Goal: Task Accomplishment & Management: Manage account settings

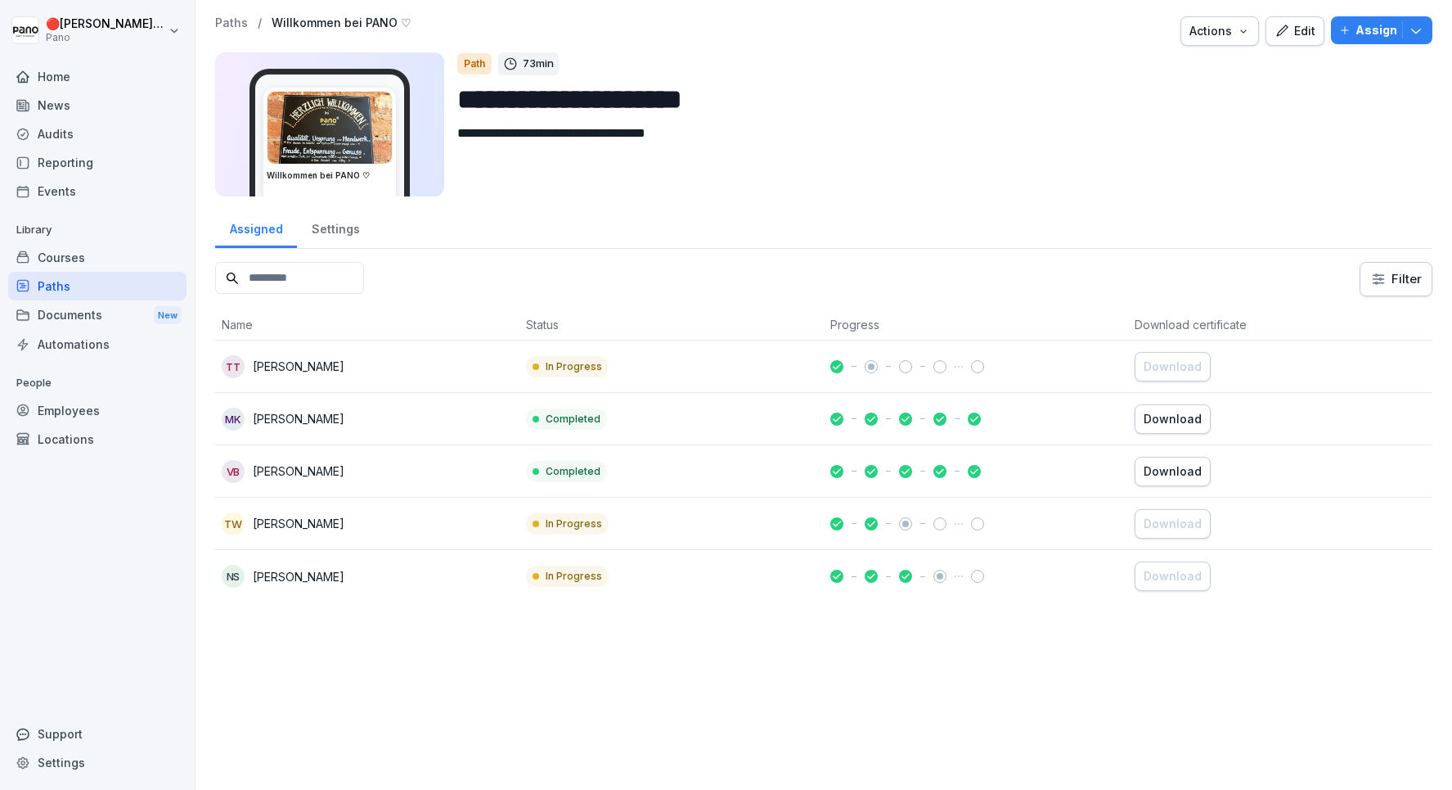
click at [1293, 38] on div "Edit" at bounding box center [1295, 31] width 41 height 18
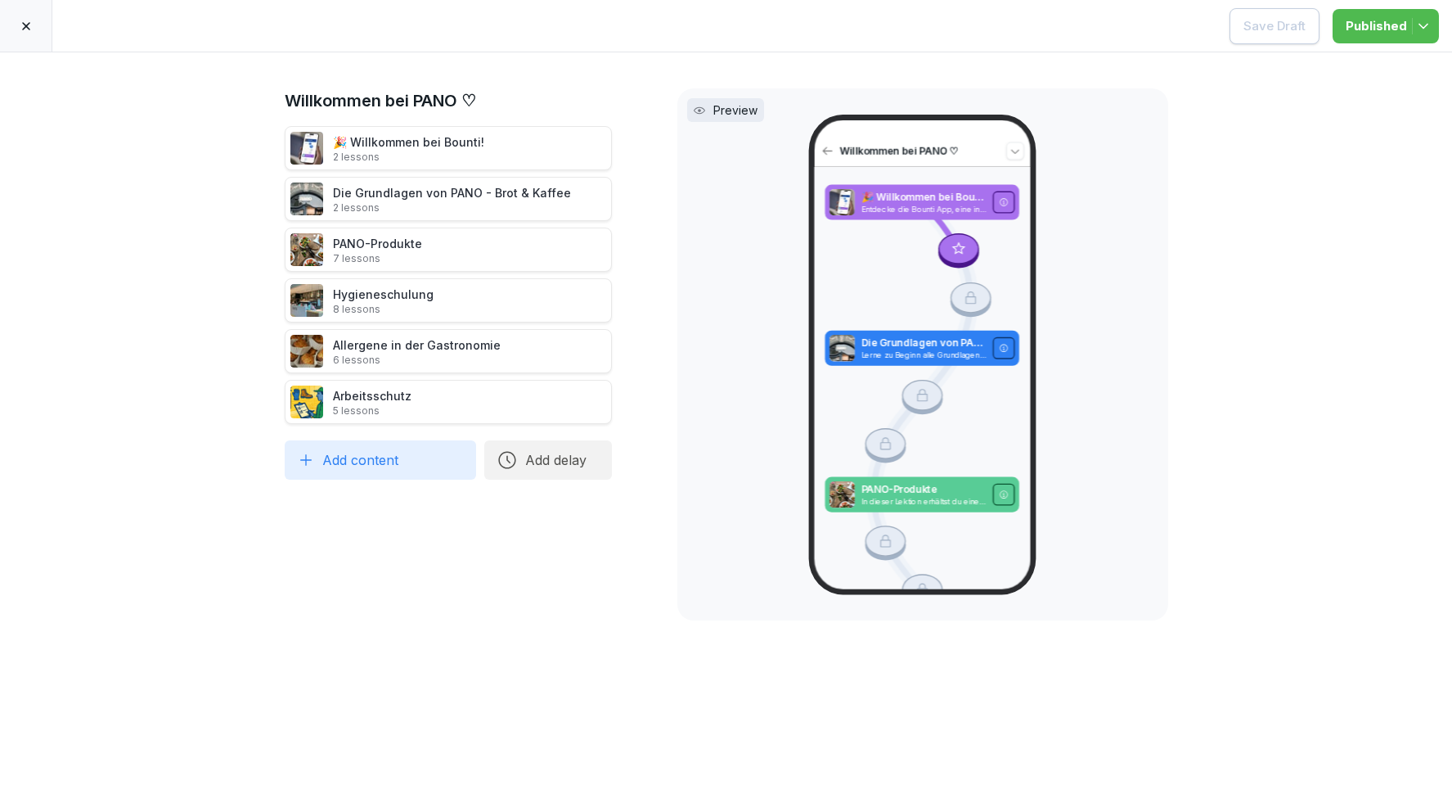
click at [16, 41] on div at bounding box center [26, 26] width 52 height 52
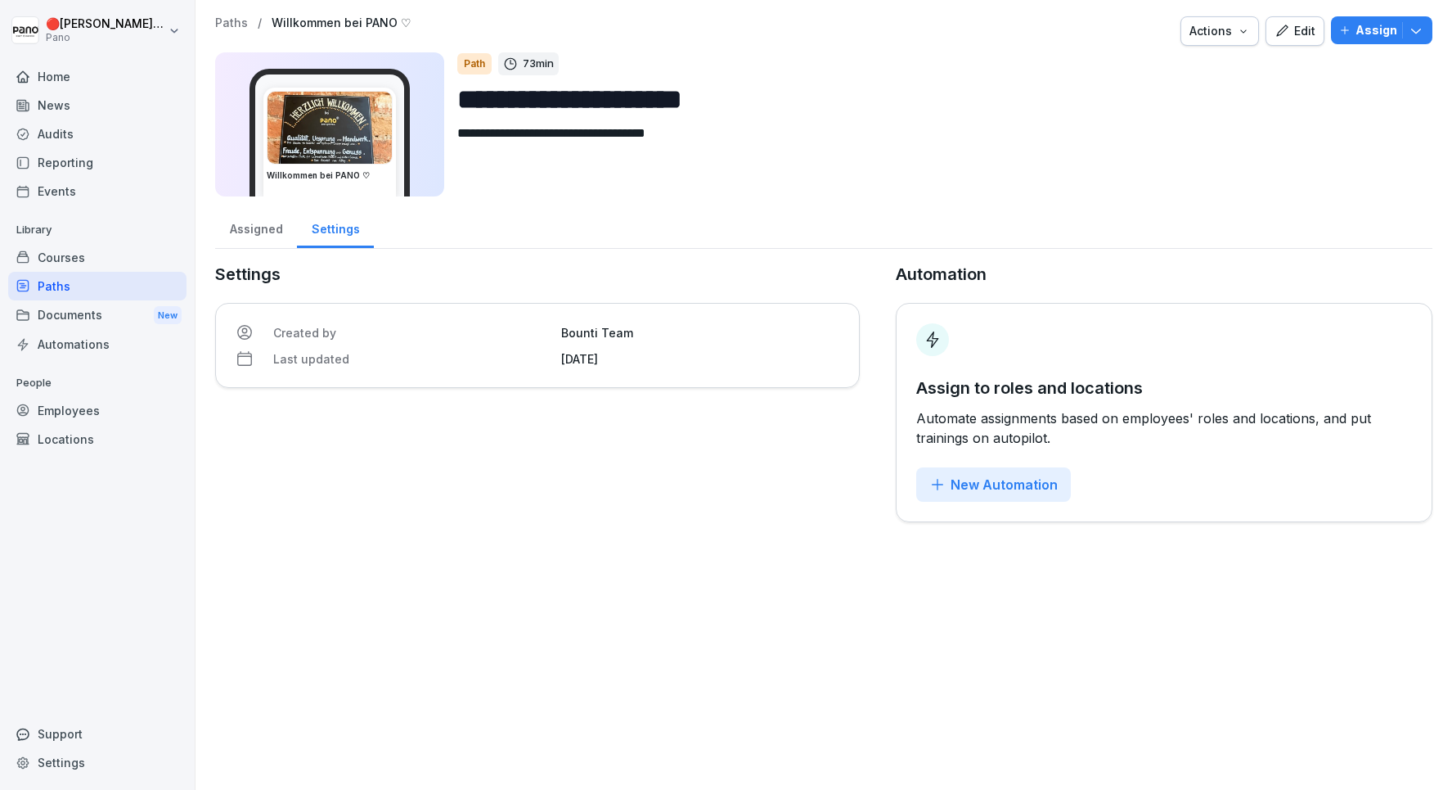
click at [1299, 34] on div "Edit" at bounding box center [1295, 31] width 41 height 18
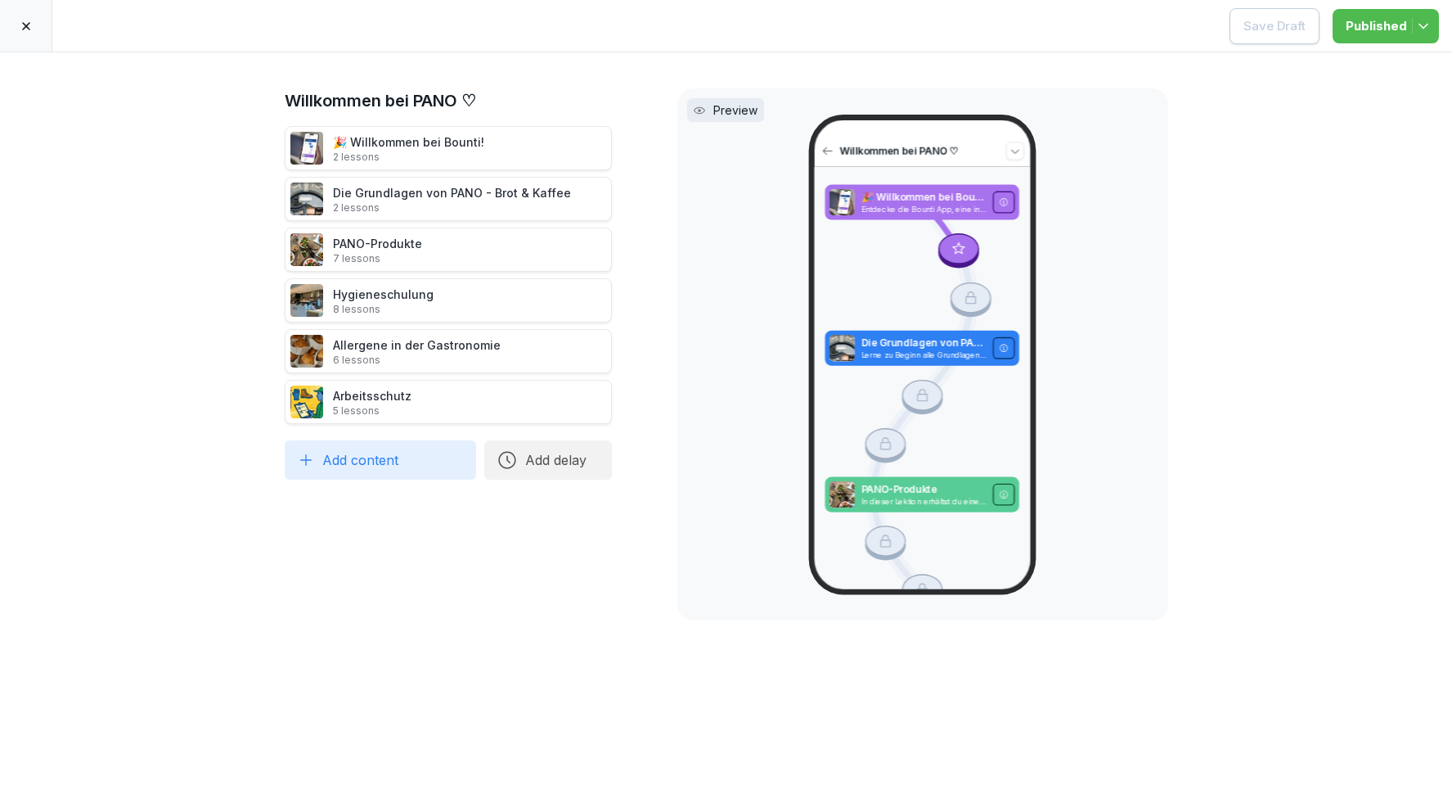
click at [628, 299] on icon at bounding box center [630, 300] width 13 height 13
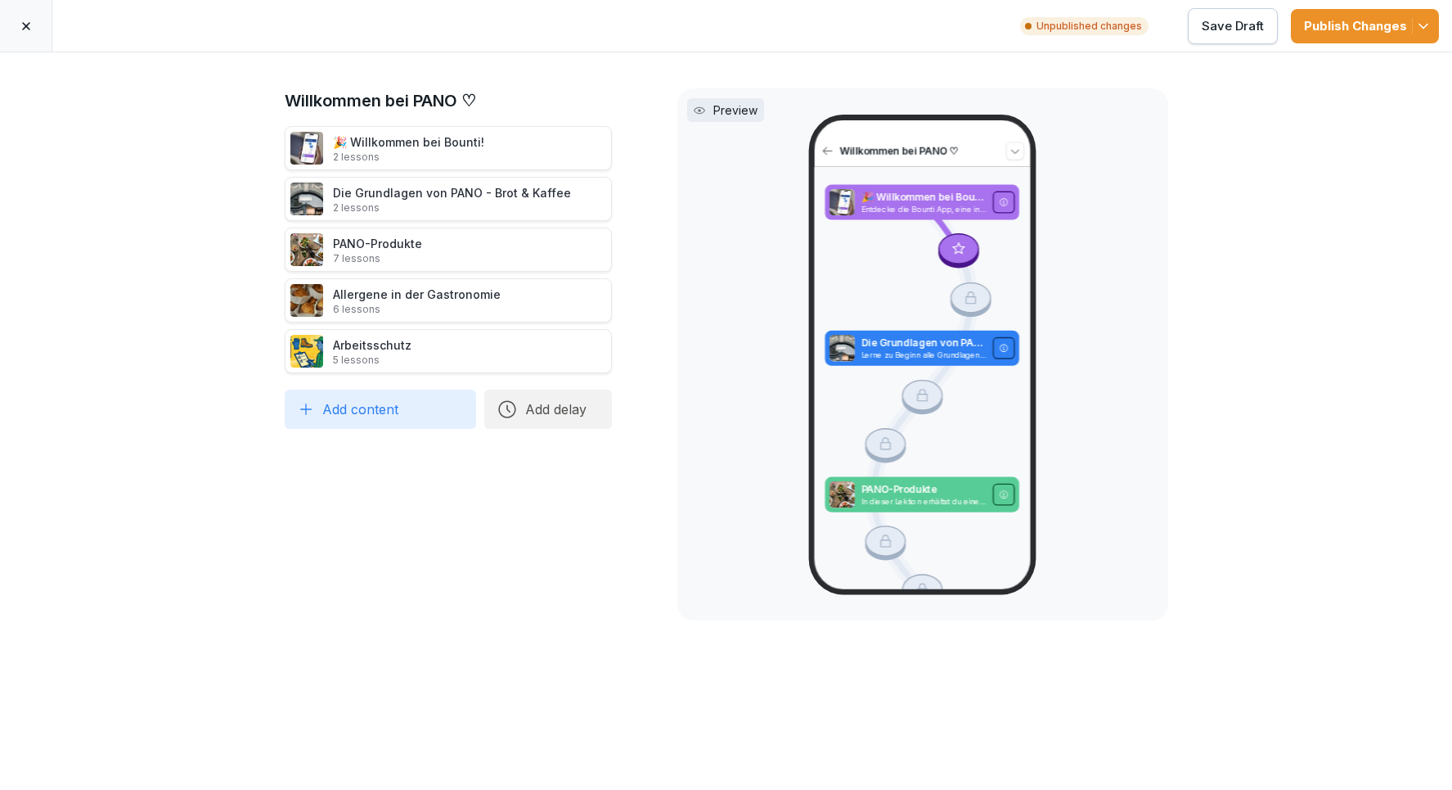
click at [1412, 20] on div "Publish Changes" at bounding box center [1365, 26] width 122 height 18
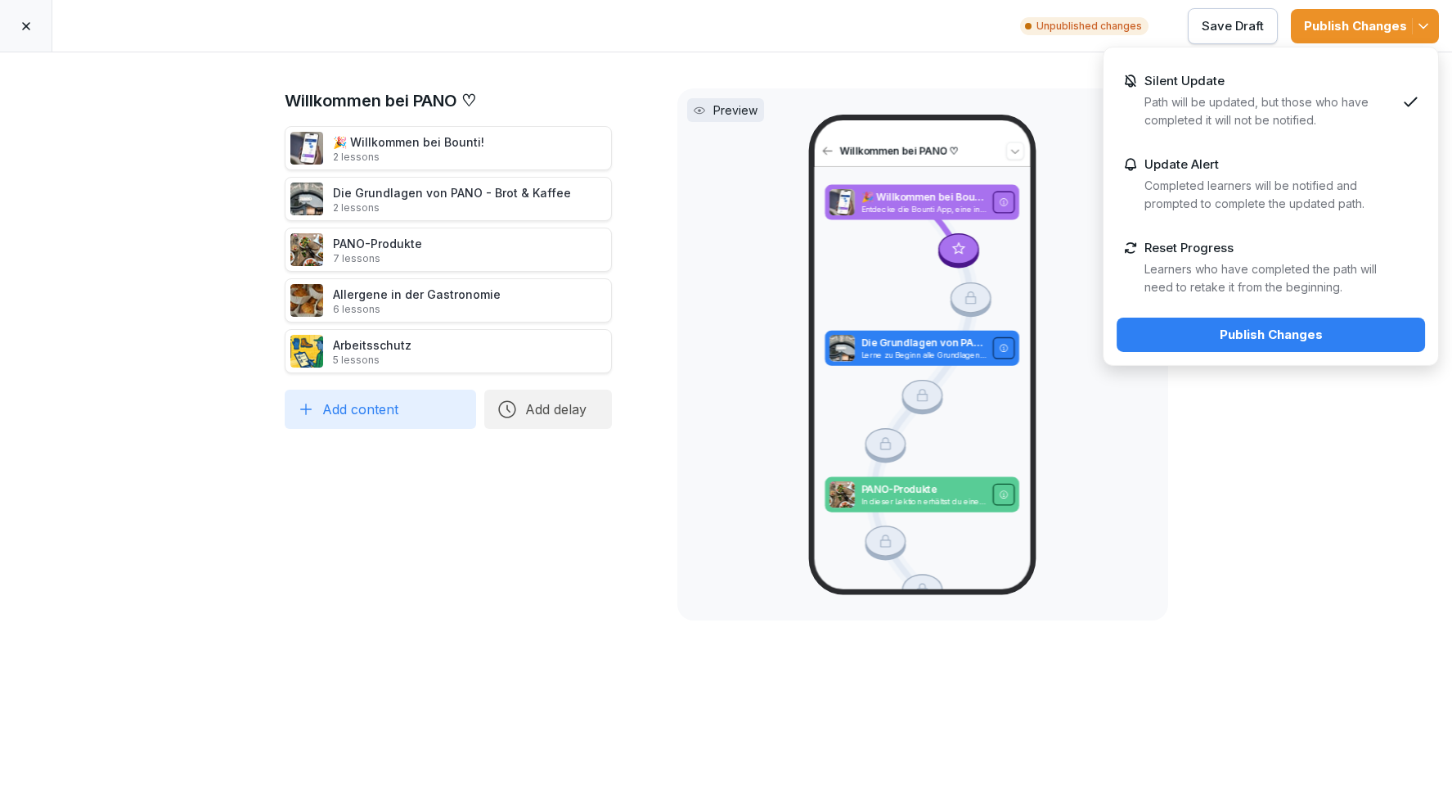
click at [416, 576] on div "Willkommen bei PANO ♡ 🎉 Willkommen bei Bounti! 2 lessons Die Grundlagen von PAN…" at bounding box center [448, 420] width 327 height 665
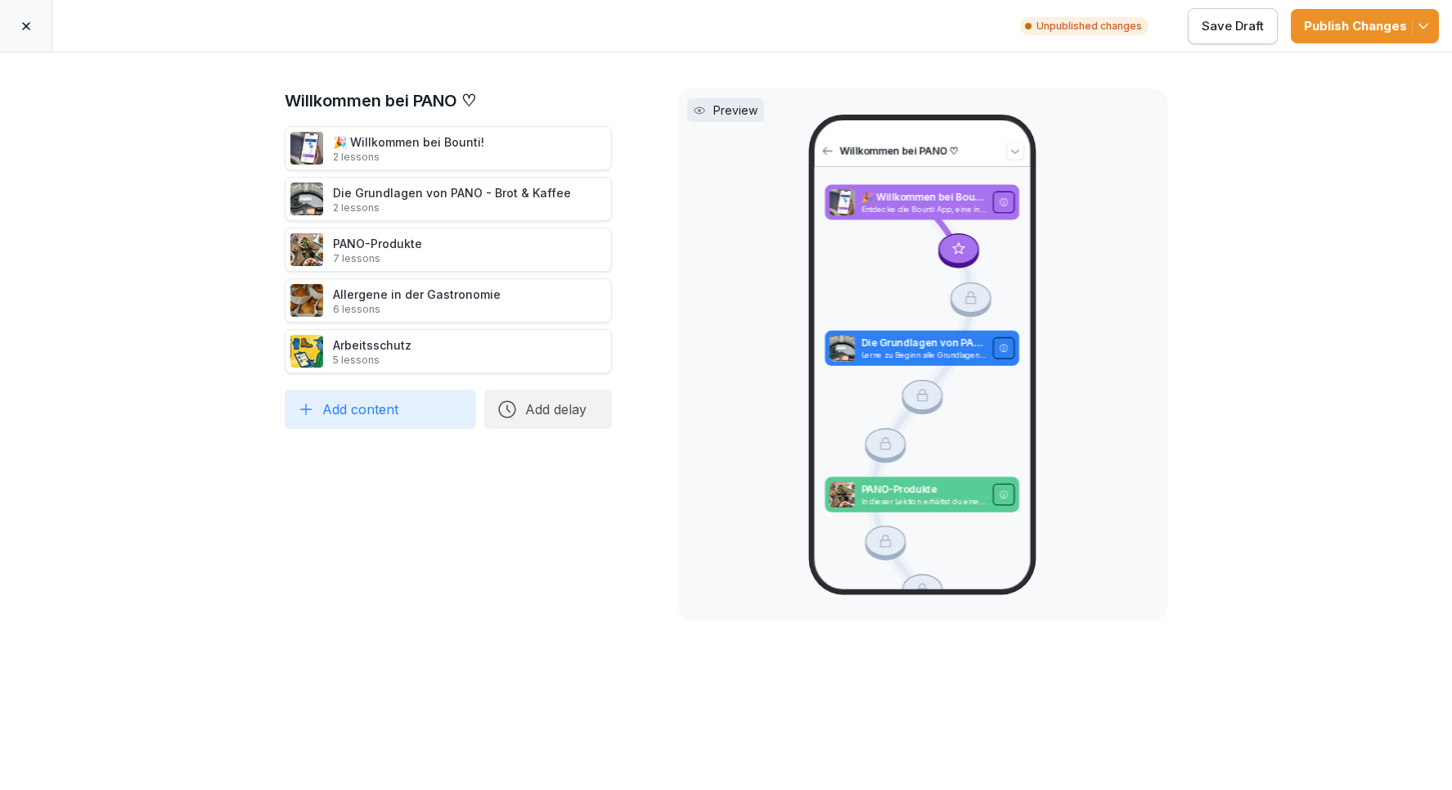
click at [351, 413] on button "Add content" at bounding box center [380, 409] width 191 height 39
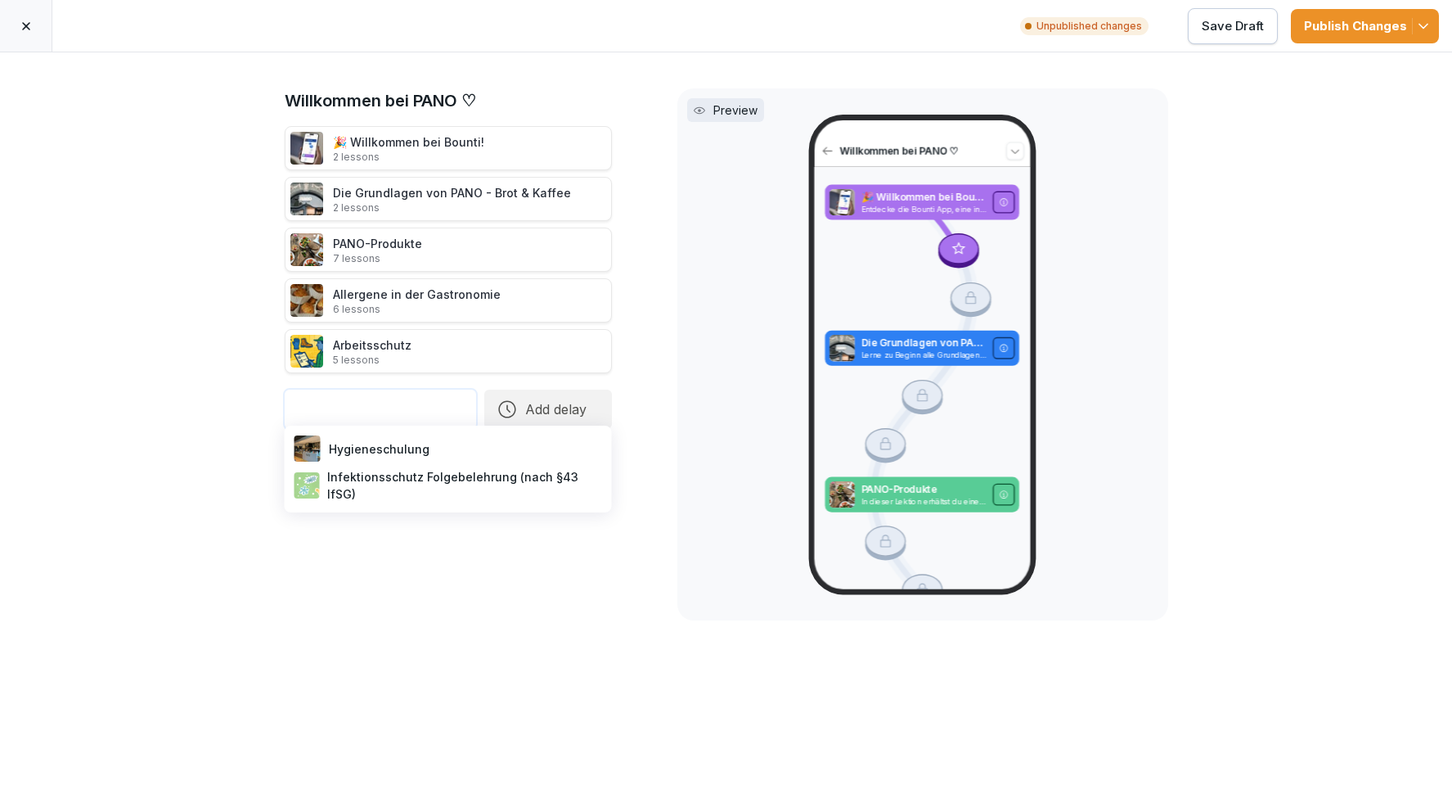
click at [396, 444] on div "Hygieneschulung" at bounding box center [448, 448] width 314 height 33
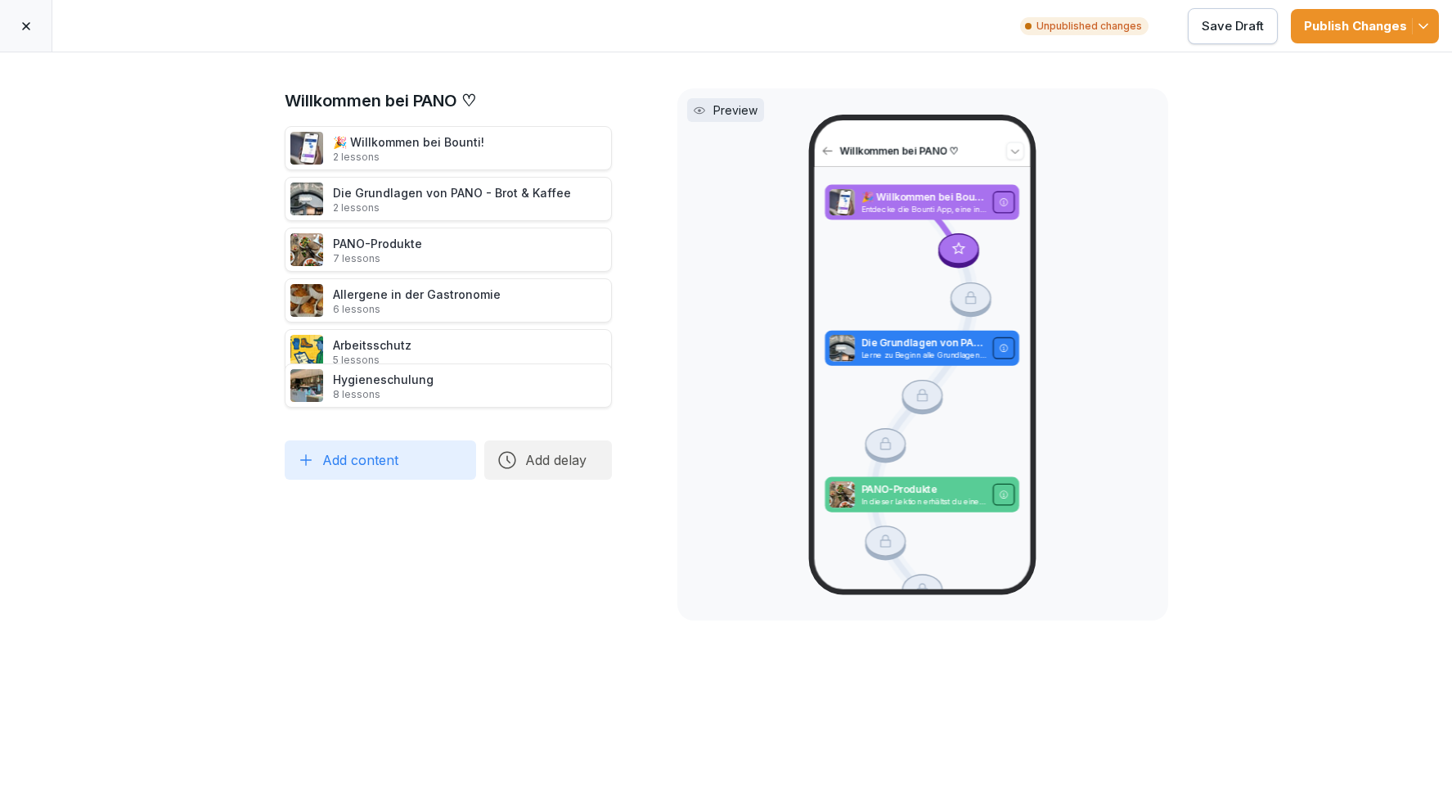
drag, startPoint x: 359, startPoint y: 411, endPoint x: 362, endPoint y: 390, distance: 20.7
click at [362, 390] on p "8 lessons" at bounding box center [383, 394] width 101 height 13
click at [170, 396] on div "Willkommen bei PANO ♡ 🎉 Willkommen bei Bounti! 2 lessons Die Grundlagen von PAN…" at bounding box center [726, 420] width 1452 height 737
drag, startPoint x: 419, startPoint y: 394, endPoint x: 422, endPoint y: 299, distance: 95.8
click at [422, 299] on div "Hygieneschulung 8 lessons" at bounding box center [383, 305] width 101 height 30
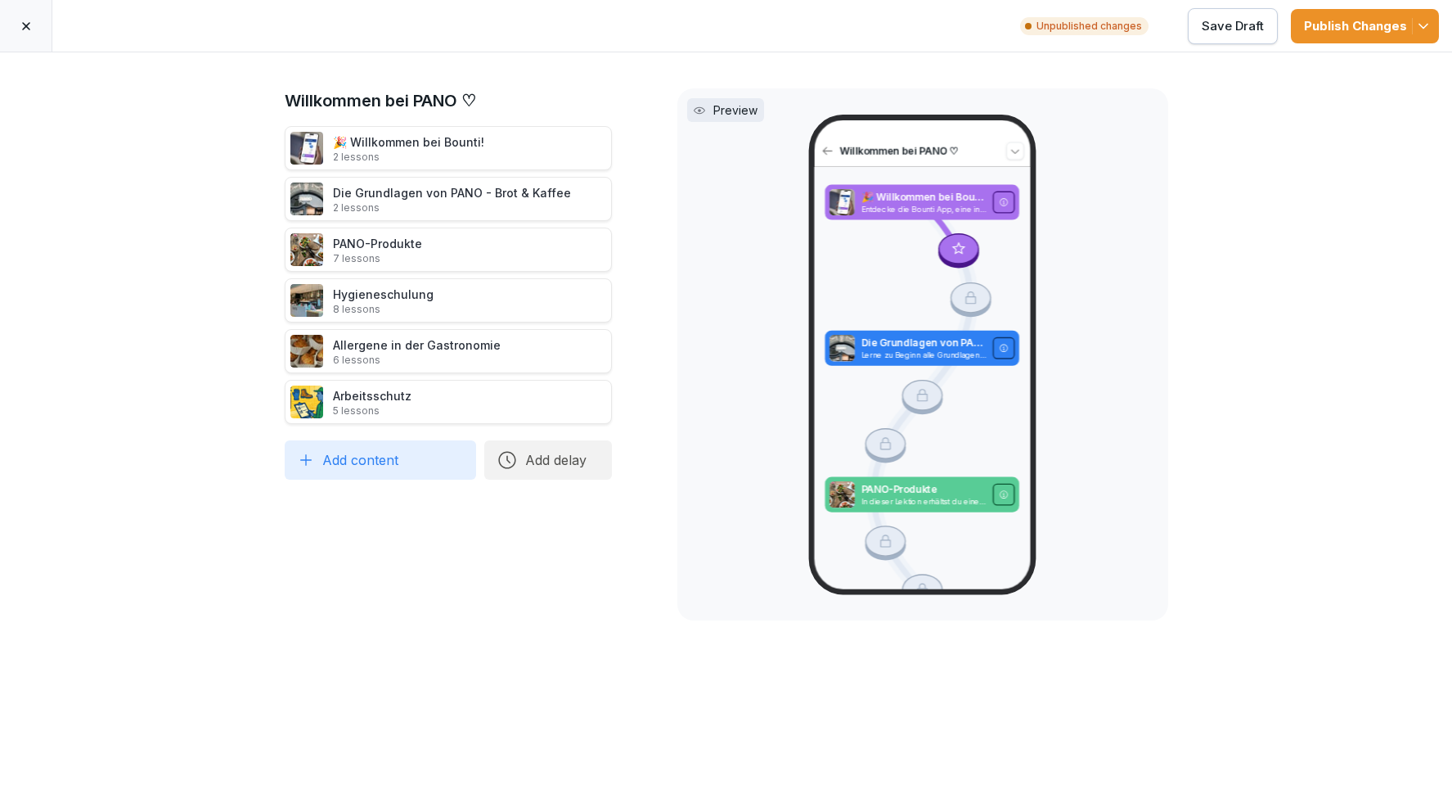
click at [1394, 20] on div "Publish Changes" at bounding box center [1365, 26] width 122 height 18
click at [1254, 503] on div "Willkommen bei PANO ♡ 🎉 Willkommen bei Bounti! 2 lessons Die Grundlagen von PAN…" at bounding box center [726, 420] width 1452 height 737
click at [28, 29] on icon at bounding box center [26, 26] width 13 height 13
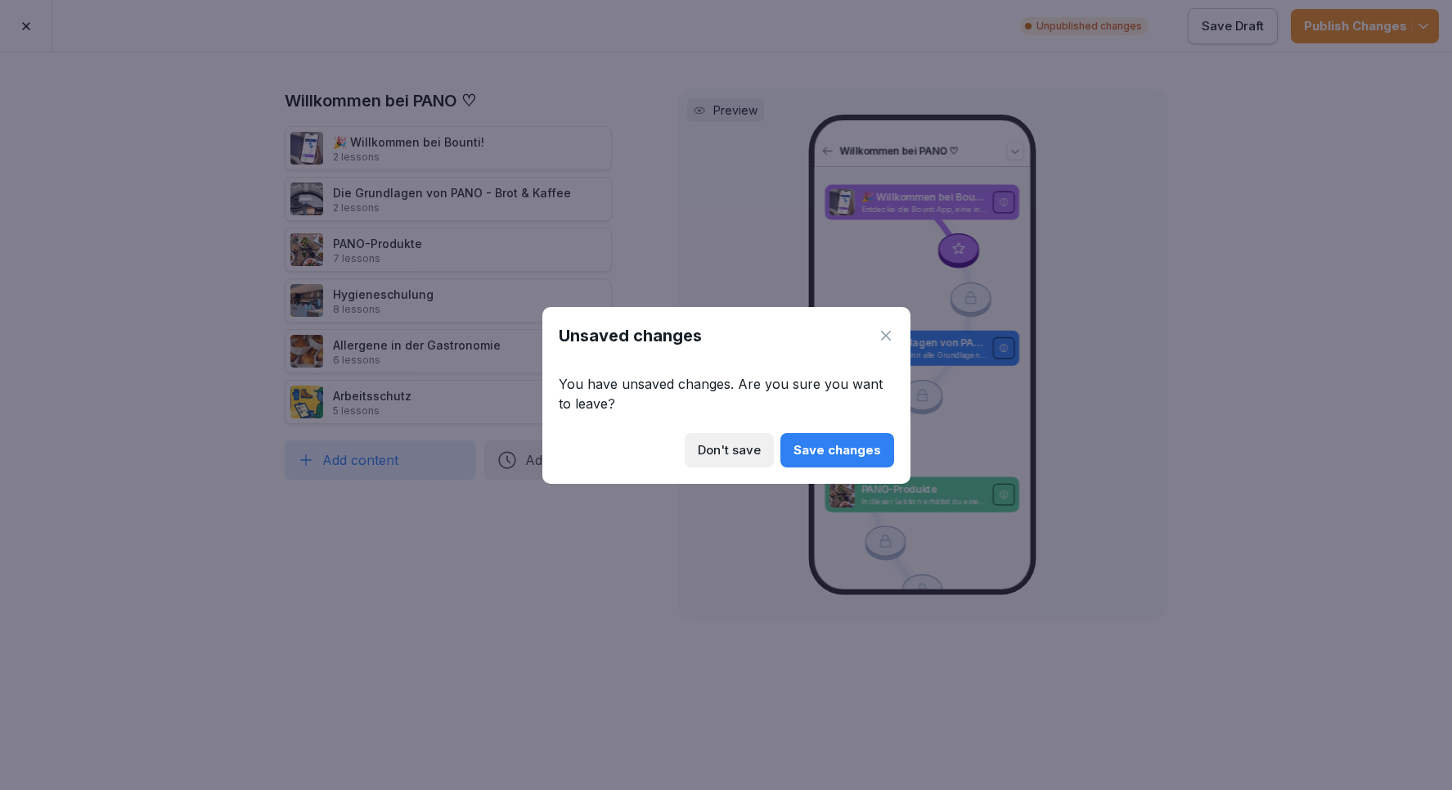
click at [730, 445] on div "Don't save" at bounding box center [729, 450] width 63 height 18
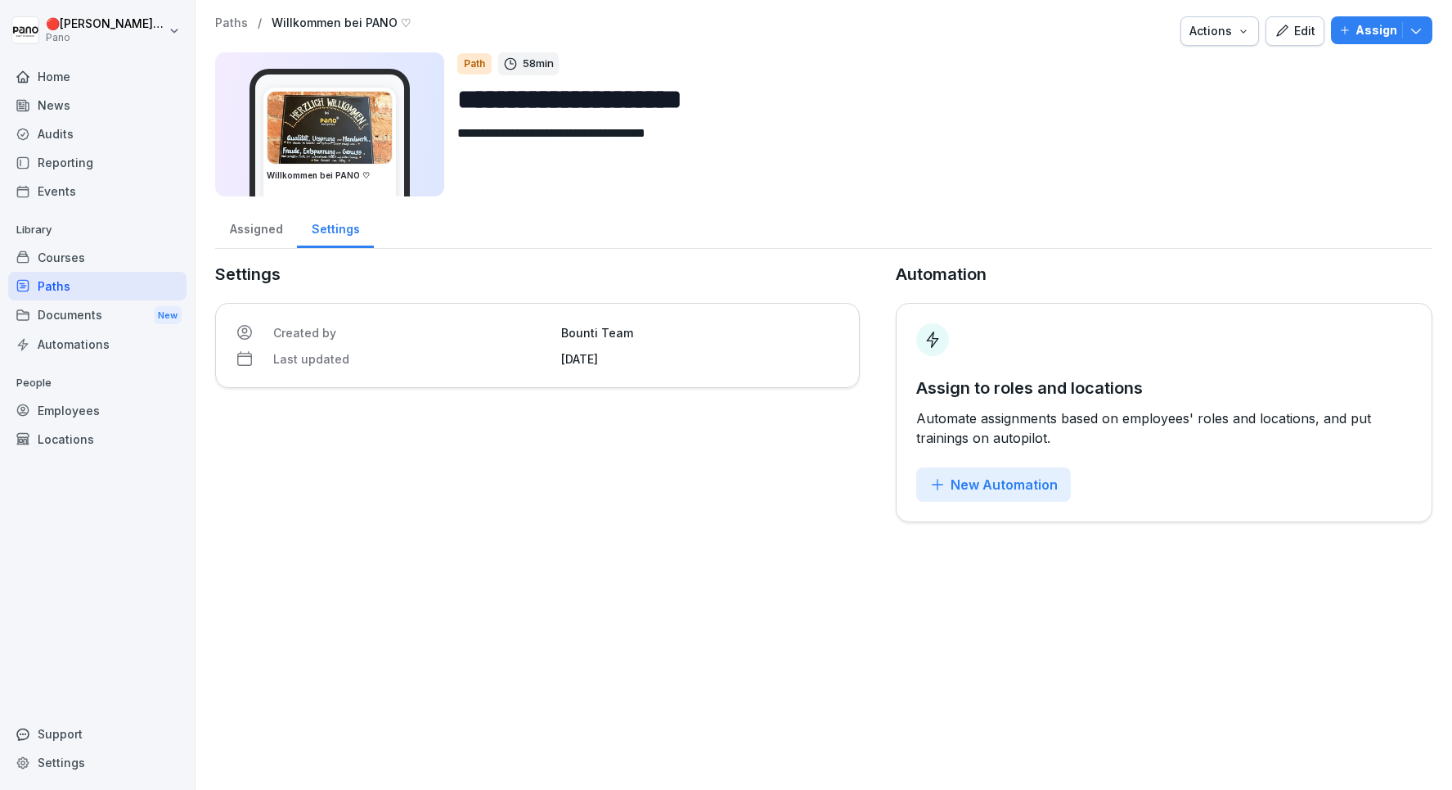
click at [429, 569] on div "**********" at bounding box center [824, 395] width 1257 height 790
click at [1380, 28] on p "Assign" at bounding box center [1377, 30] width 42 height 18
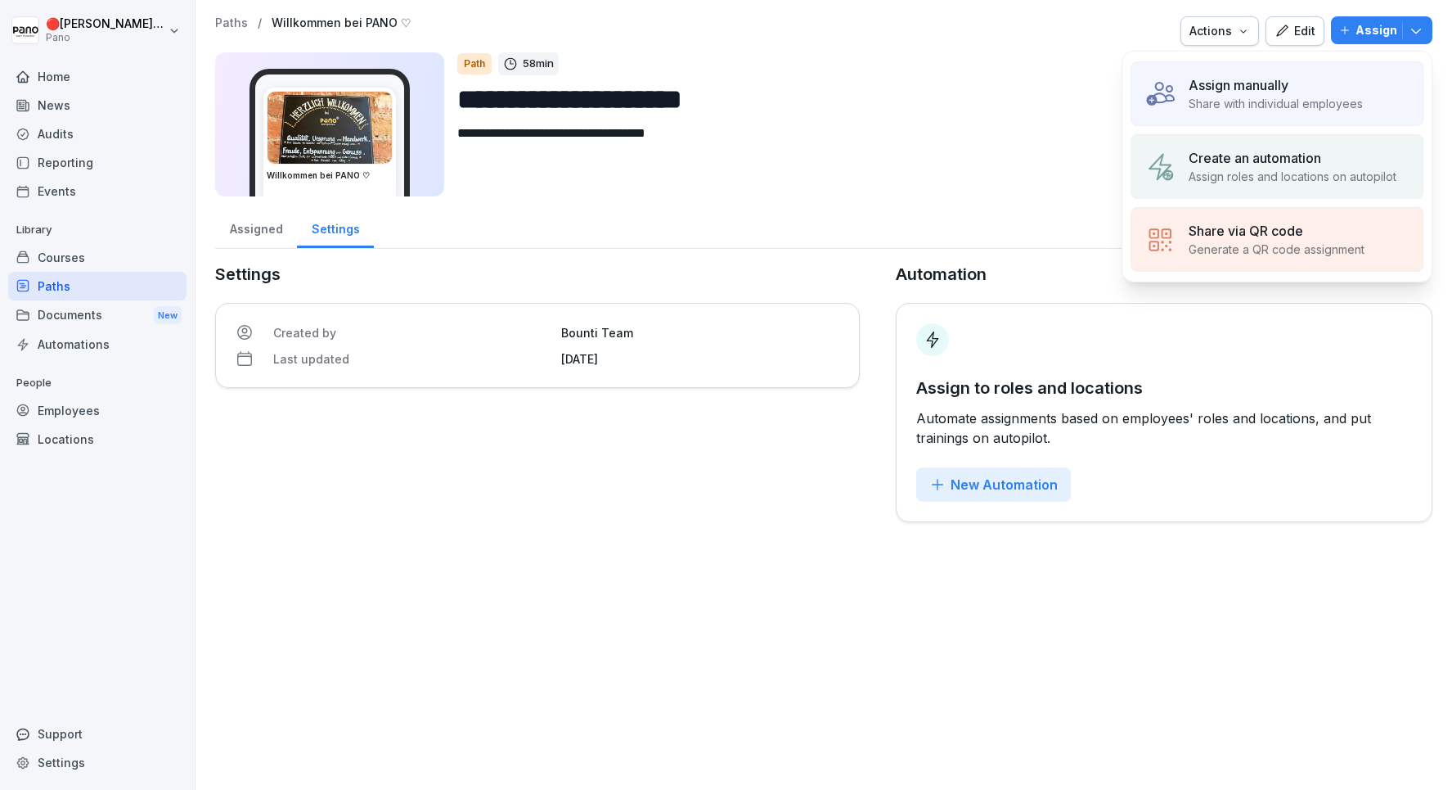
click at [1256, 181] on p "Assign roles and locations on autopilot" at bounding box center [1293, 176] width 208 height 17
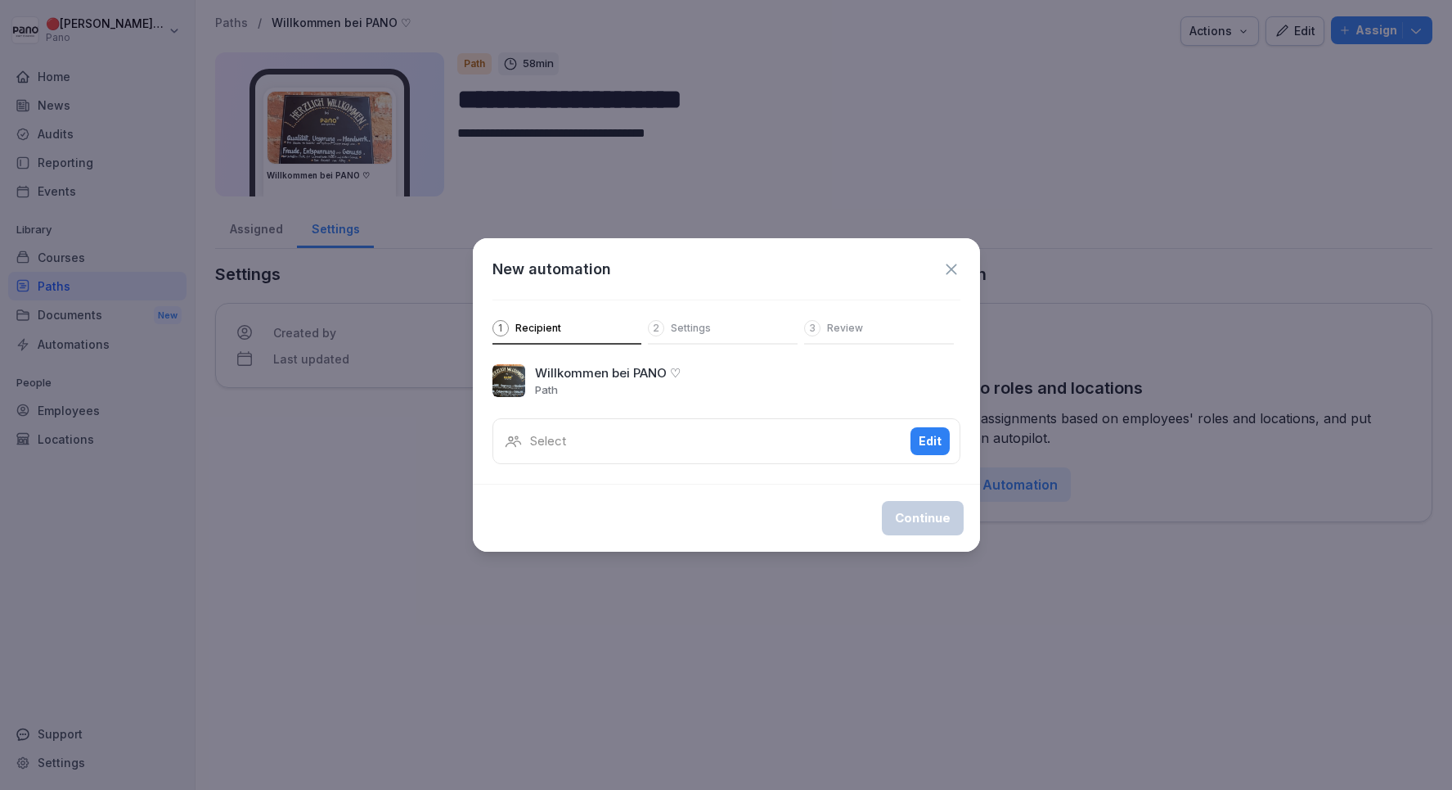
click at [763, 451] on div "Select Edit" at bounding box center [727, 441] width 468 height 46
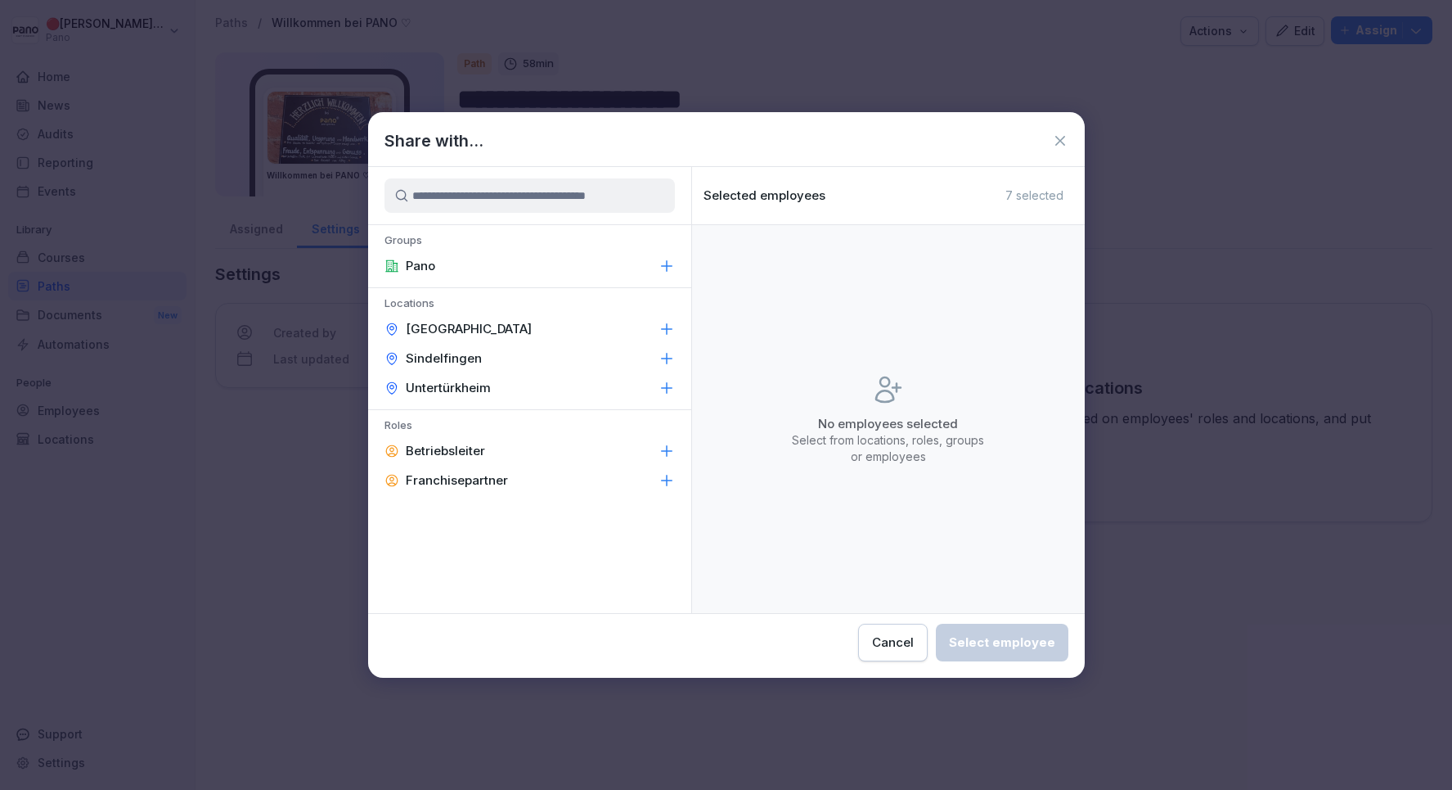
click at [1056, 138] on icon at bounding box center [1060, 141] width 16 height 16
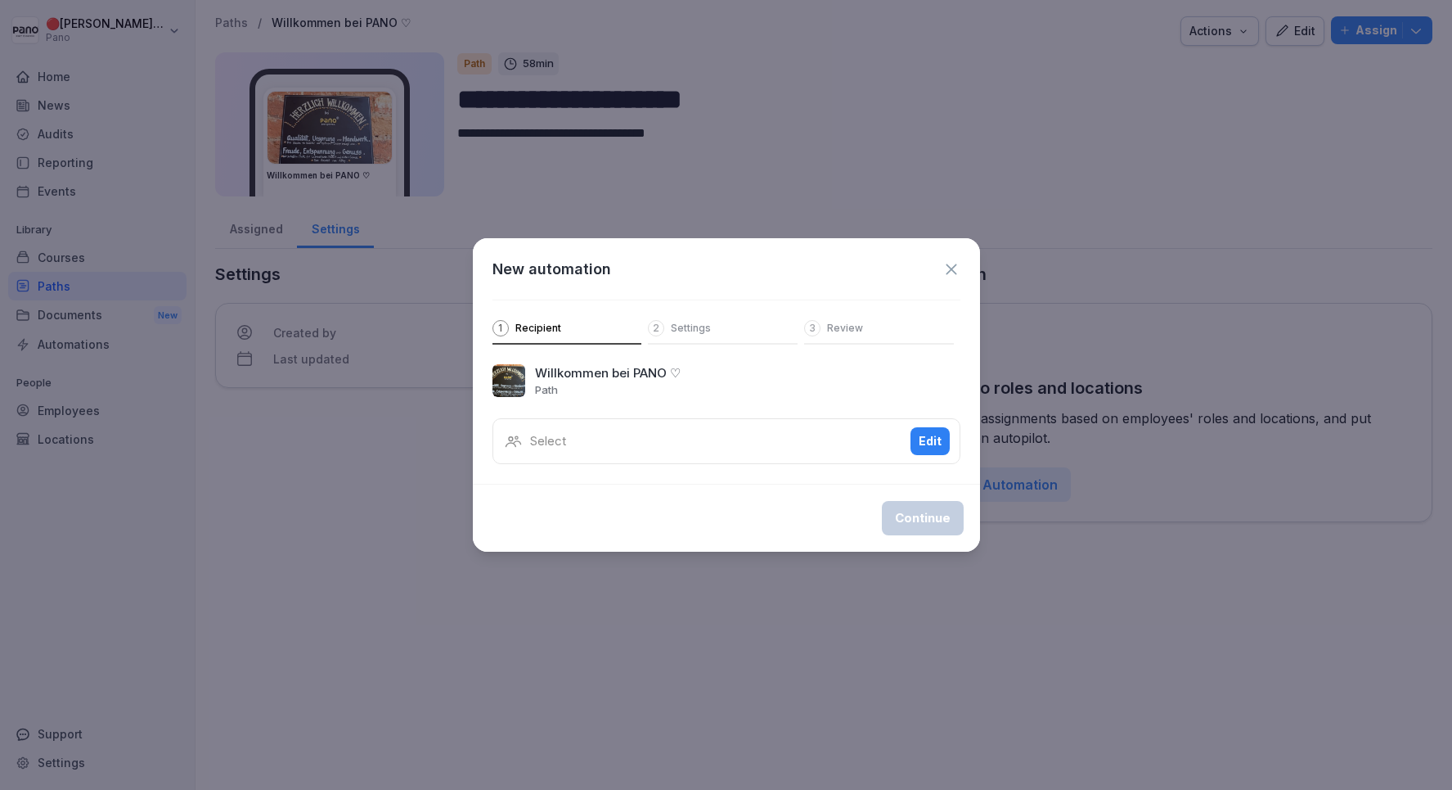
click at [961, 267] on div "New automation 1 Recipient 2 Settings 3 Review" at bounding box center [726, 291] width 507 height 106
click at [951, 268] on icon at bounding box center [952, 269] width 18 height 18
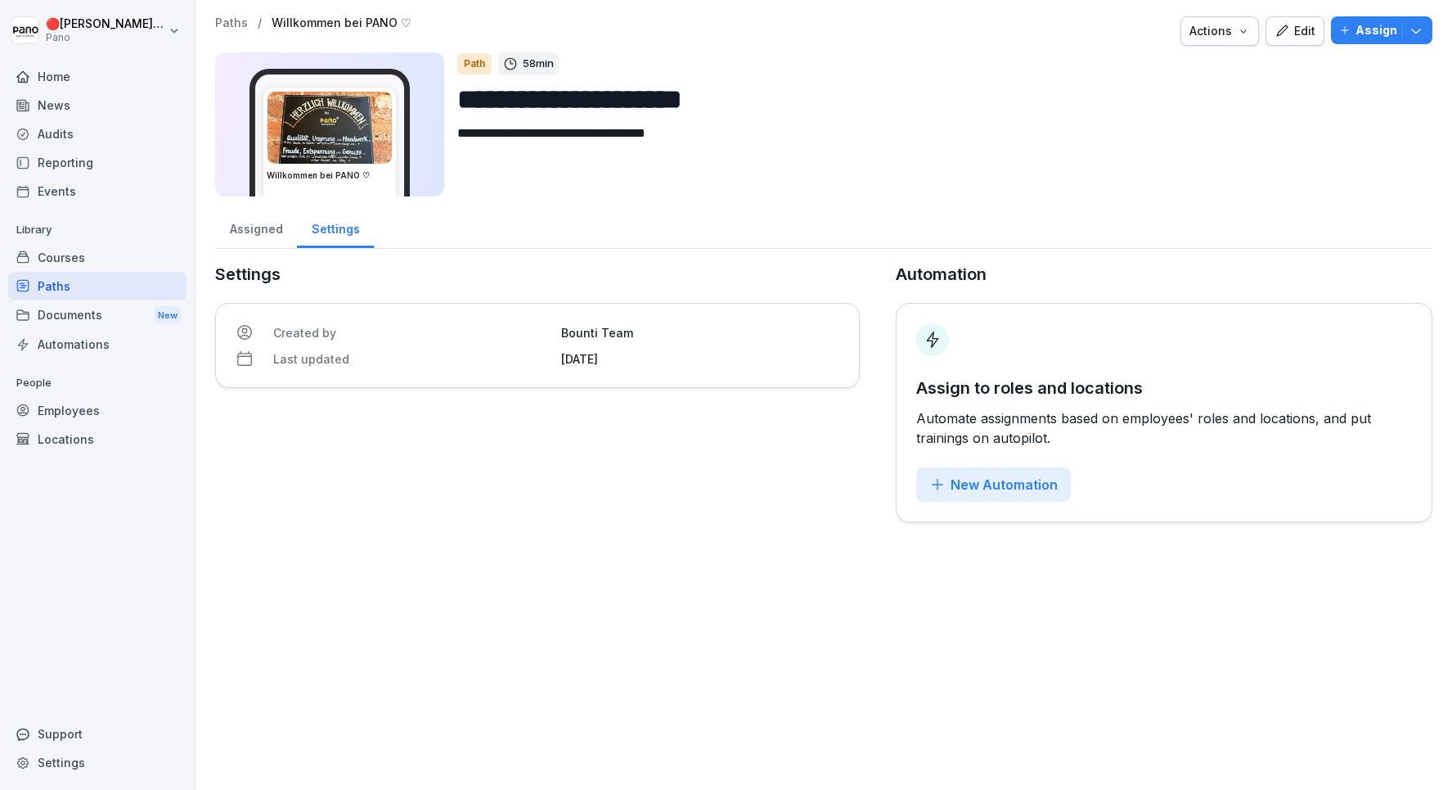
click at [43, 335] on div "Automations" at bounding box center [97, 344] width 178 height 29
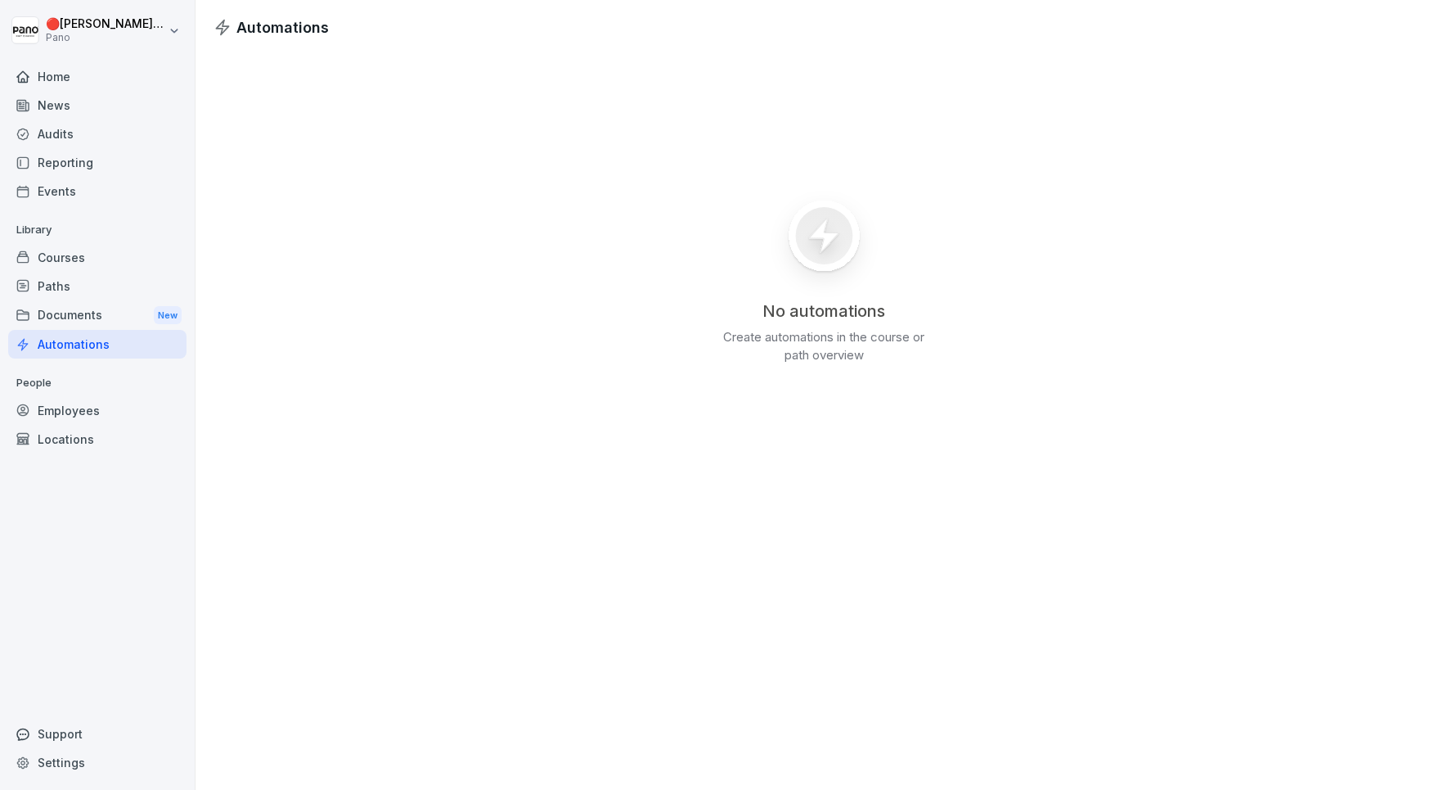
click at [86, 320] on div "Documents New" at bounding box center [97, 315] width 178 height 30
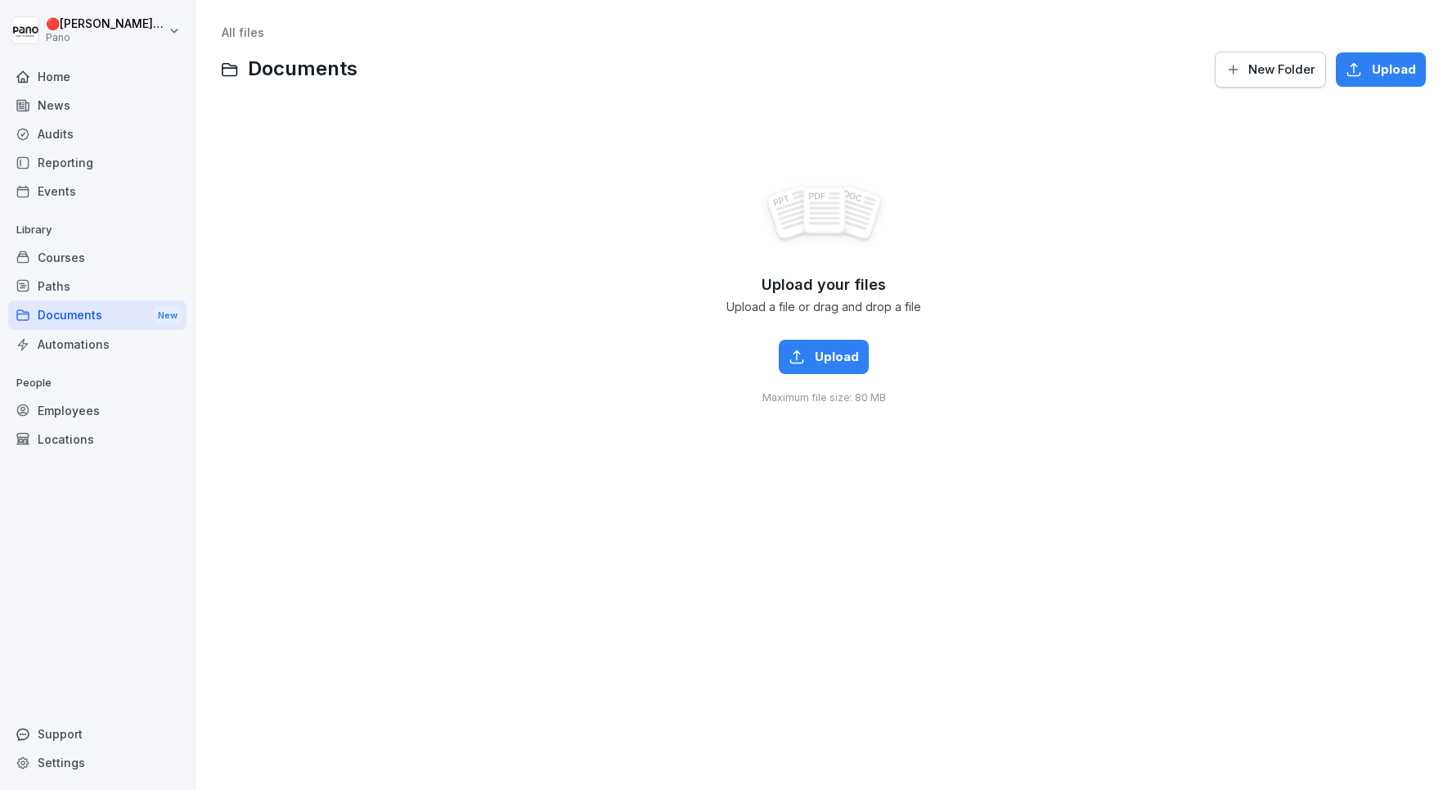
click at [56, 292] on div "Paths" at bounding box center [97, 286] width 178 height 29
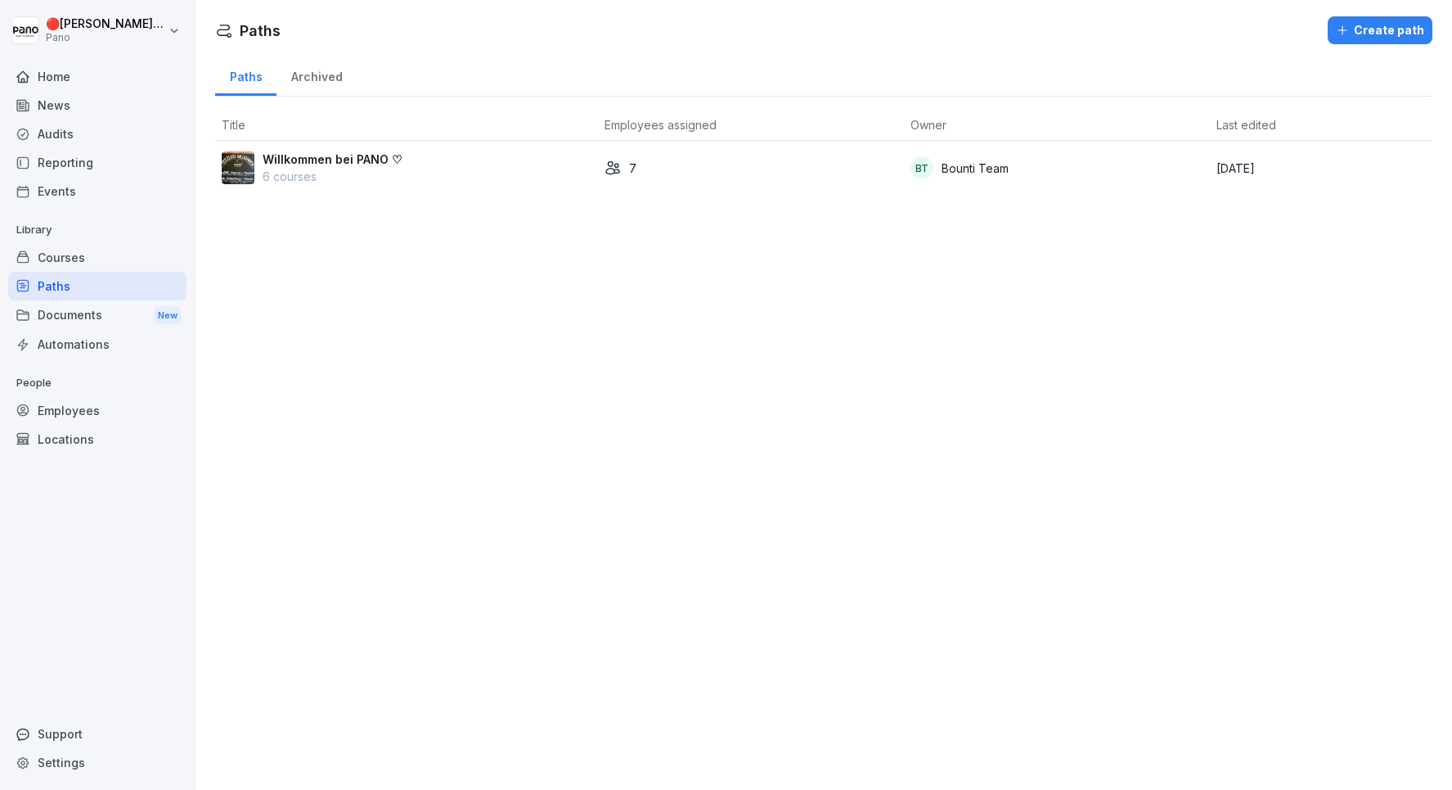
click at [65, 260] on div "Courses" at bounding box center [97, 257] width 178 height 29
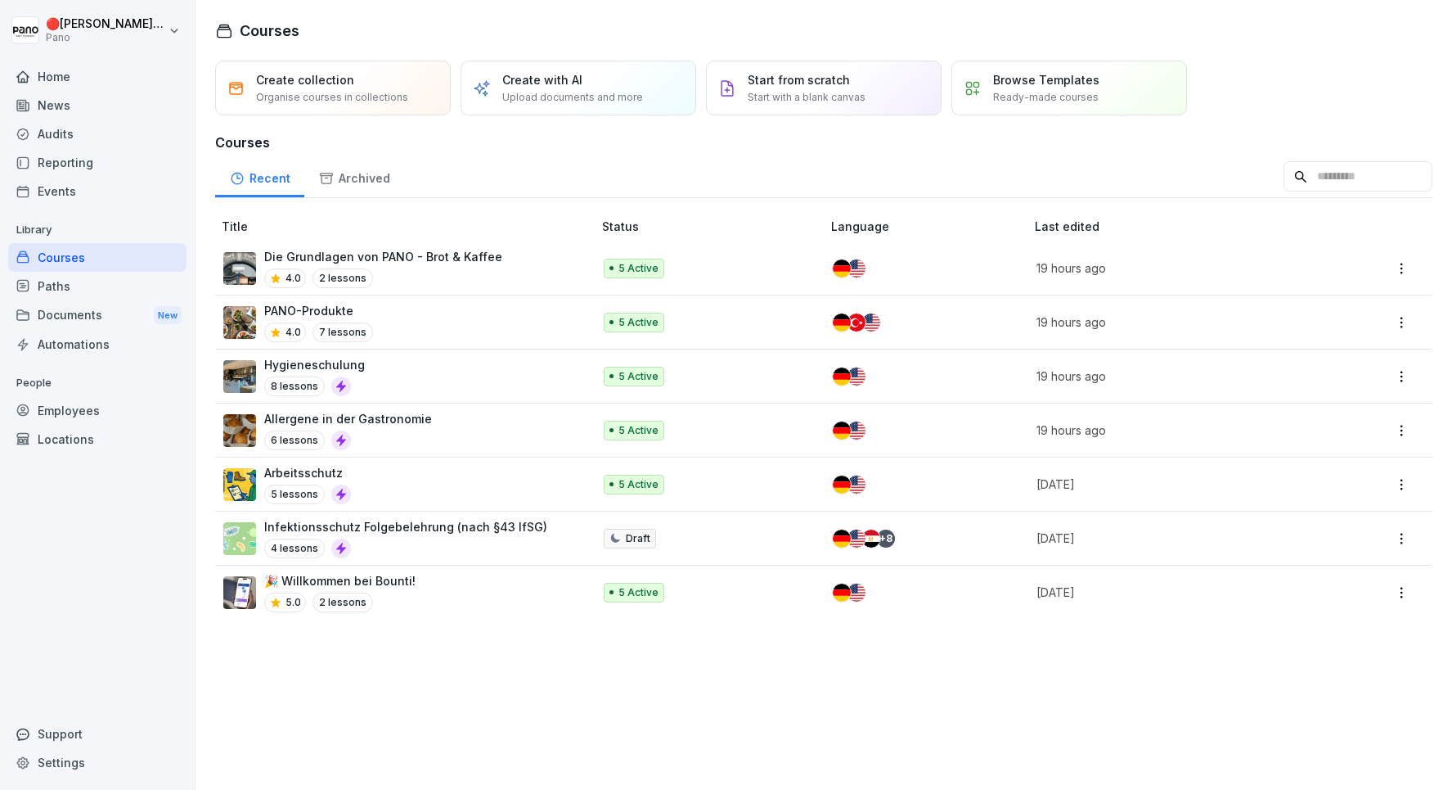
click at [65, 285] on div "Paths" at bounding box center [97, 286] width 178 height 29
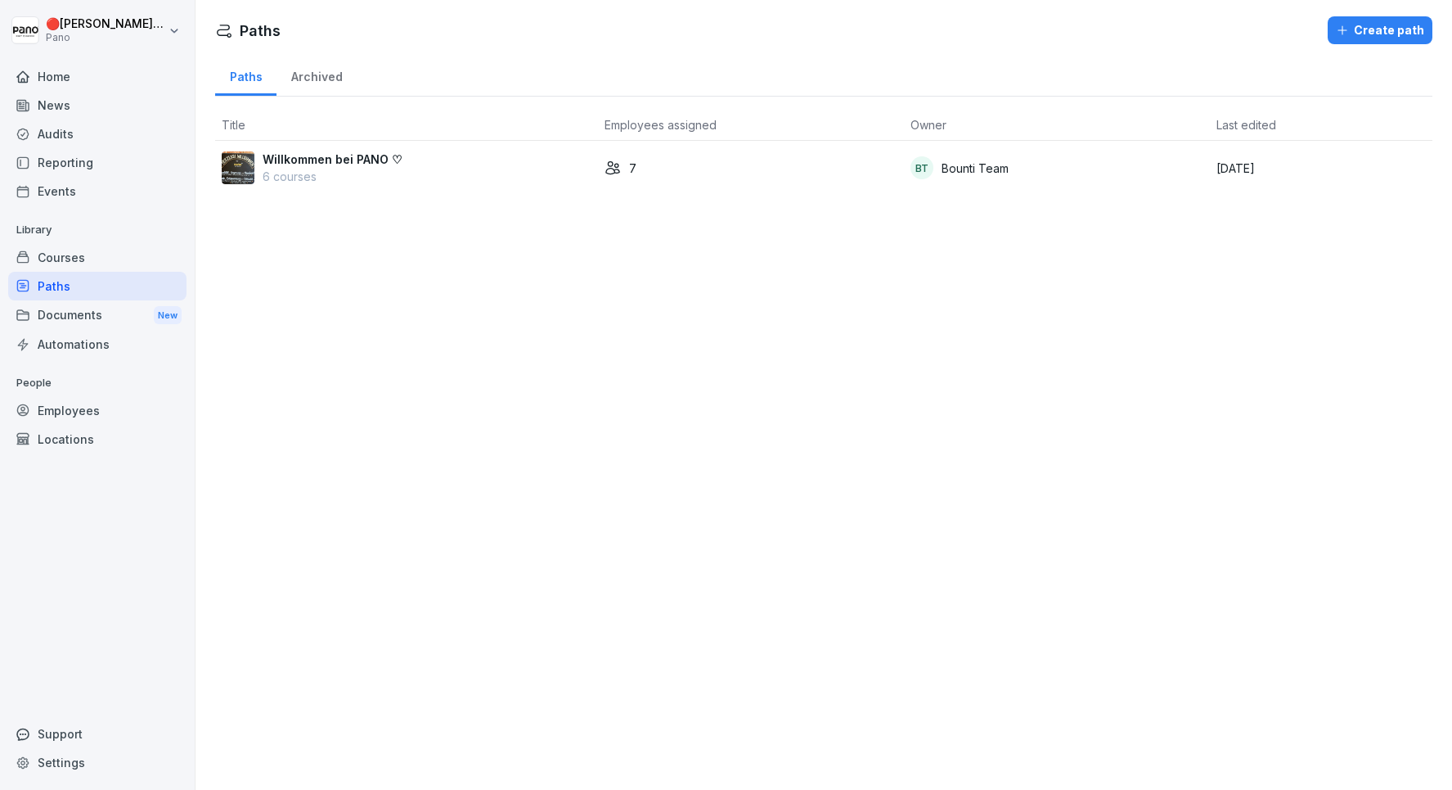
click at [427, 179] on div "Willkommen bei PANO ♡ 6 courses" at bounding box center [407, 168] width 370 height 34
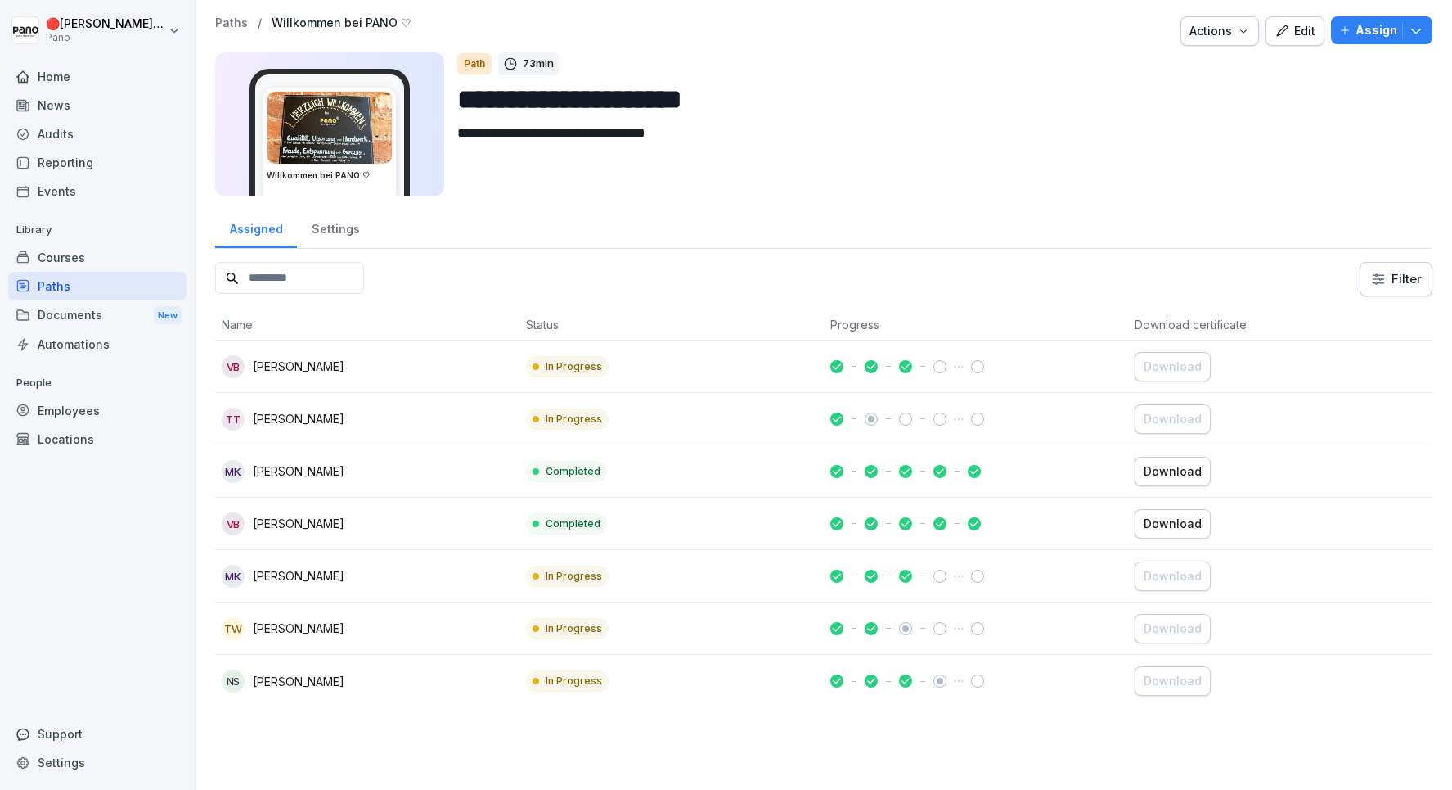
click at [379, 361] on div "VB Vanessa Bieg" at bounding box center [367, 366] width 291 height 23
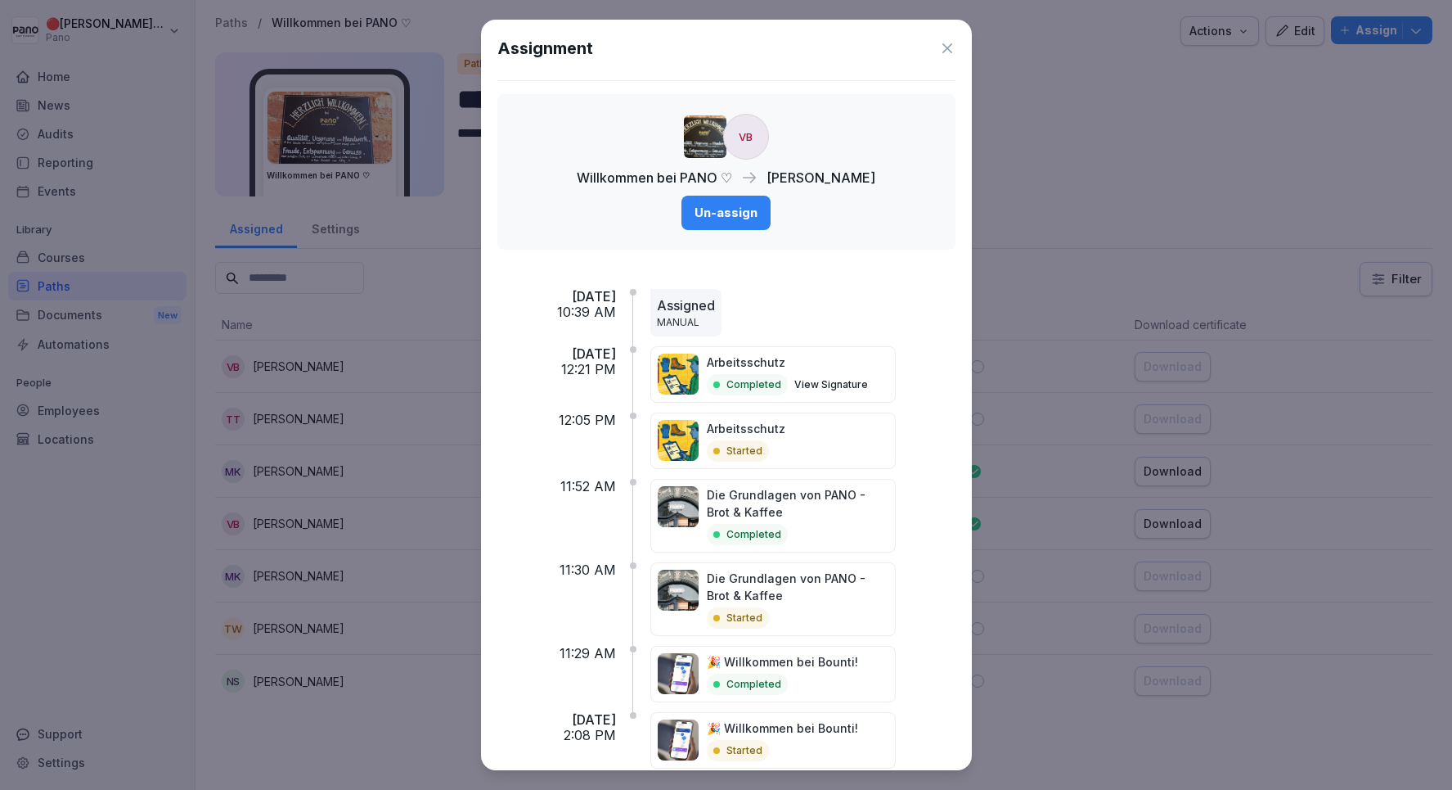
click at [943, 44] on icon at bounding box center [948, 48] width 10 height 10
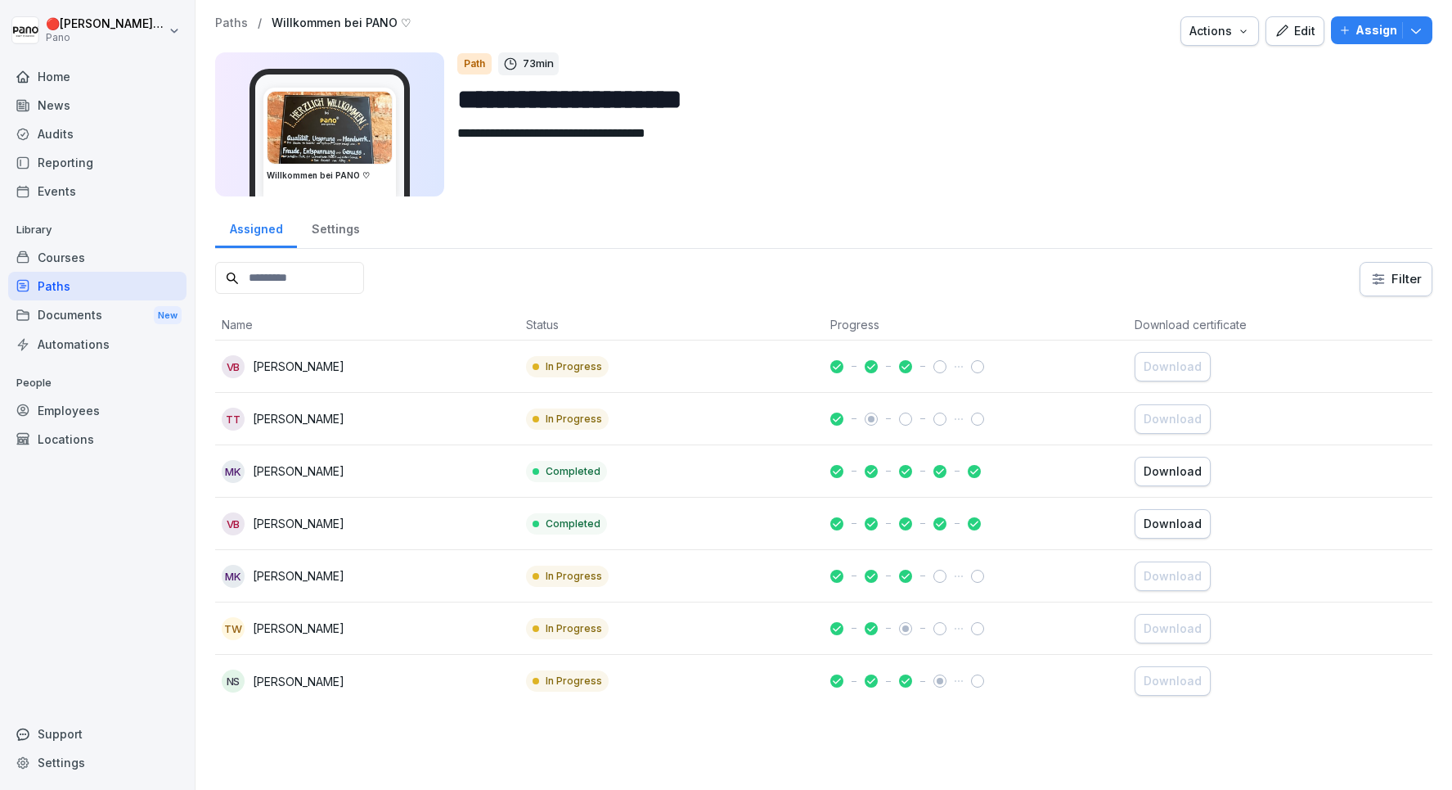
click at [1381, 33] on p "Assign" at bounding box center [1377, 30] width 42 height 18
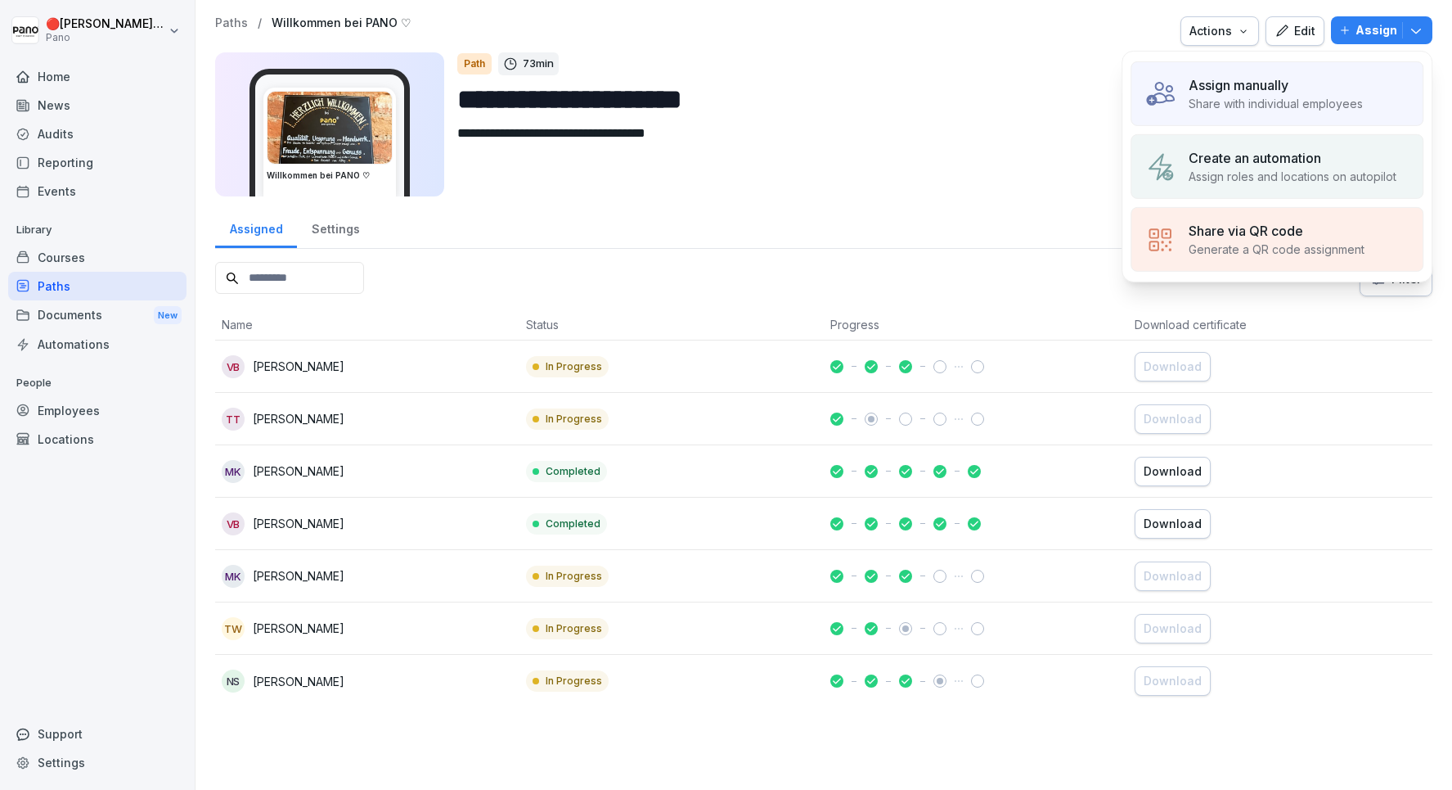
click at [1286, 72] on div "Assign manually Share with individual employees" at bounding box center [1277, 93] width 293 height 65
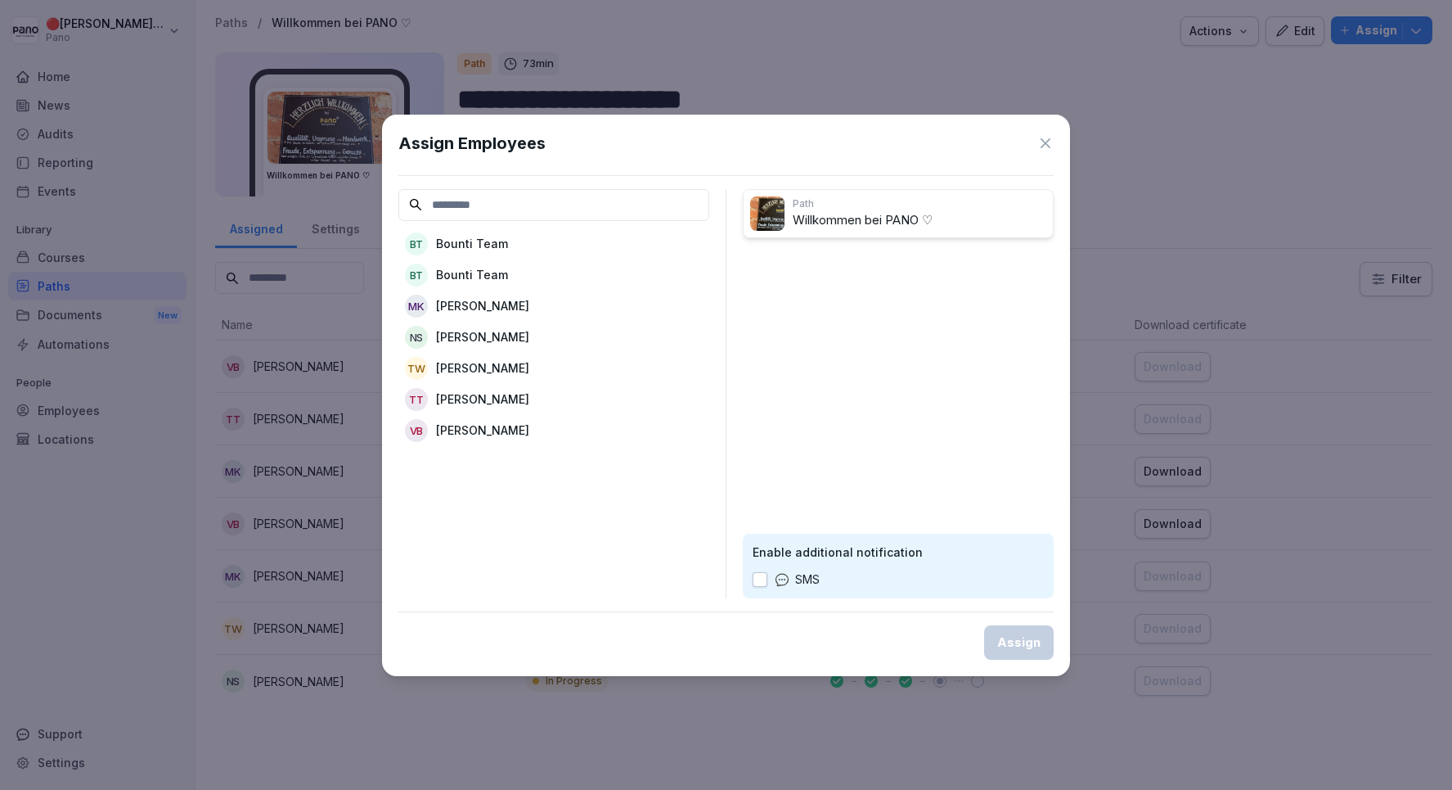
click at [527, 246] on div "BT Bounti Team" at bounding box center [554, 243] width 311 height 29
click at [992, 637] on button "Assign" at bounding box center [1019, 642] width 70 height 34
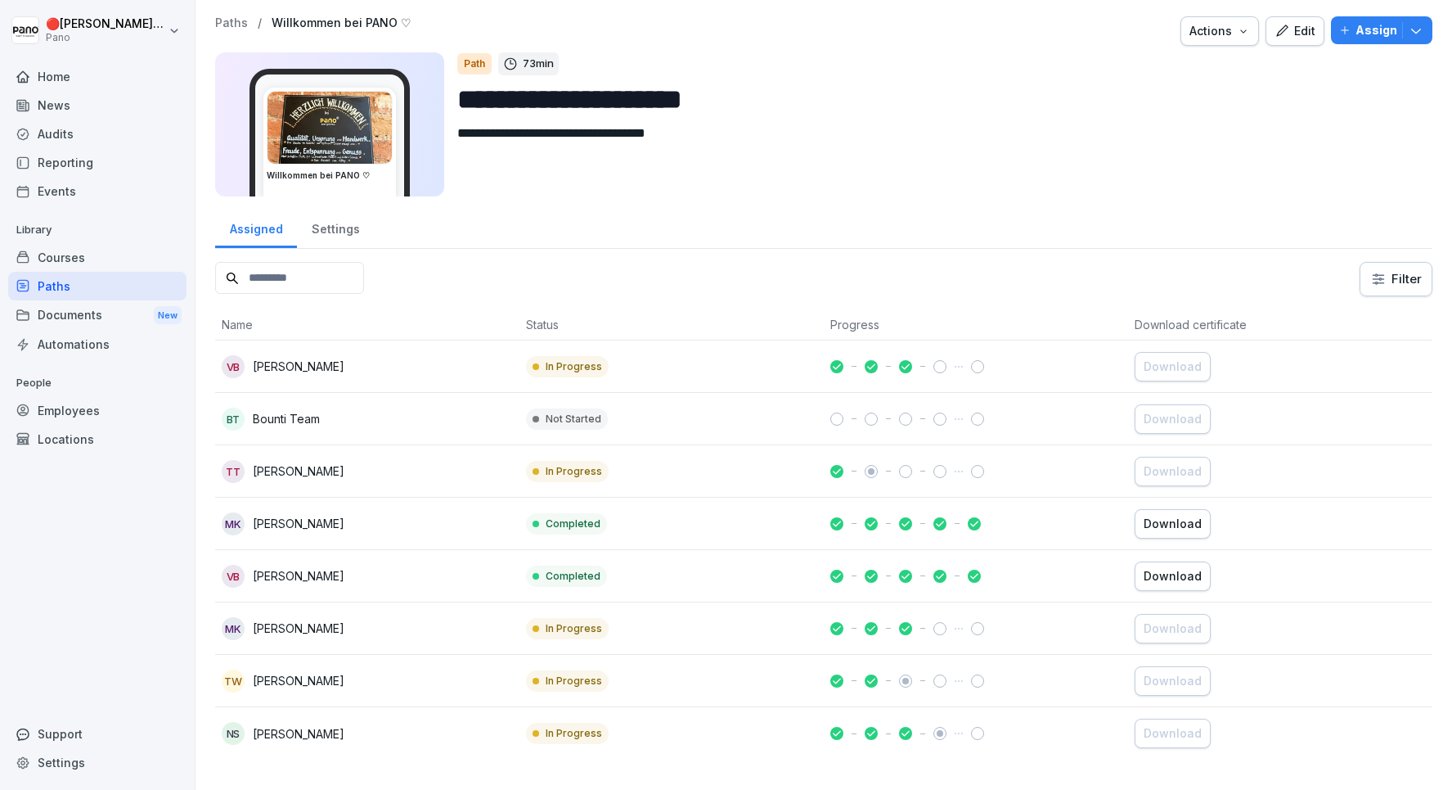
click at [736, 427] on td "Not Started" at bounding box center [672, 419] width 304 height 52
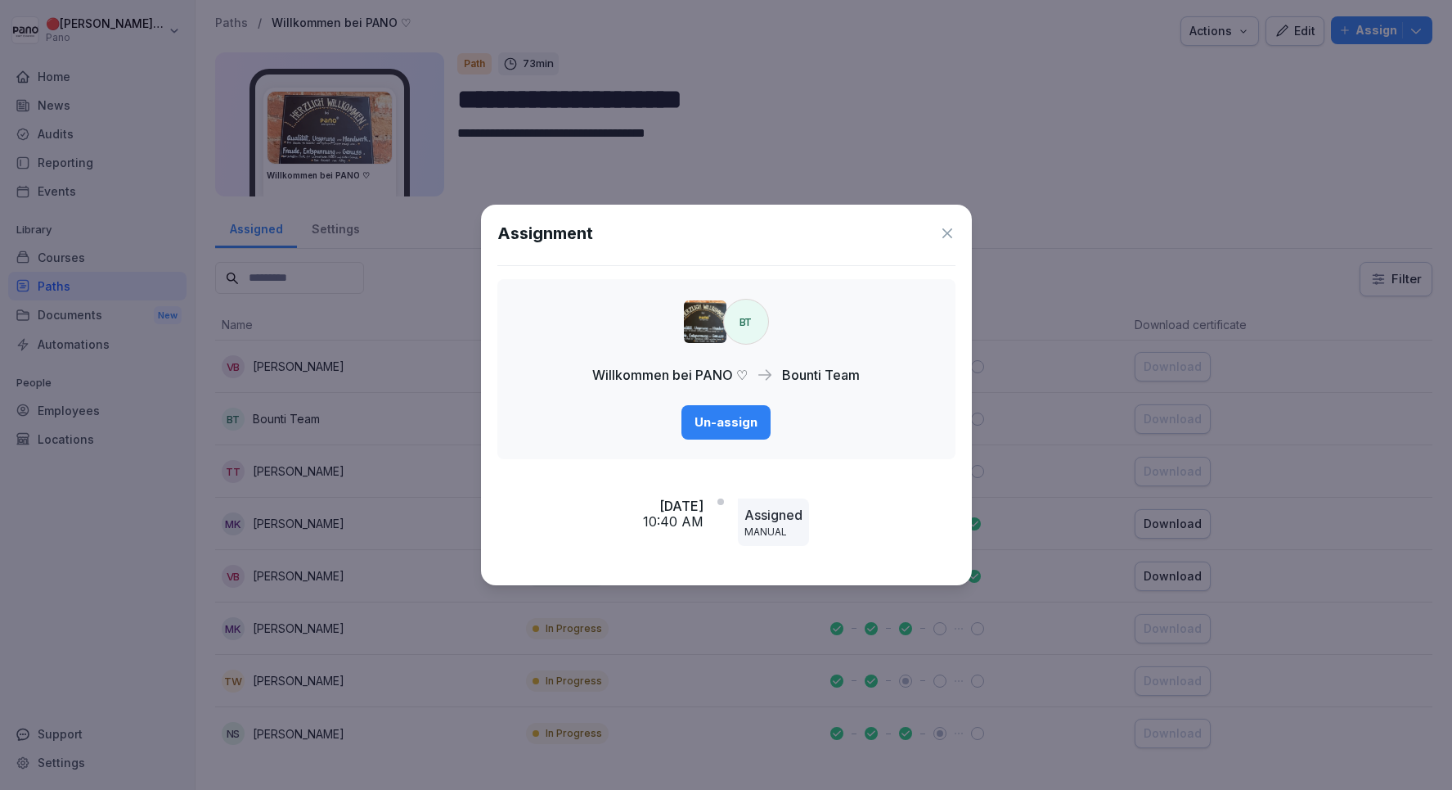
click at [736, 427] on div "Un-assign" at bounding box center [726, 422] width 63 height 18
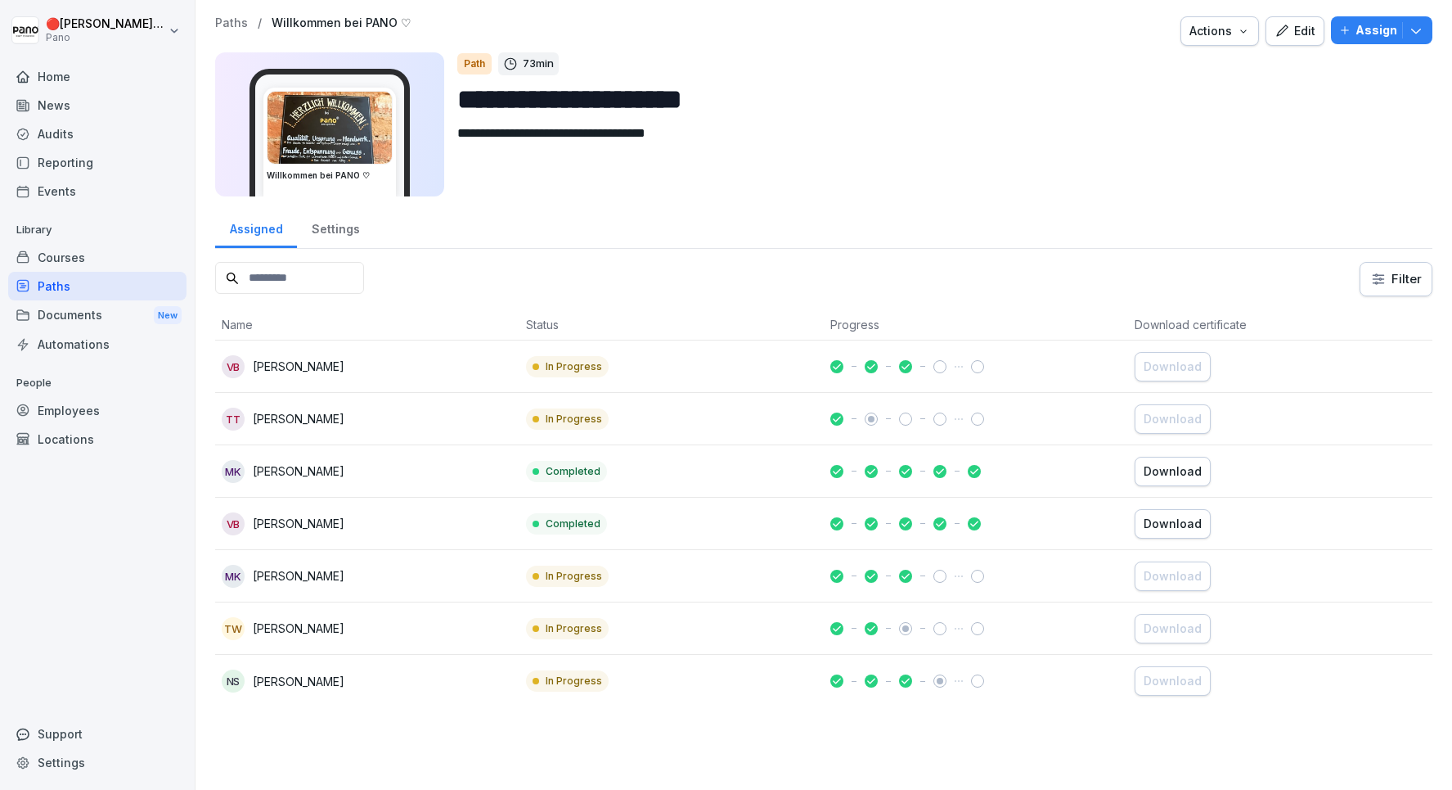
click at [74, 763] on div "Settings" at bounding box center [97, 762] width 178 height 29
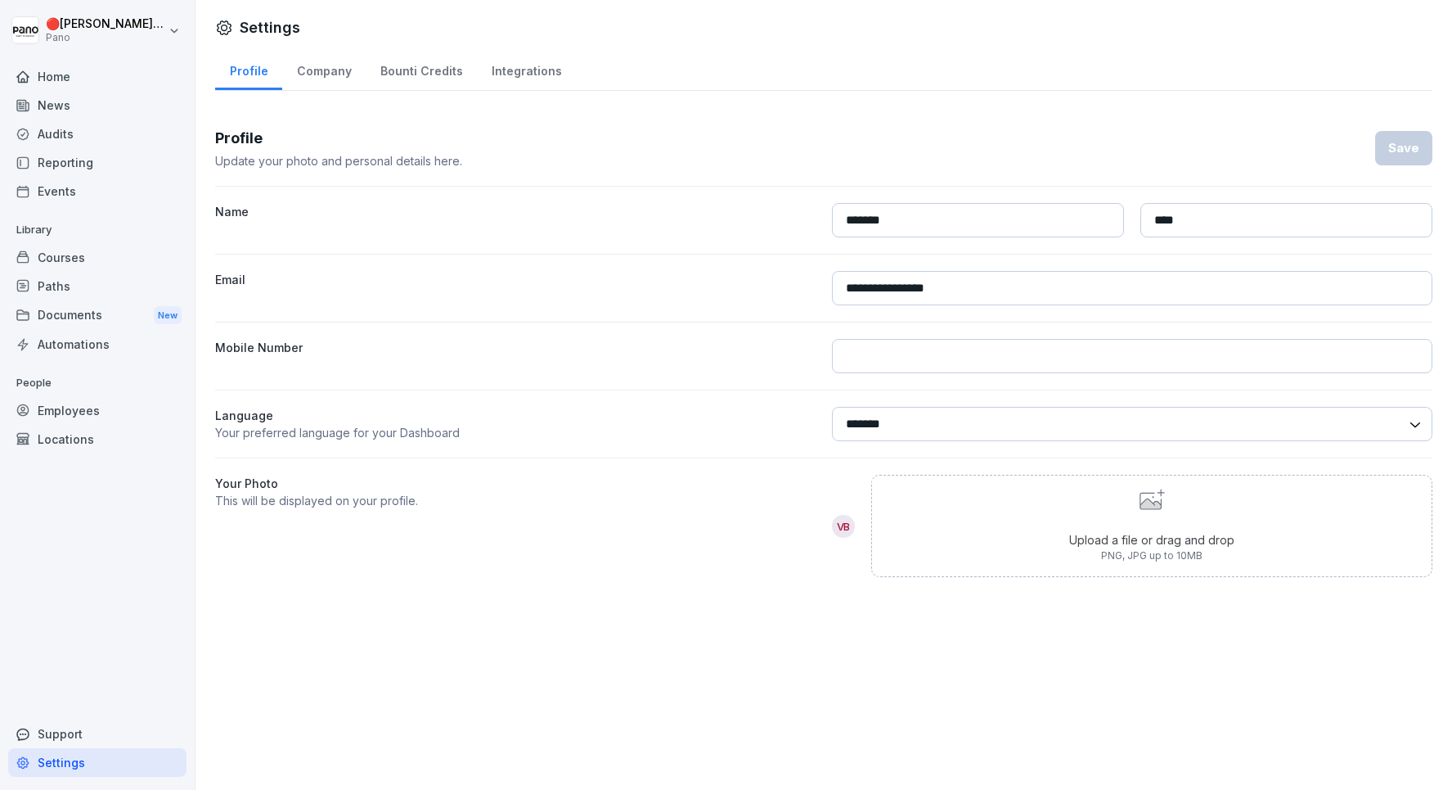
click at [1053, 429] on select "******* ******" at bounding box center [1132, 424] width 601 height 34
select select "**"
click at [832, 407] on select "******* ******" at bounding box center [1132, 424] width 601 height 34
click at [1405, 150] on div "Save" at bounding box center [1404, 148] width 31 height 18
select select "**"
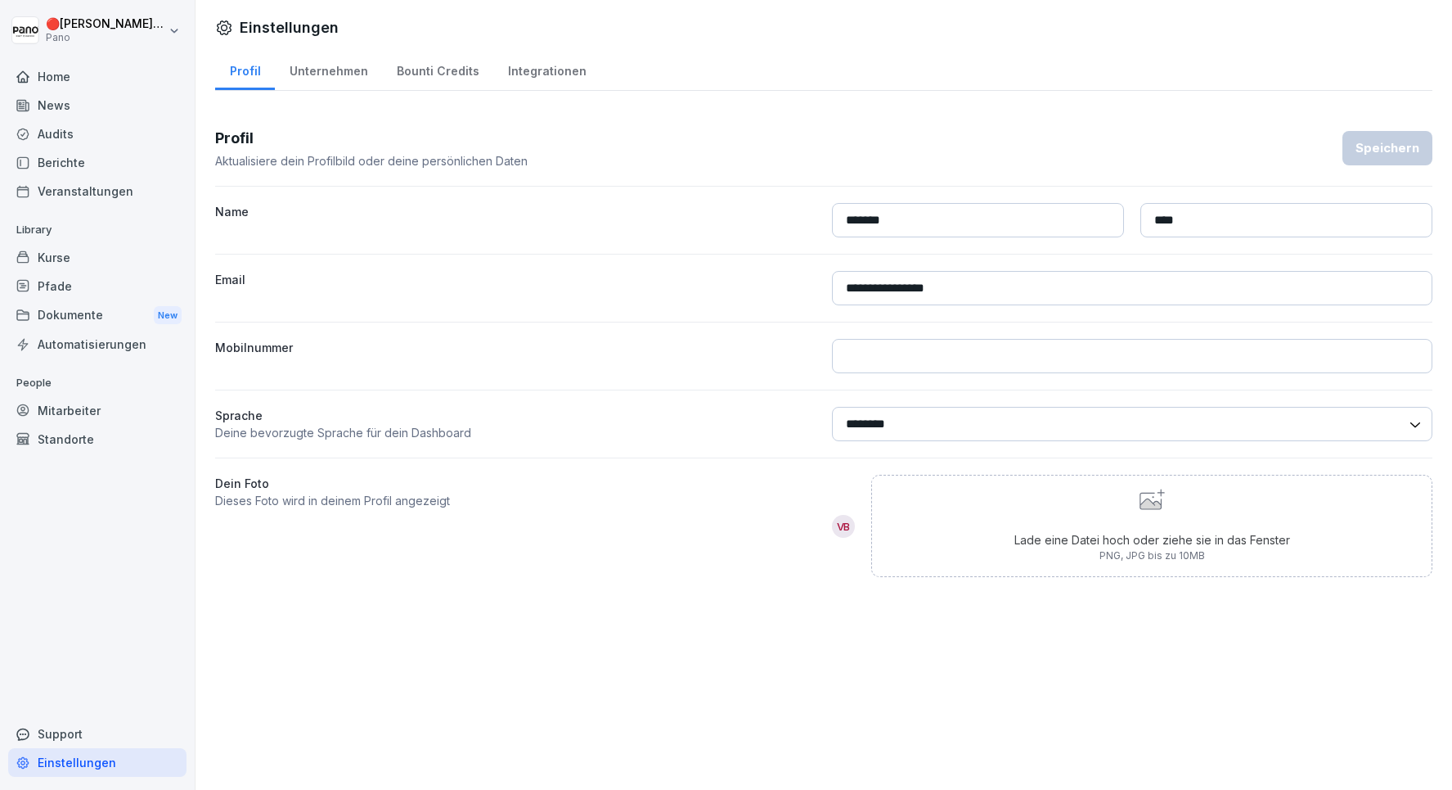
click at [86, 288] on div "Pfade" at bounding box center [97, 286] width 178 height 29
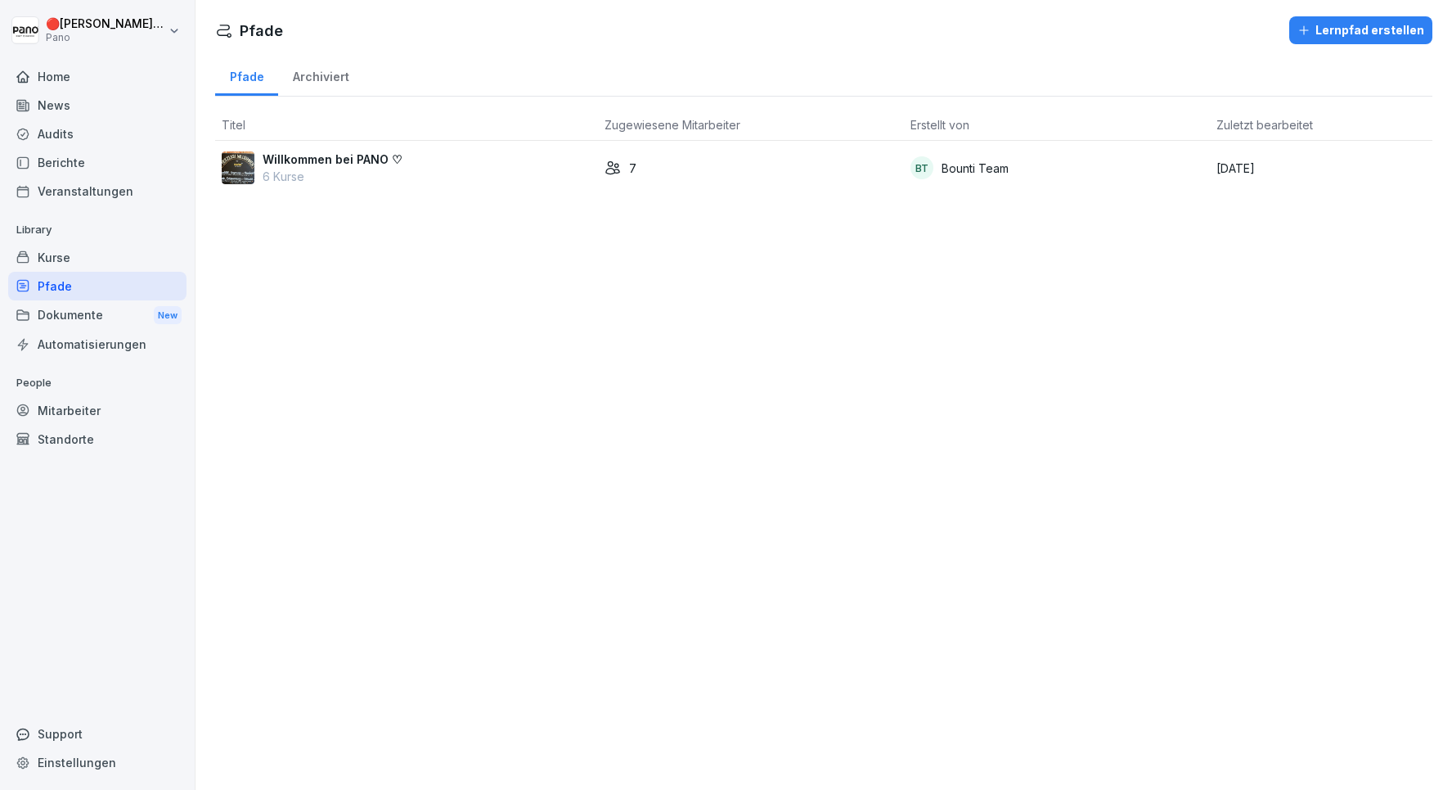
click at [70, 258] on div "Kurse" at bounding box center [97, 257] width 178 height 29
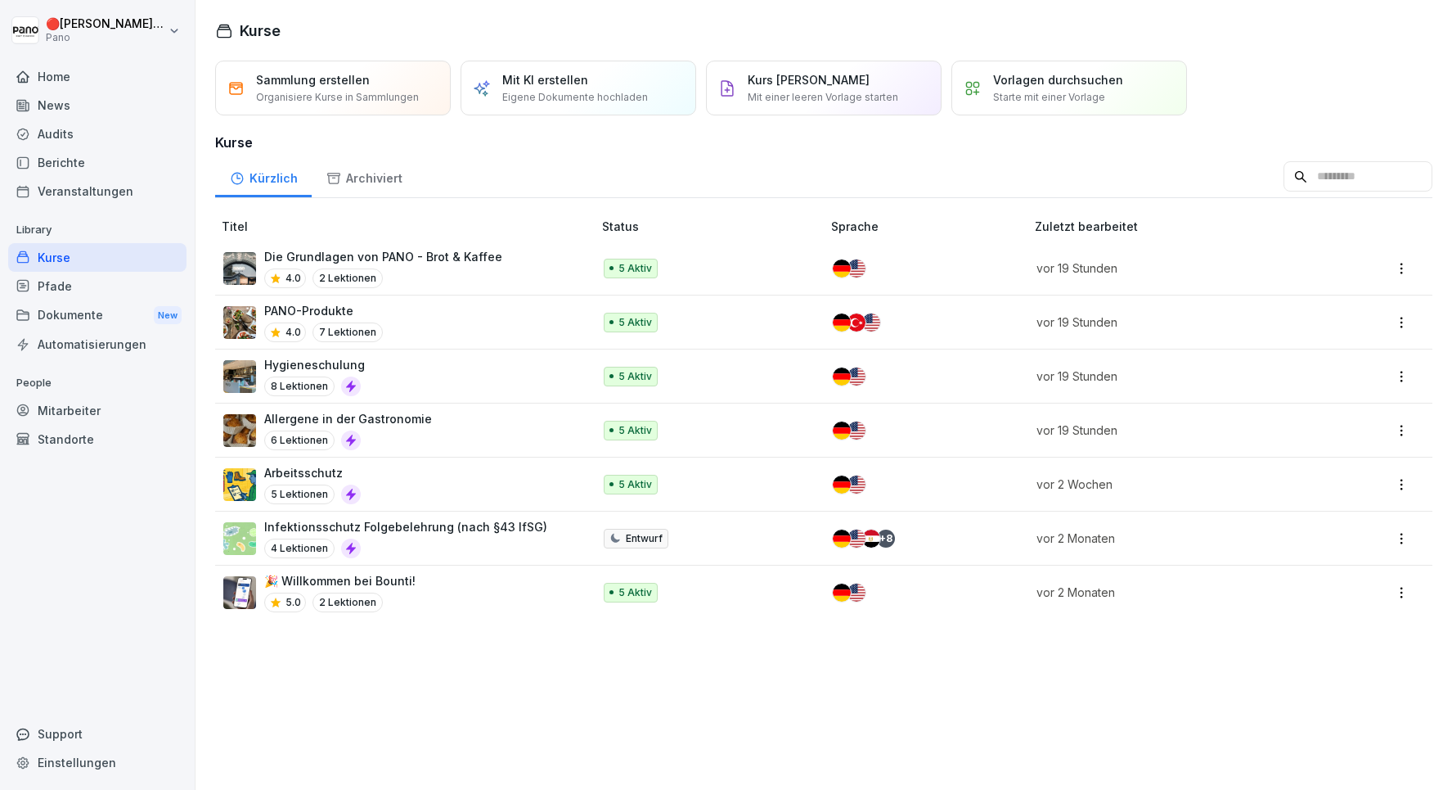
click at [80, 284] on div "Pfade" at bounding box center [97, 286] width 178 height 29
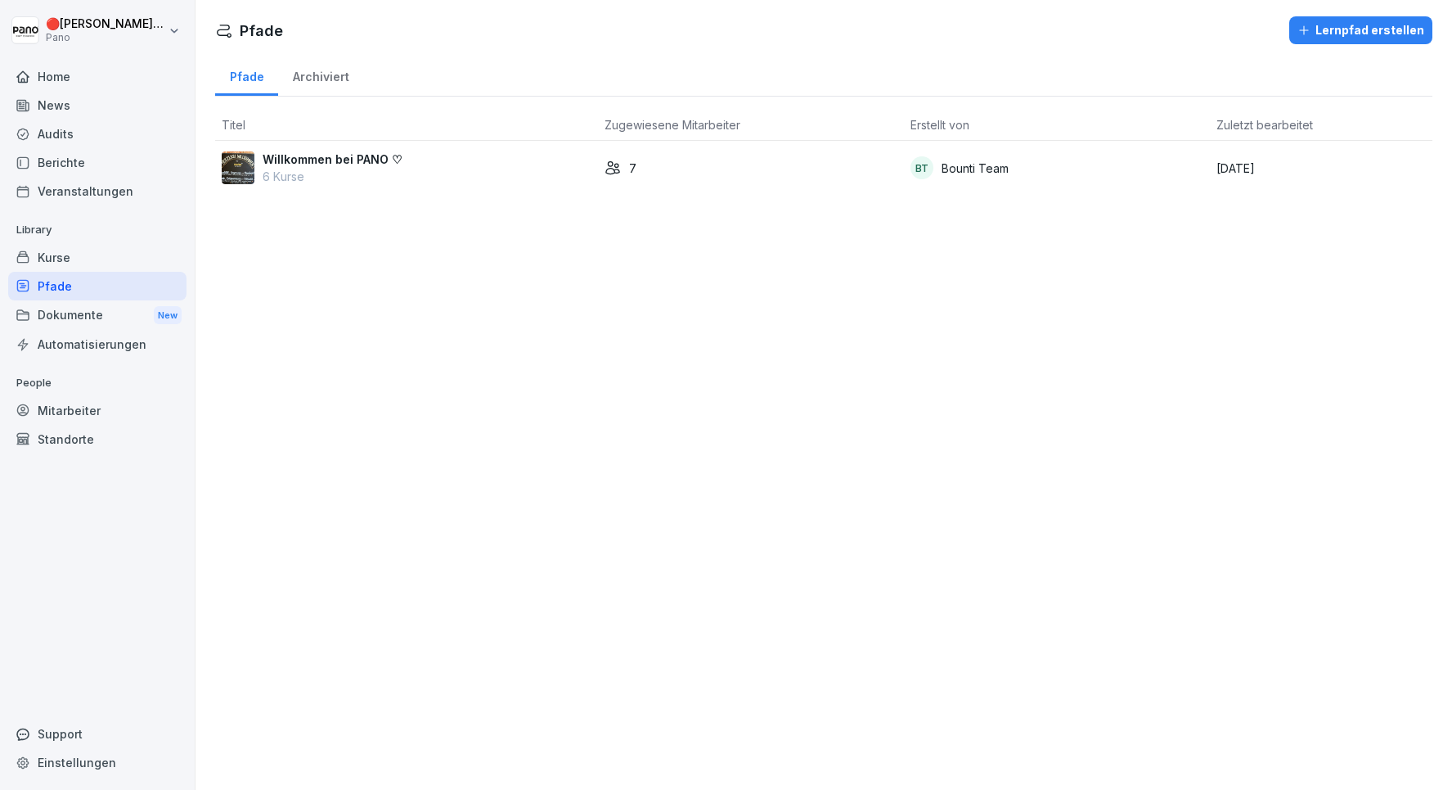
click at [455, 177] on div "Willkommen bei PANO ♡ 6 Kurse" at bounding box center [407, 168] width 370 height 34
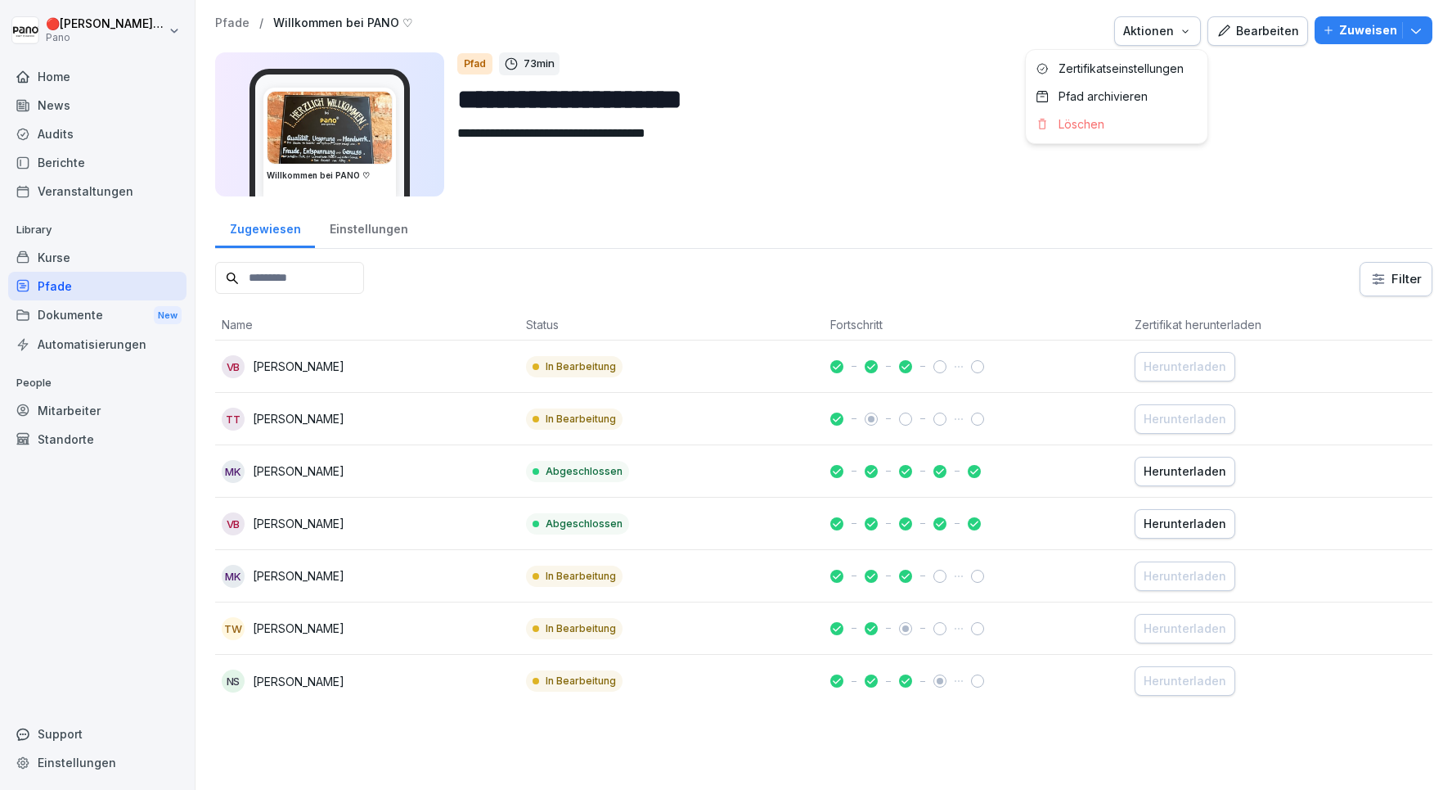
click at [1201, 30] on button "Aktionen" at bounding box center [1157, 30] width 87 height 29
click at [1307, 92] on html "**********" at bounding box center [726, 395] width 1452 height 790
click at [1412, 39] on button "Zuweisen" at bounding box center [1374, 30] width 118 height 28
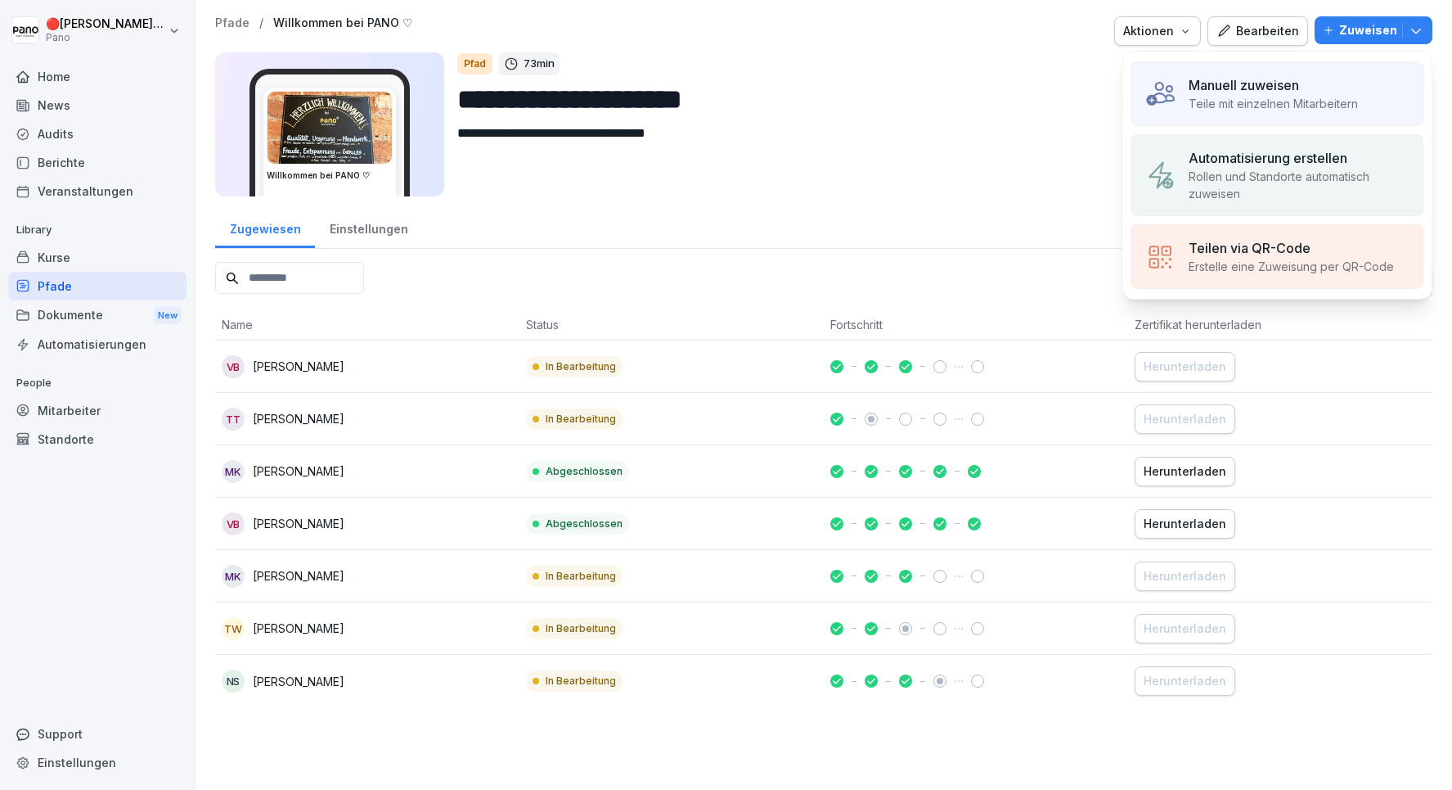
click at [1259, 169] on p "Rollen und Standorte automatisch zuweisen" at bounding box center [1299, 185] width 221 height 34
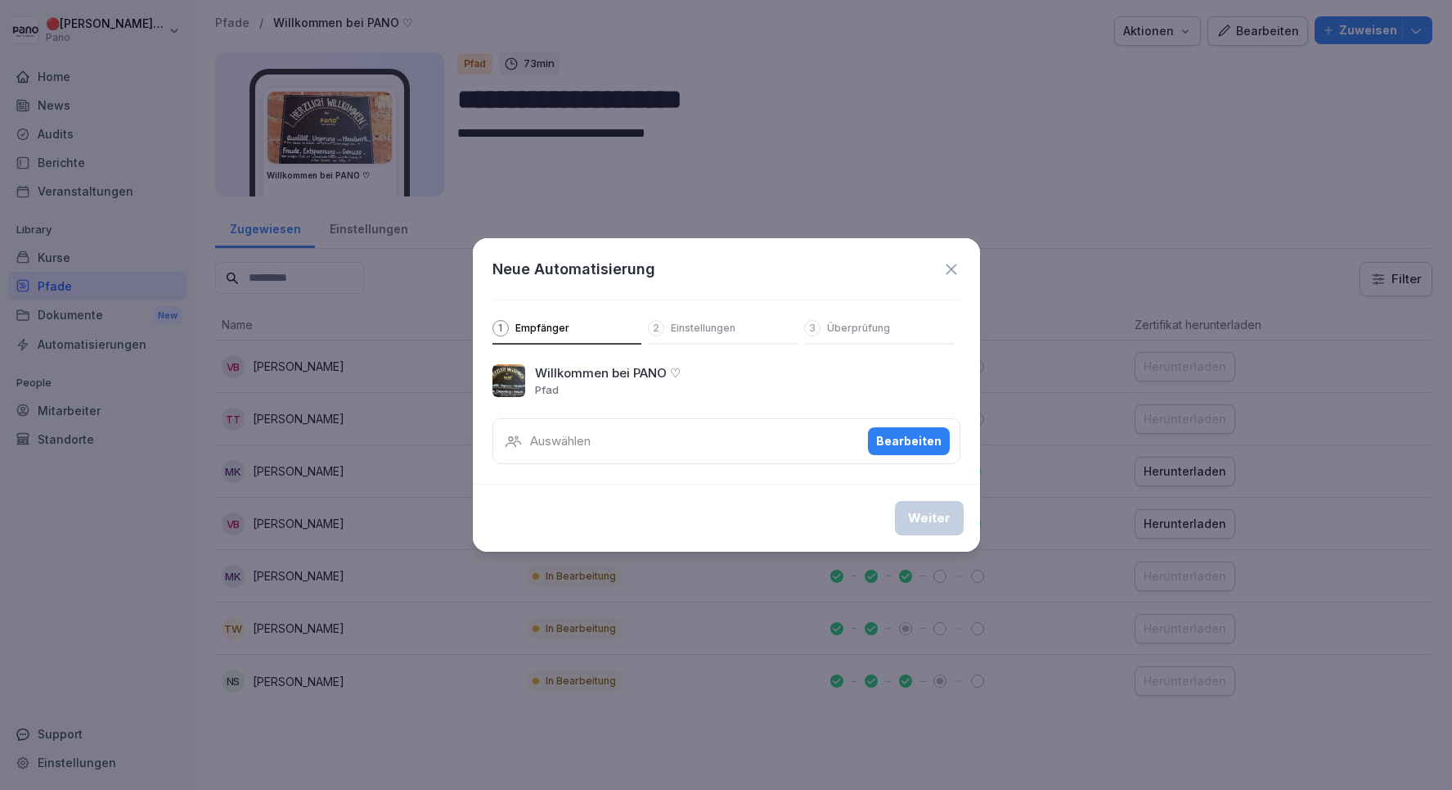
click at [830, 441] on div "Auswählen Bearbeiten" at bounding box center [727, 441] width 468 height 46
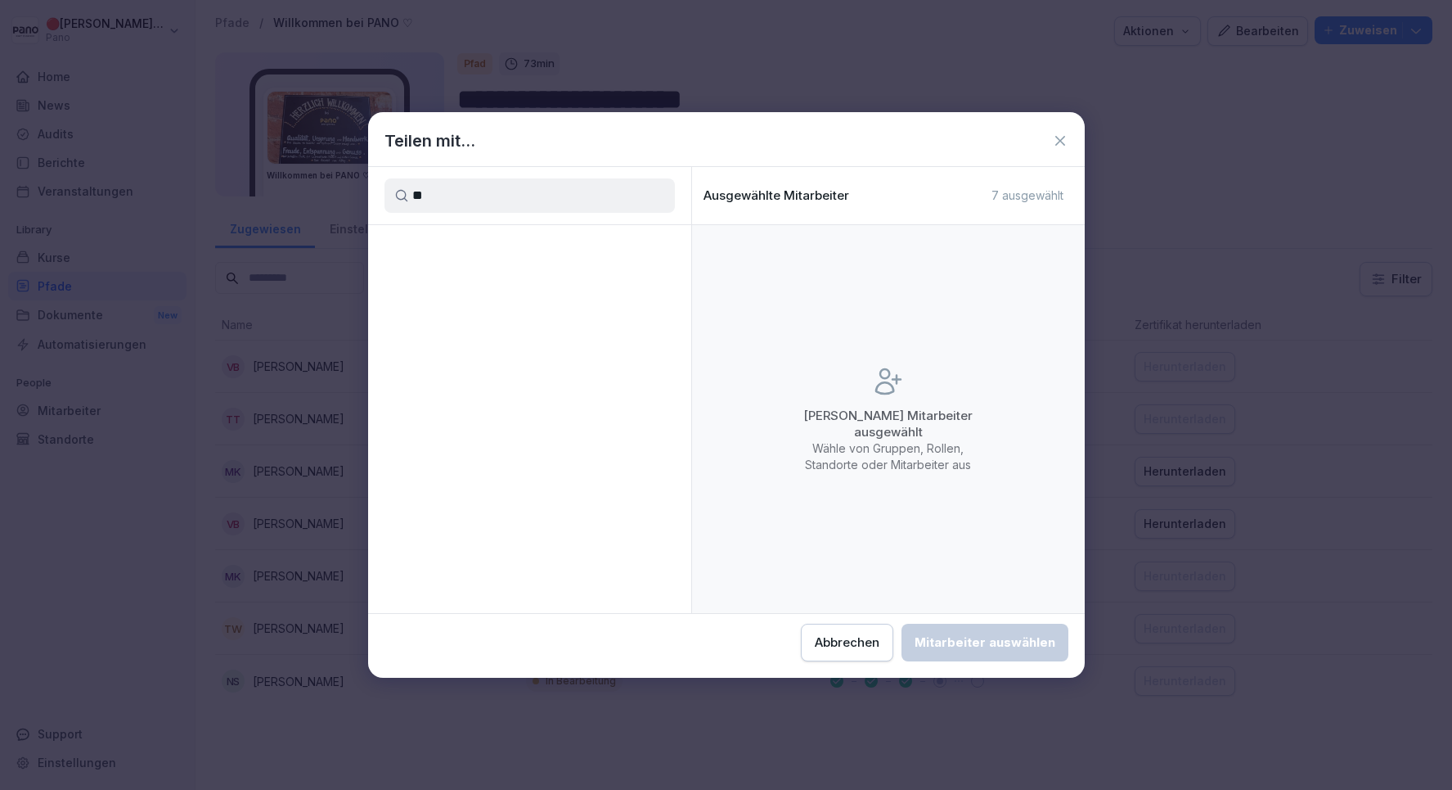
type input "*"
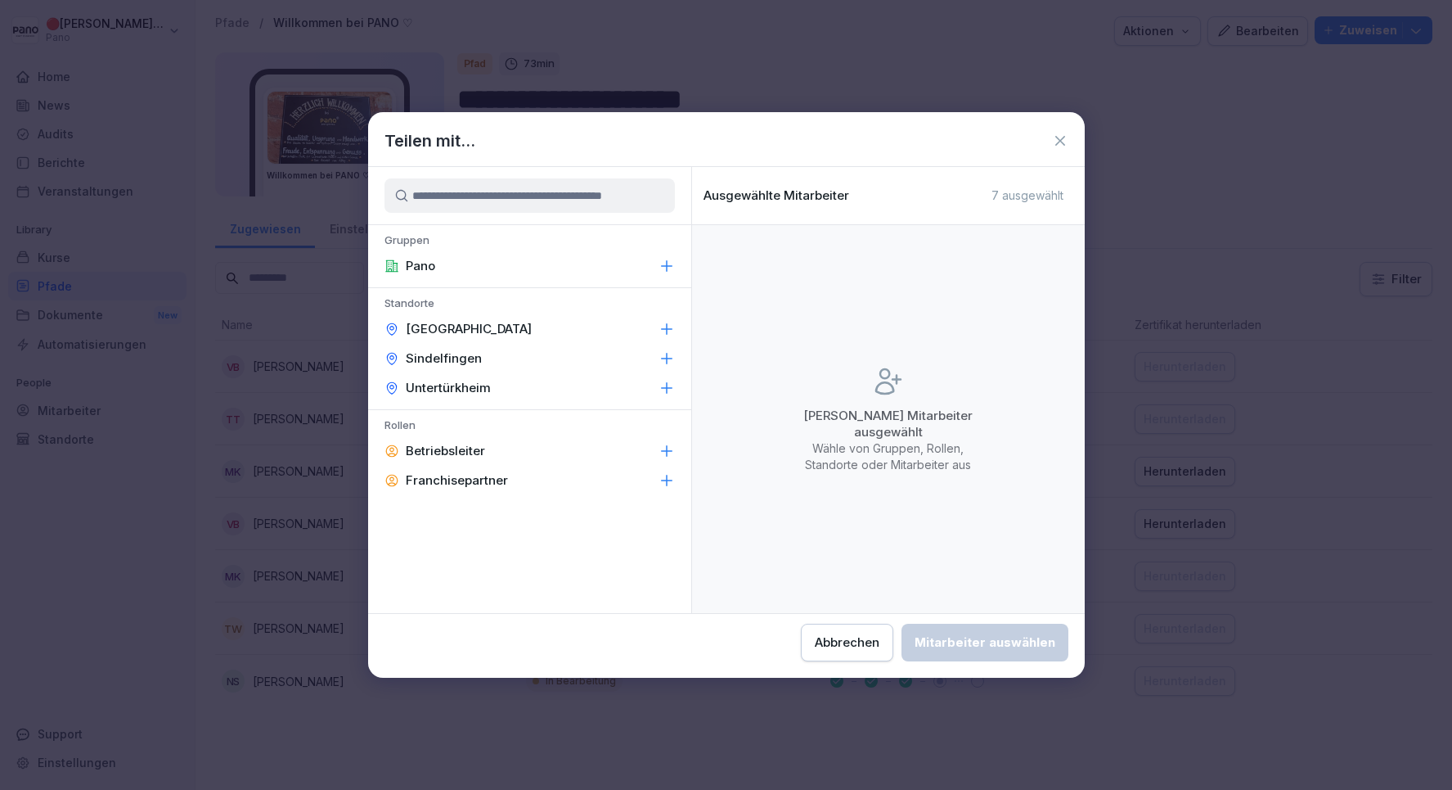
click at [845, 631] on button "Abbrechen" at bounding box center [847, 643] width 92 height 38
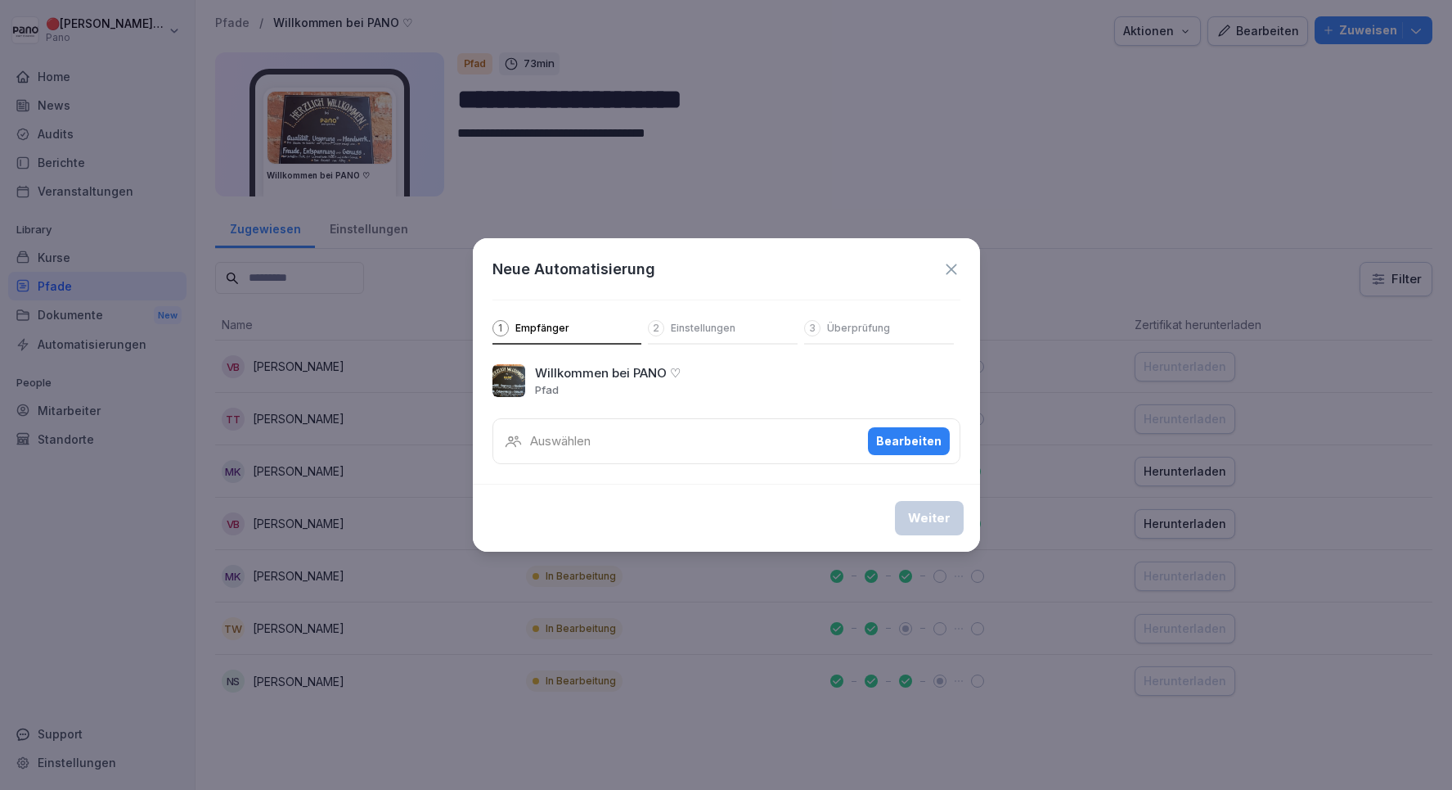
click at [944, 268] on icon at bounding box center [952, 269] width 18 height 18
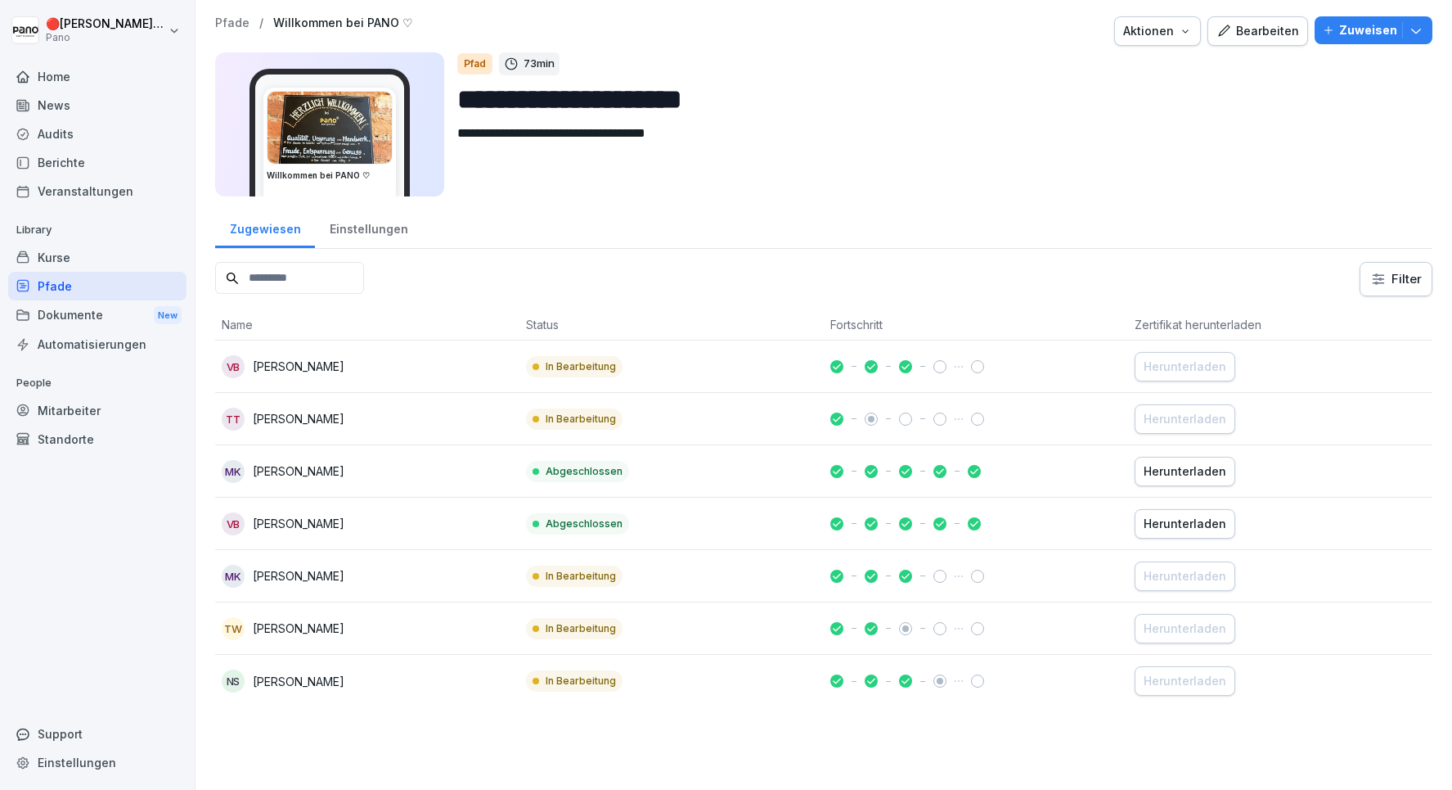
click at [75, 410] on div "Mitarbeiter" at bounding box center [97, 410] width 178 height 29
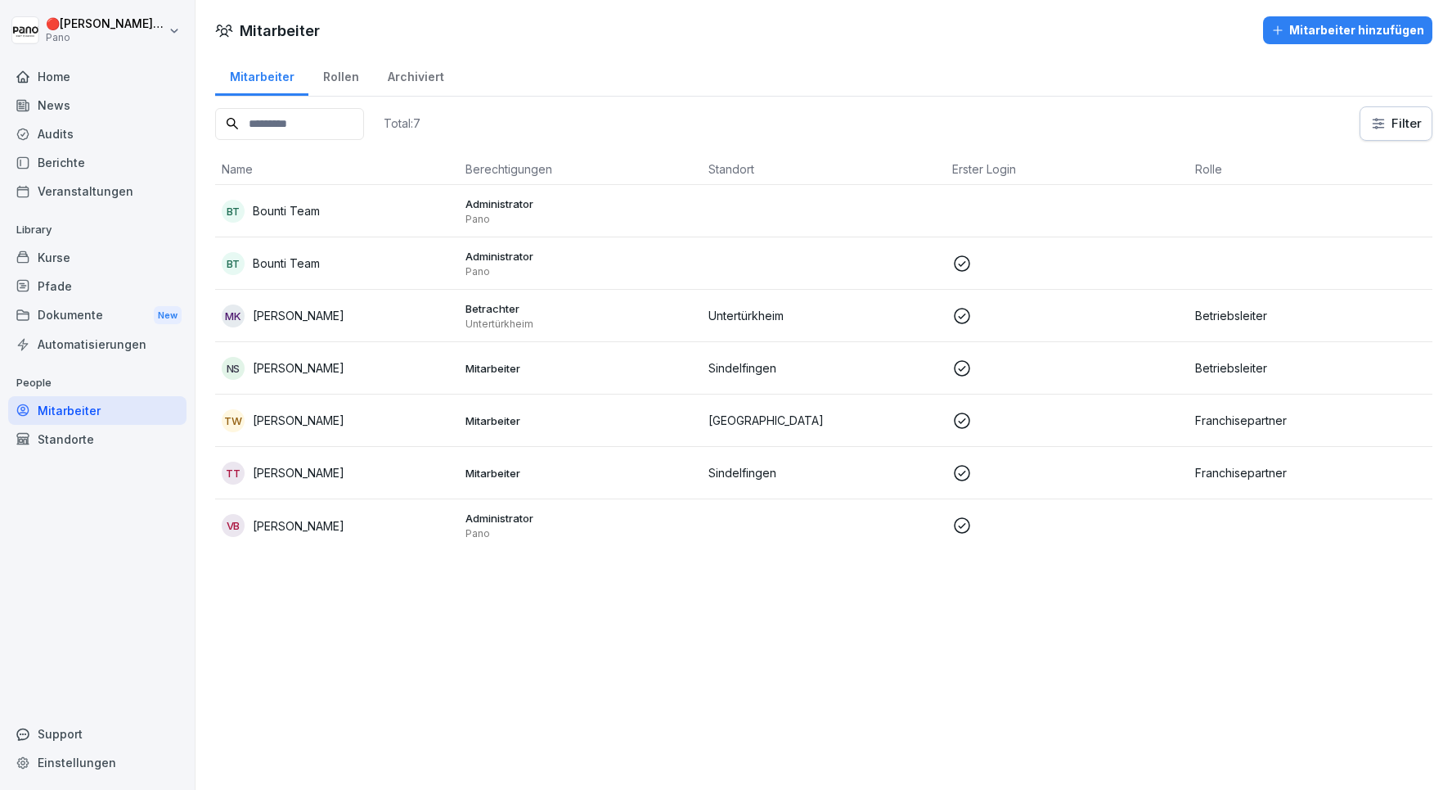
click at [331, 77] on div "Rollen" at bounding box center [340, 75] width 65 height 42
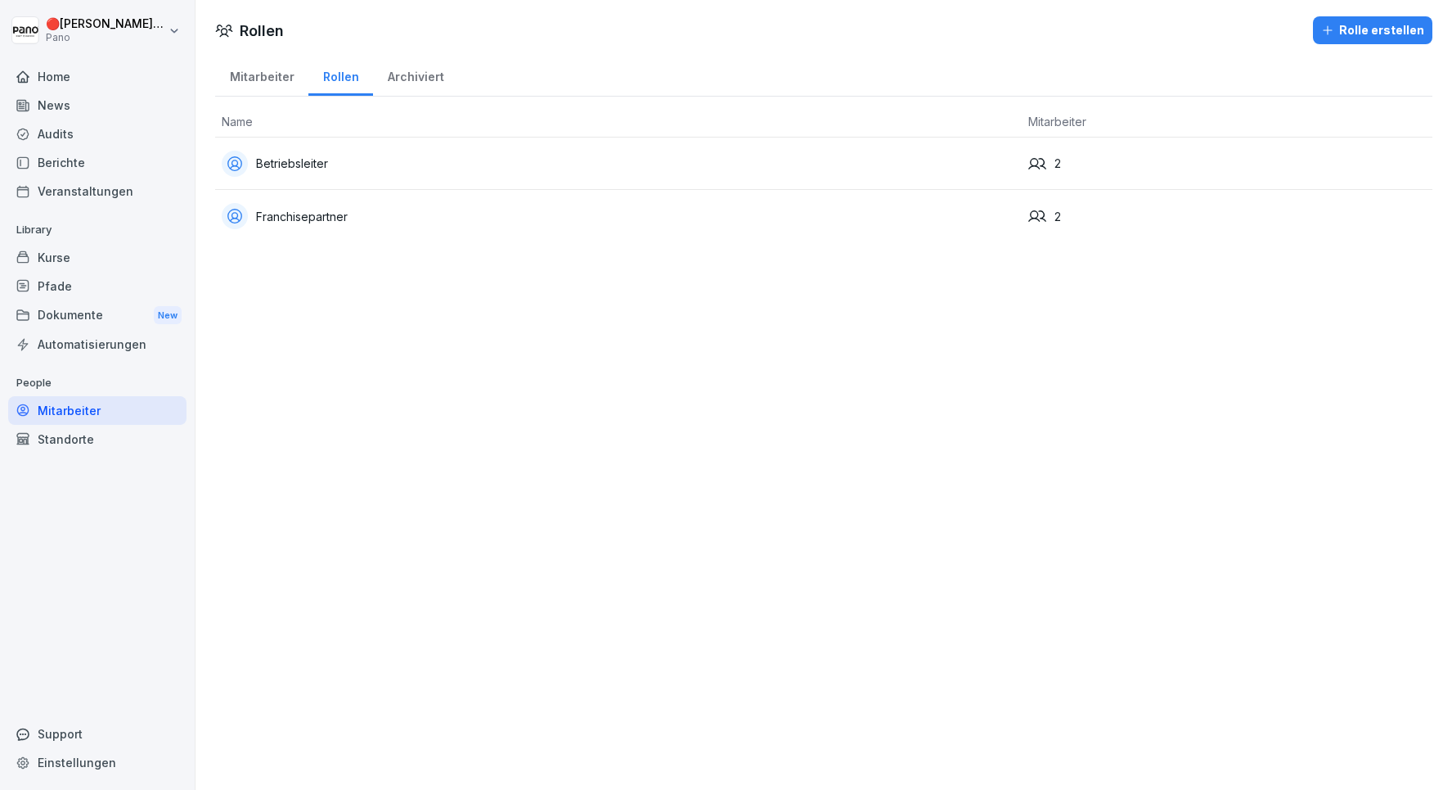
click at [1389, 29] on div "Rolle erstellen" at bounding box center [1373, 30] width 103 height 18
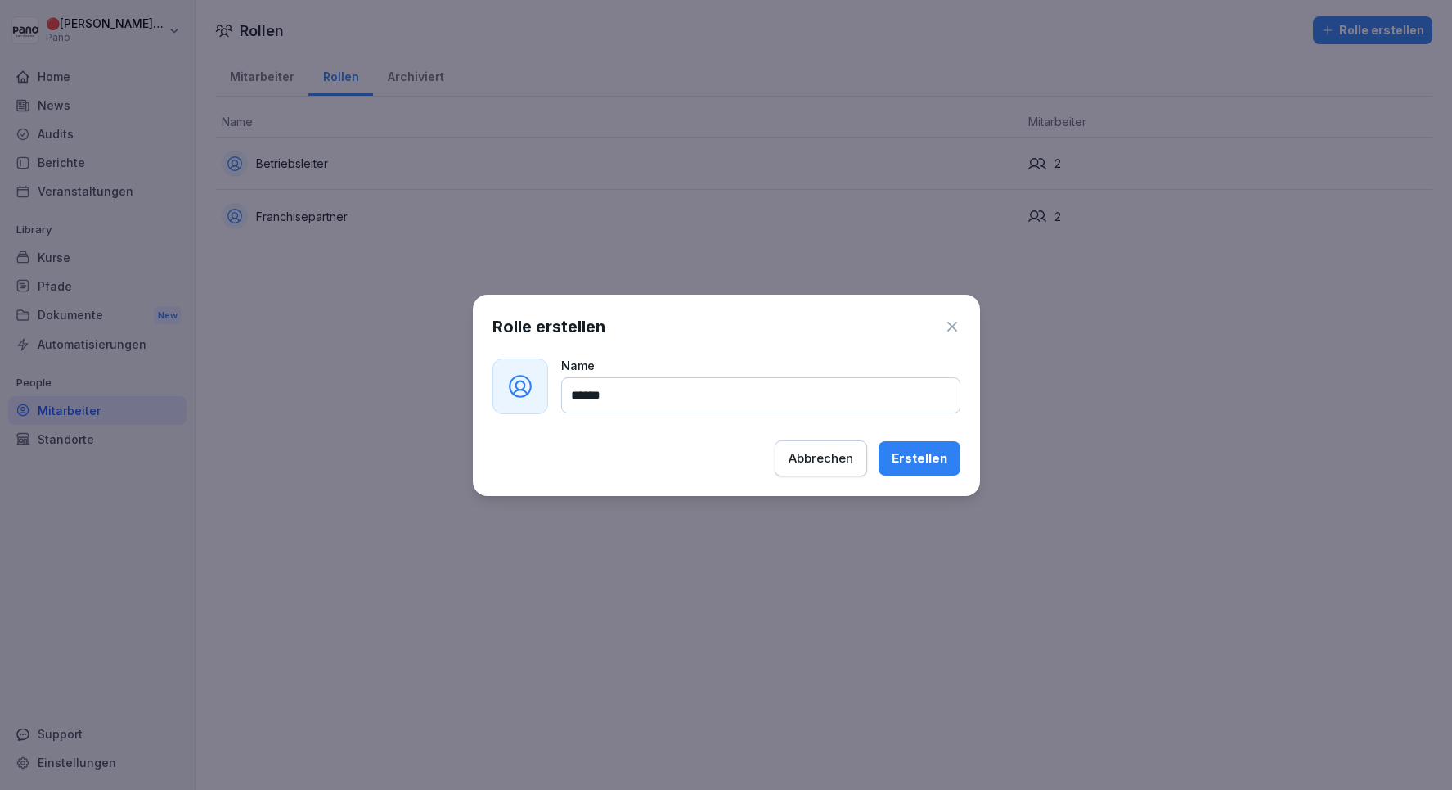
type input "******"
click at [939, 472] on button "Erstellen" at bounding box center [920, 458] width 82 height 34
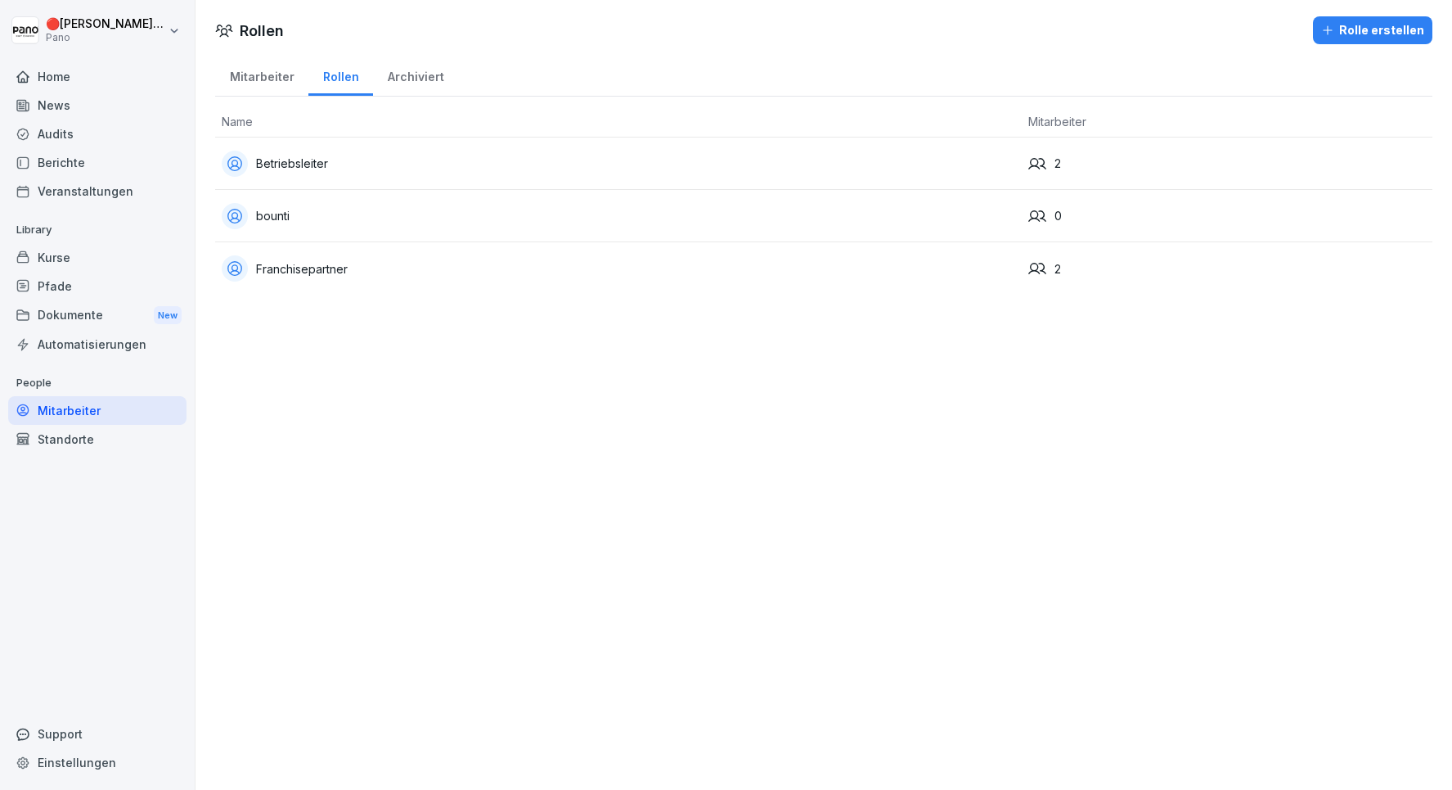
click at [268, 68] on div "Mitarbeiter" at bounding box center [261, 75] width 93 height 42
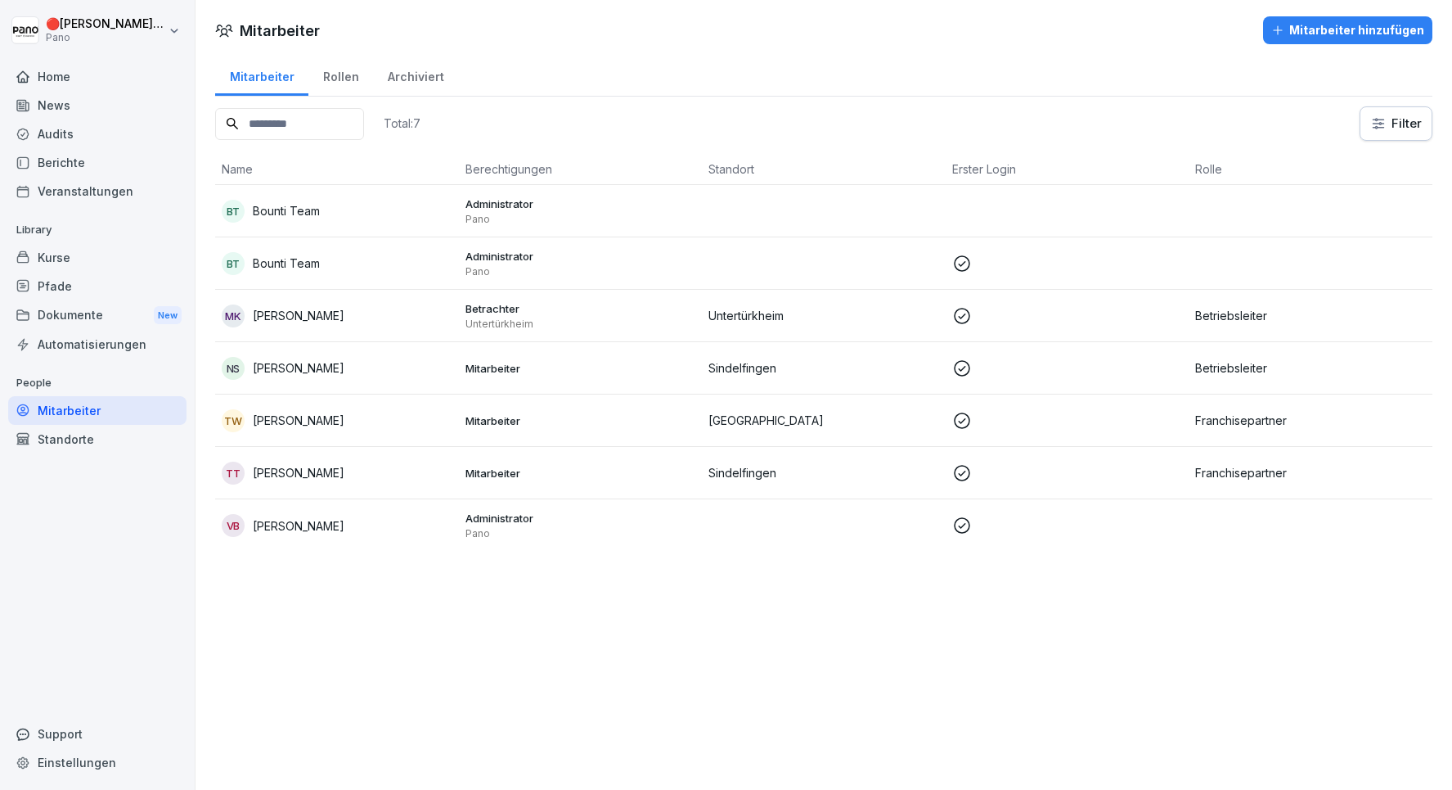
click at [377, 269] on div "BT Bounti Team" at bounding box center [337, 263] width 231 height 23
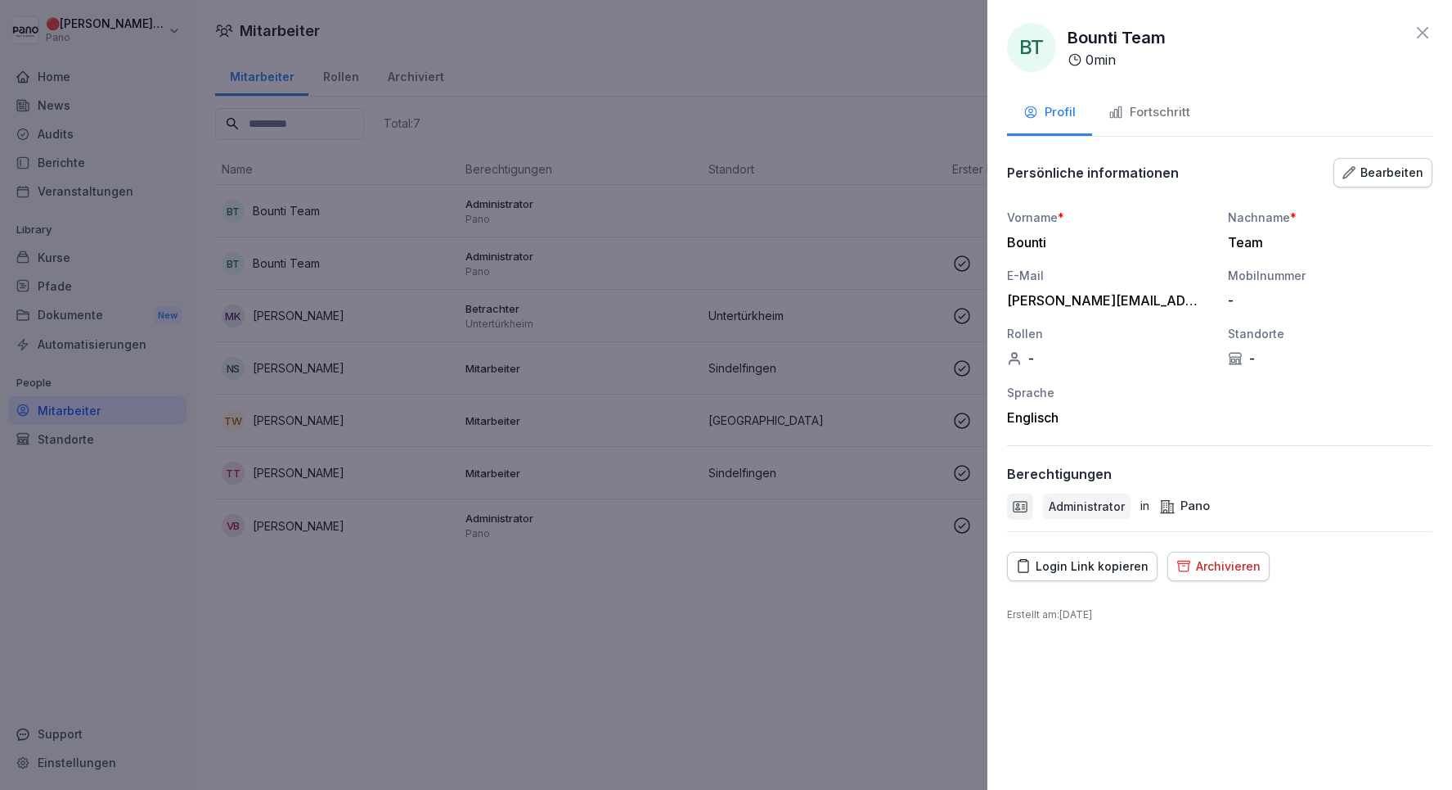
click at [1383, 158] on button "Bearbeiten" at bounding box center [1383, 172] width 99 height 29
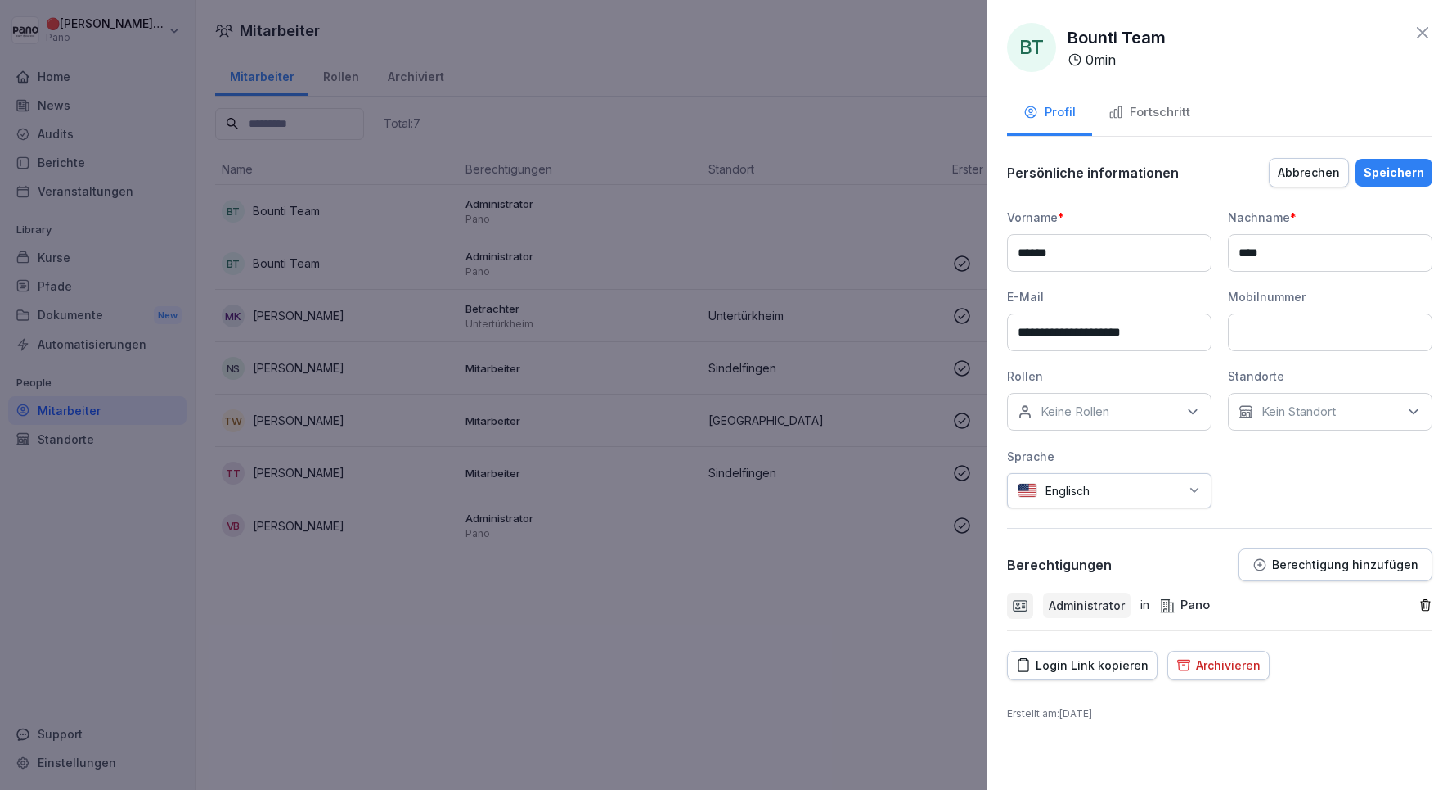
click at [1119, 410] on div "Keine Rollen" at bounding box center [1109, 412] width 205 height 38
click at [1058, 512] on label "bounti" at bounding box center [1059, 515] width 34 height 15
click at [1293, 672] on div "Login Link kopieren Archivieren" at bounding box center [1220, 665] width 426 height 29
click at [1411, 177] on div "Speichern" at bounding box center [1394, 173] width 61 height 18
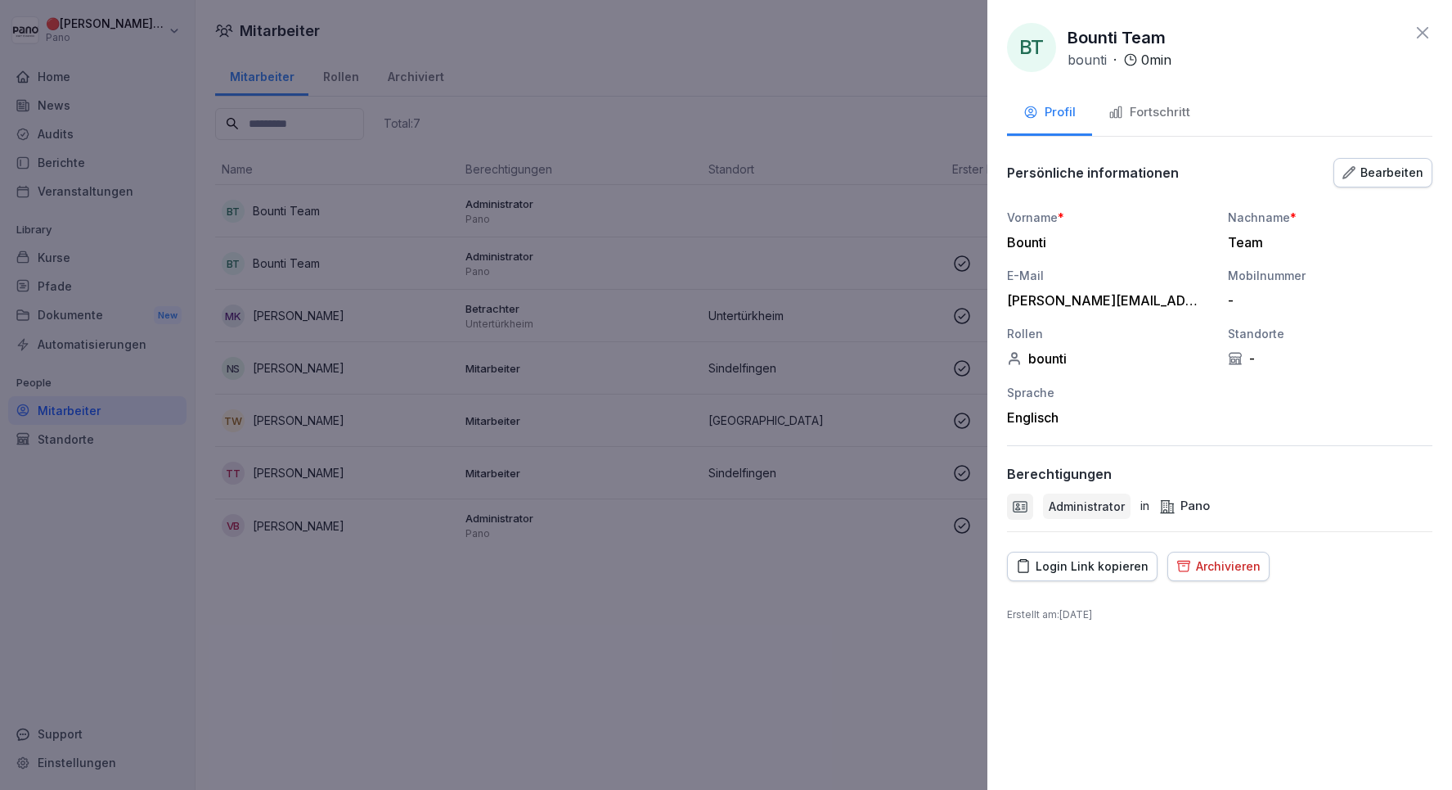
click at [1430, 30] on icon at bounding box center [1423, 33] width 20 height 20
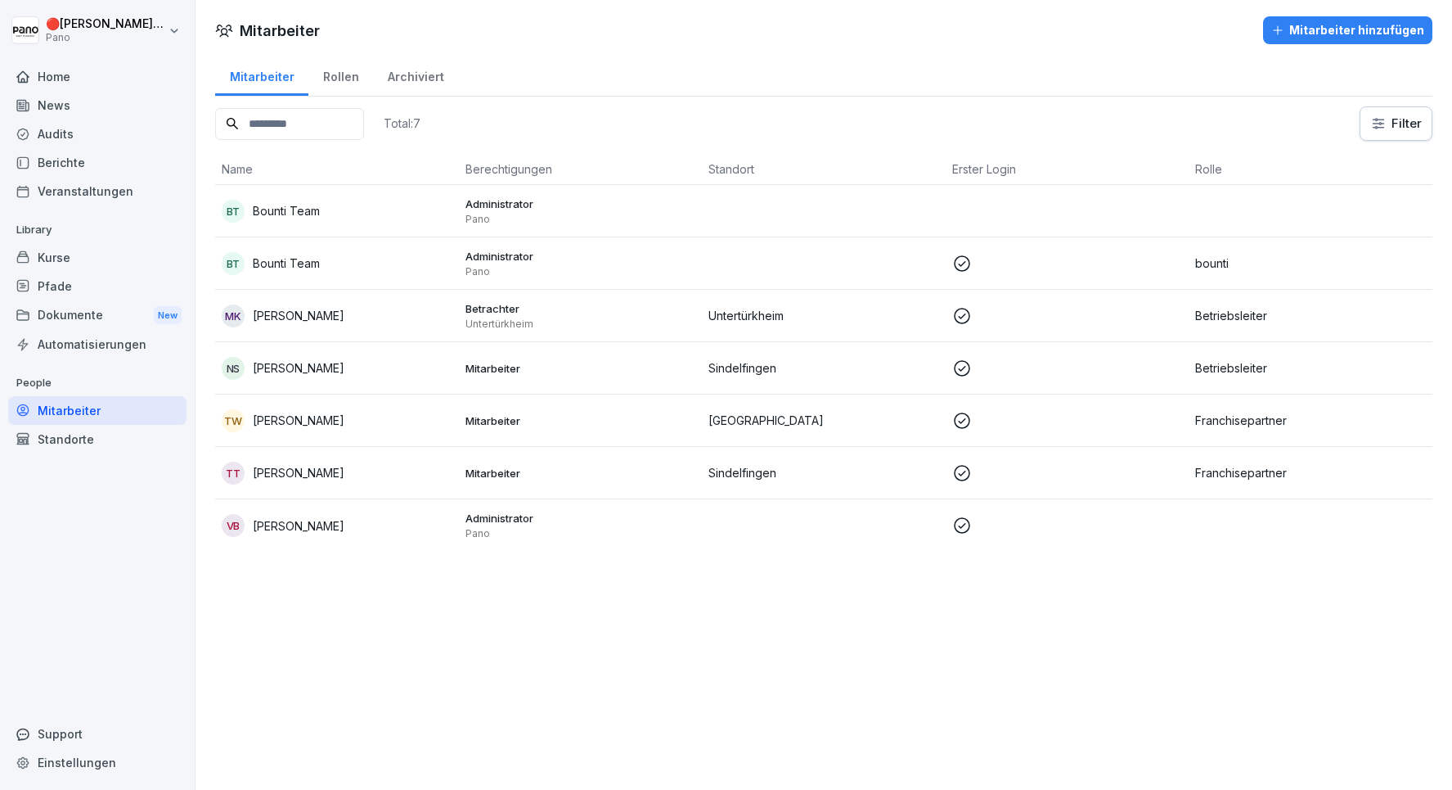
click at [94, 281] on div "Pfade" at bounding box center [97, 286] width 178 height 29
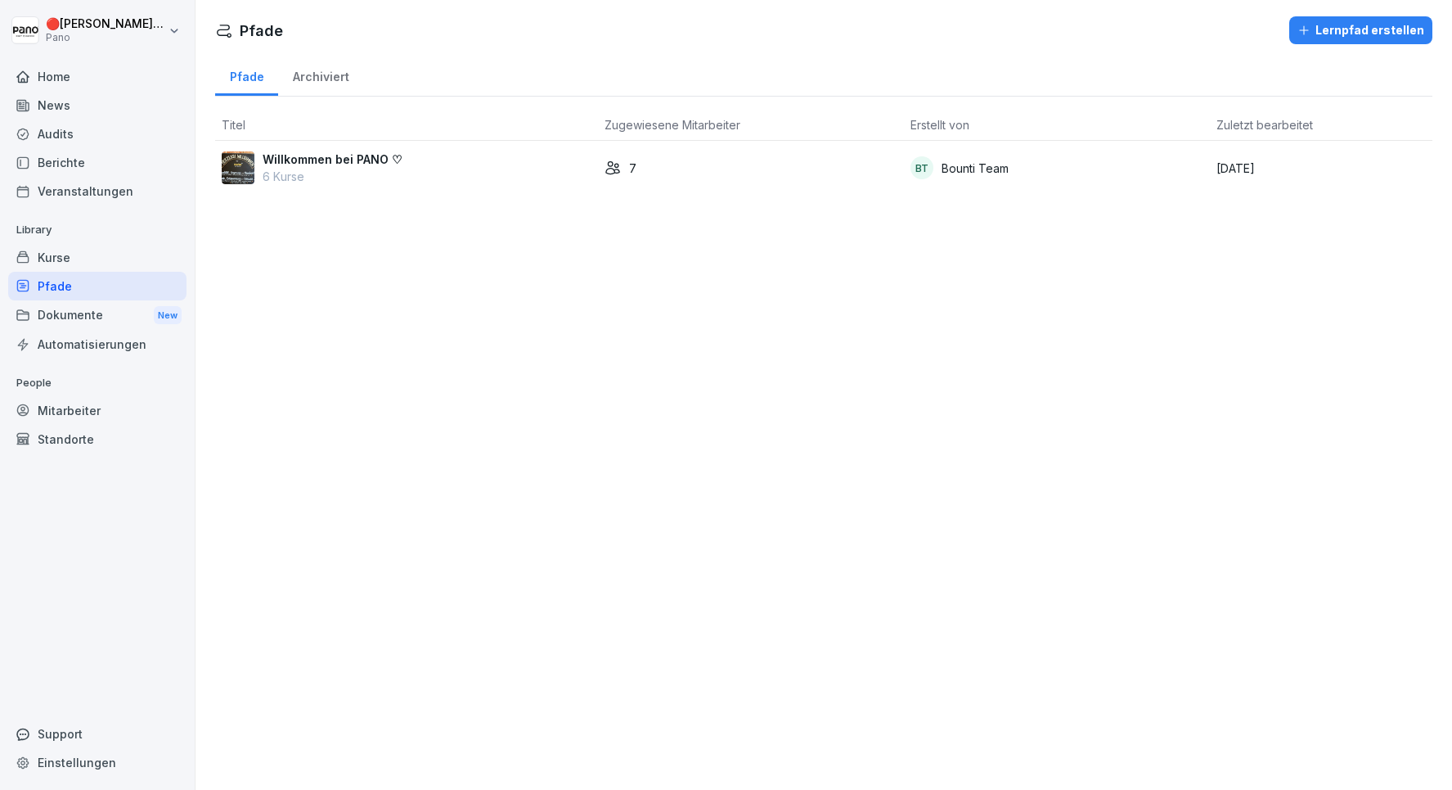
click at [538, 165] on div "Willkommen bei PANO ♡ 6 Kurse" at bounding box center [407, 168] width 370 height 34
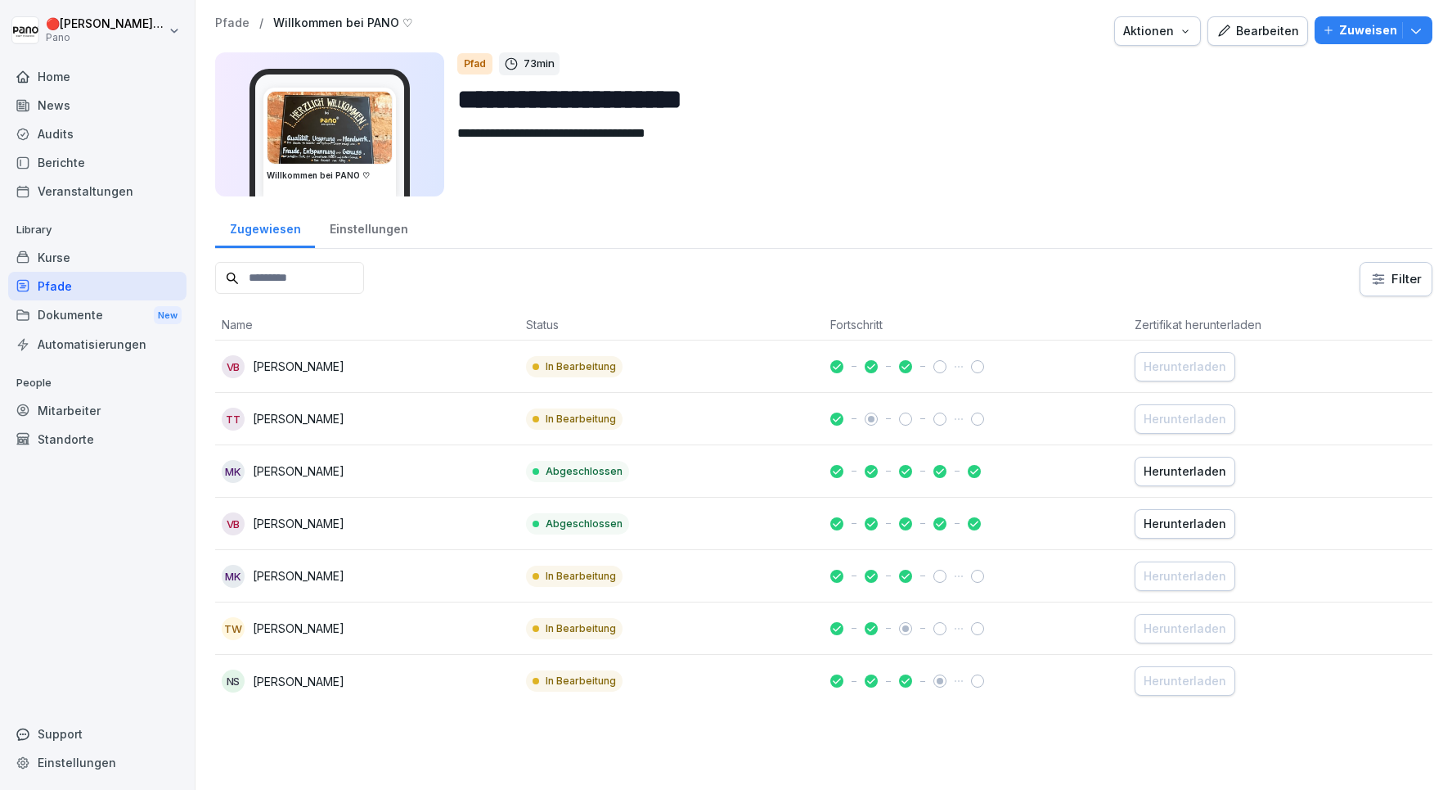
click at [1363, 22] on p "Zuweisen" at bounding box center [1369, 30] width 58 height 18
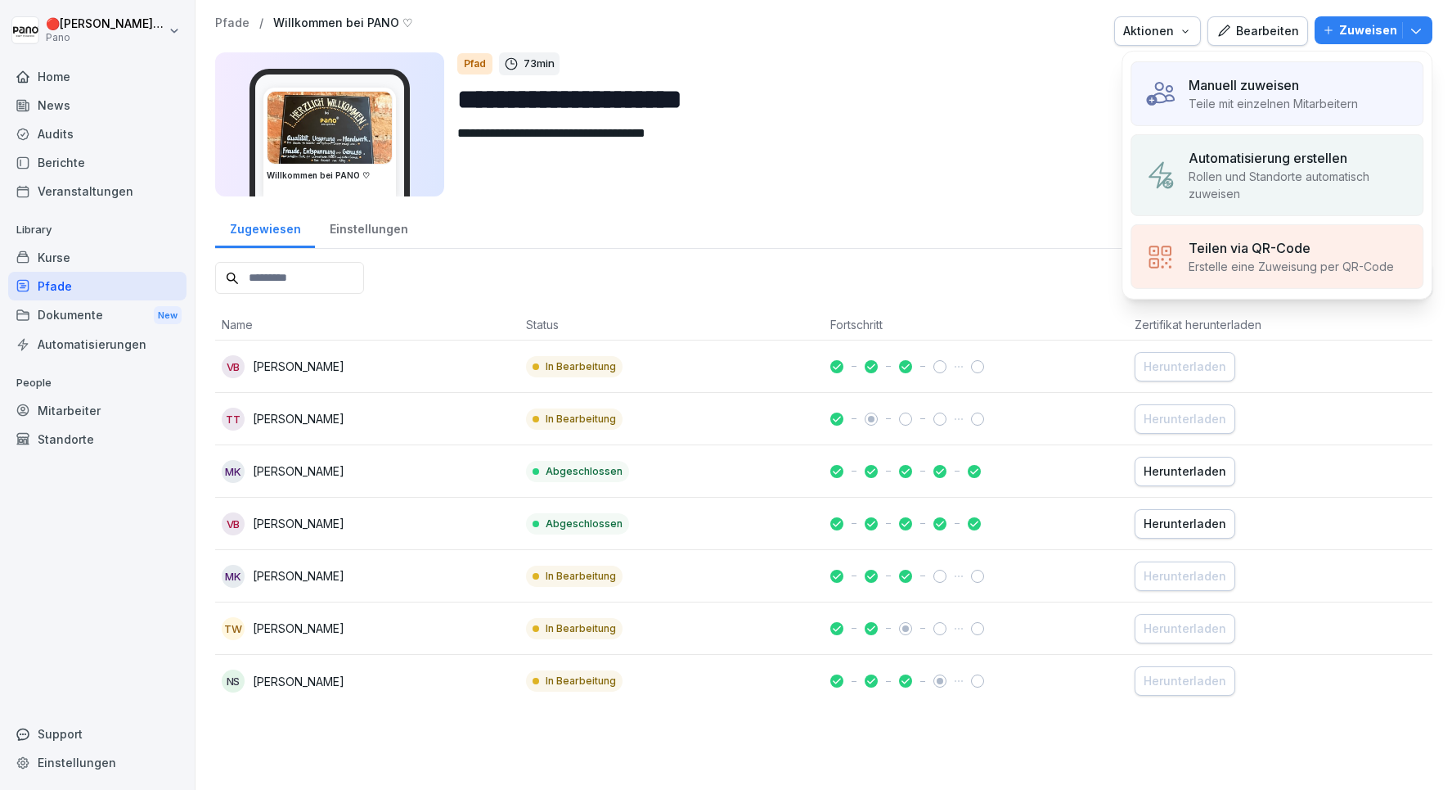
click at [1241, 160] on p "Automatisierung erstellen" at bounding box center [1268, 158] width 159 height 20
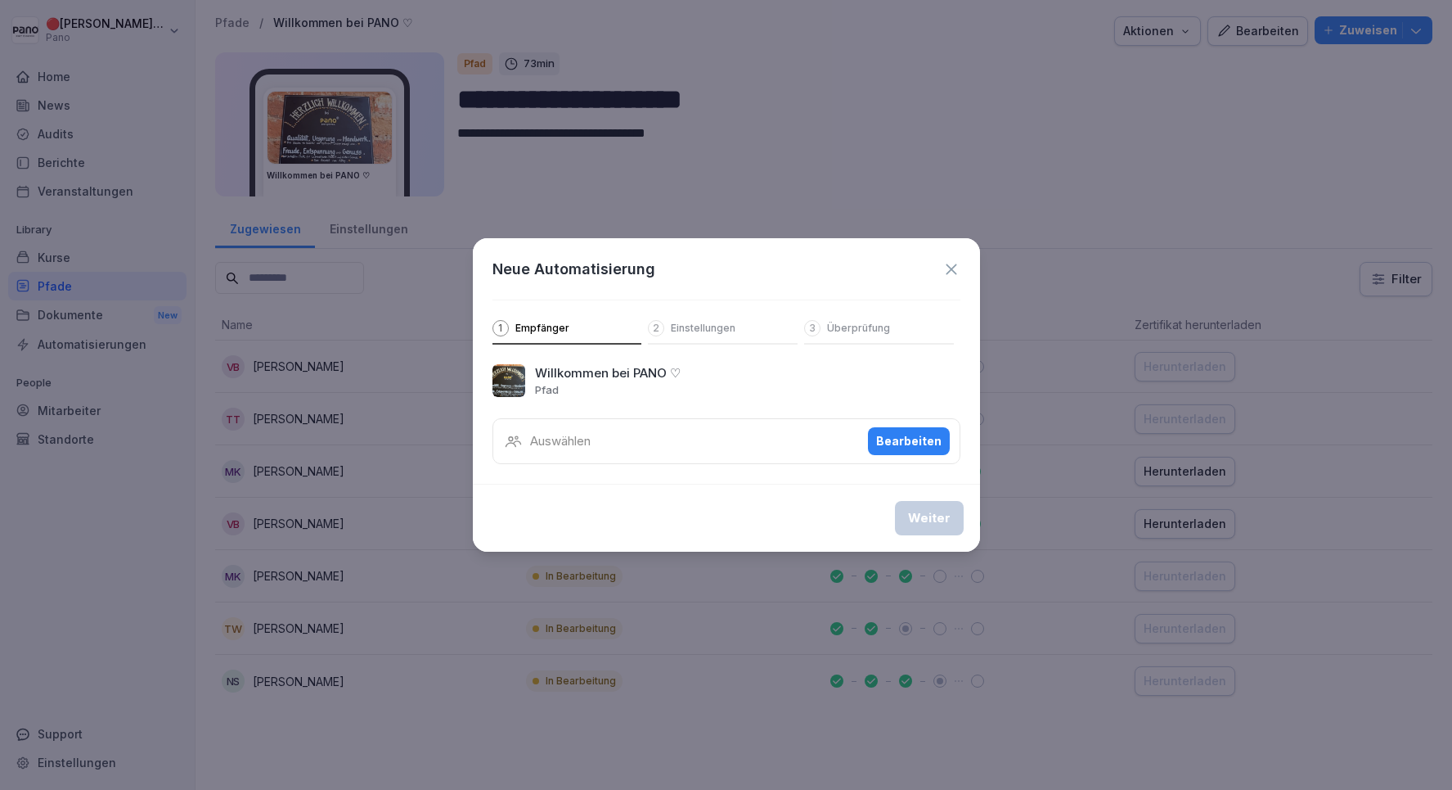
click at [814, 445] on div "Auswählen Bearbeiten" at bounding box center [727, 441] width 468 height 46
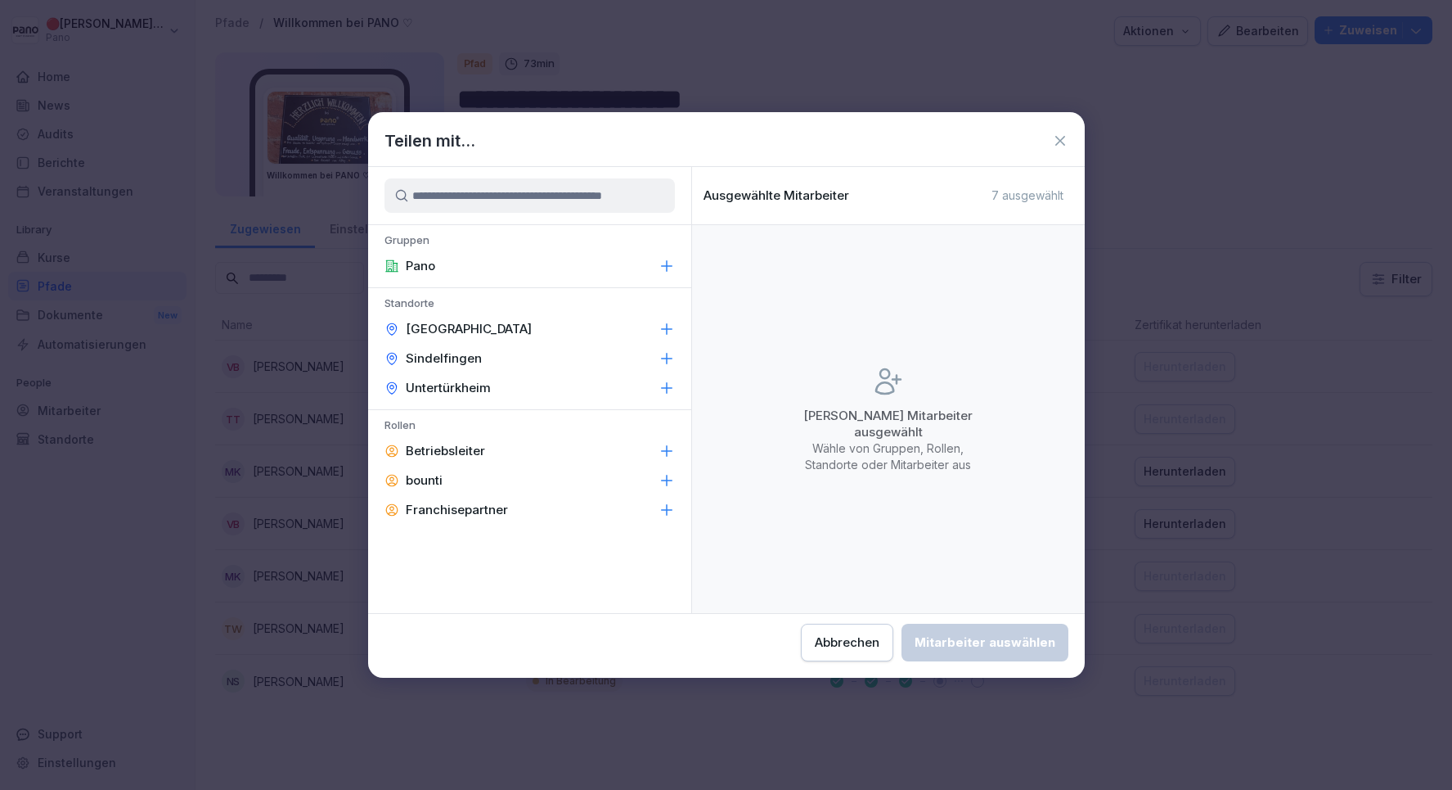
click at [508, 480] on div "bounti" at bounding box center [529, 480] width 323 height 29
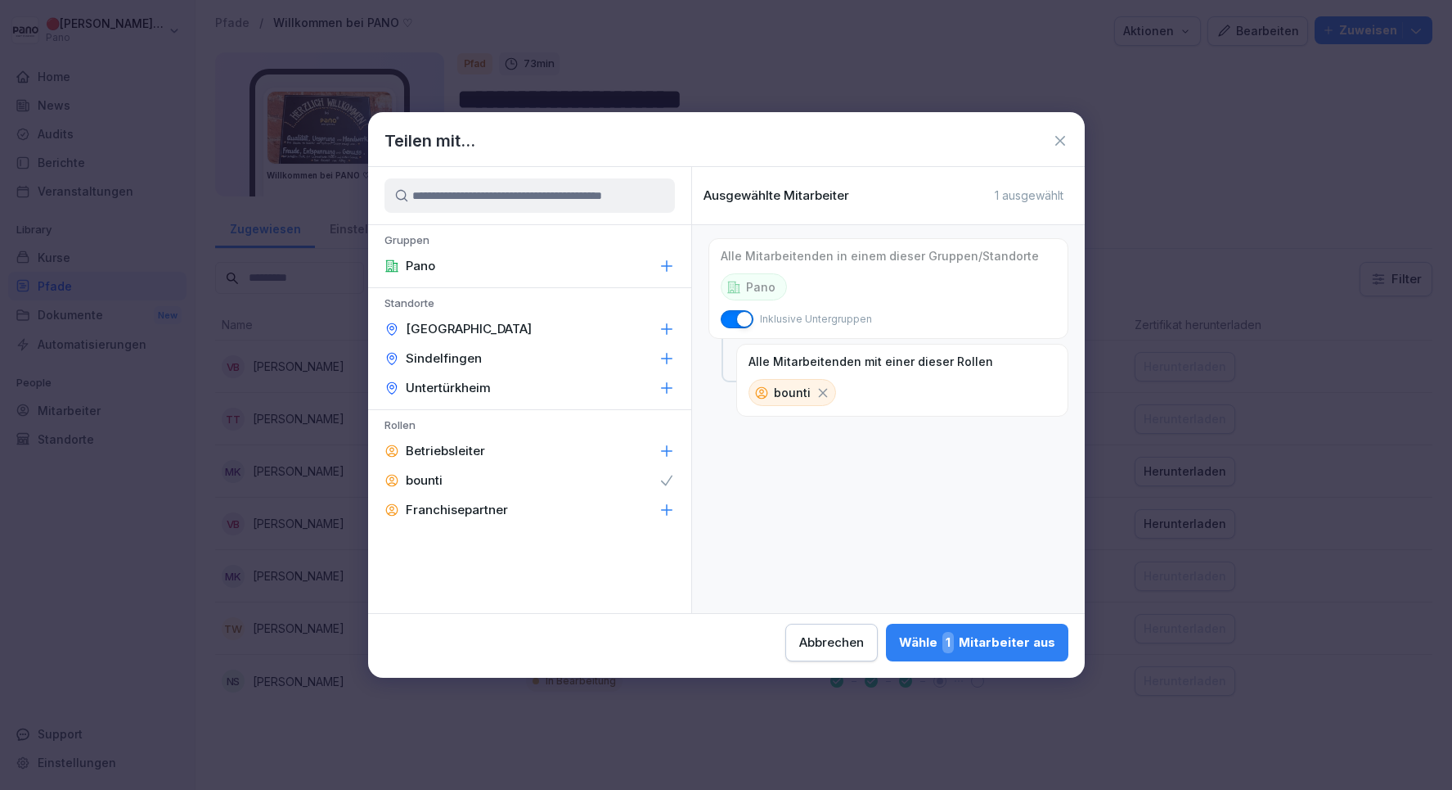
click at [979, 637] on div "Wähle 1 Mitarbeiter aus" at bounding box center [977, 642] width 156 height 21
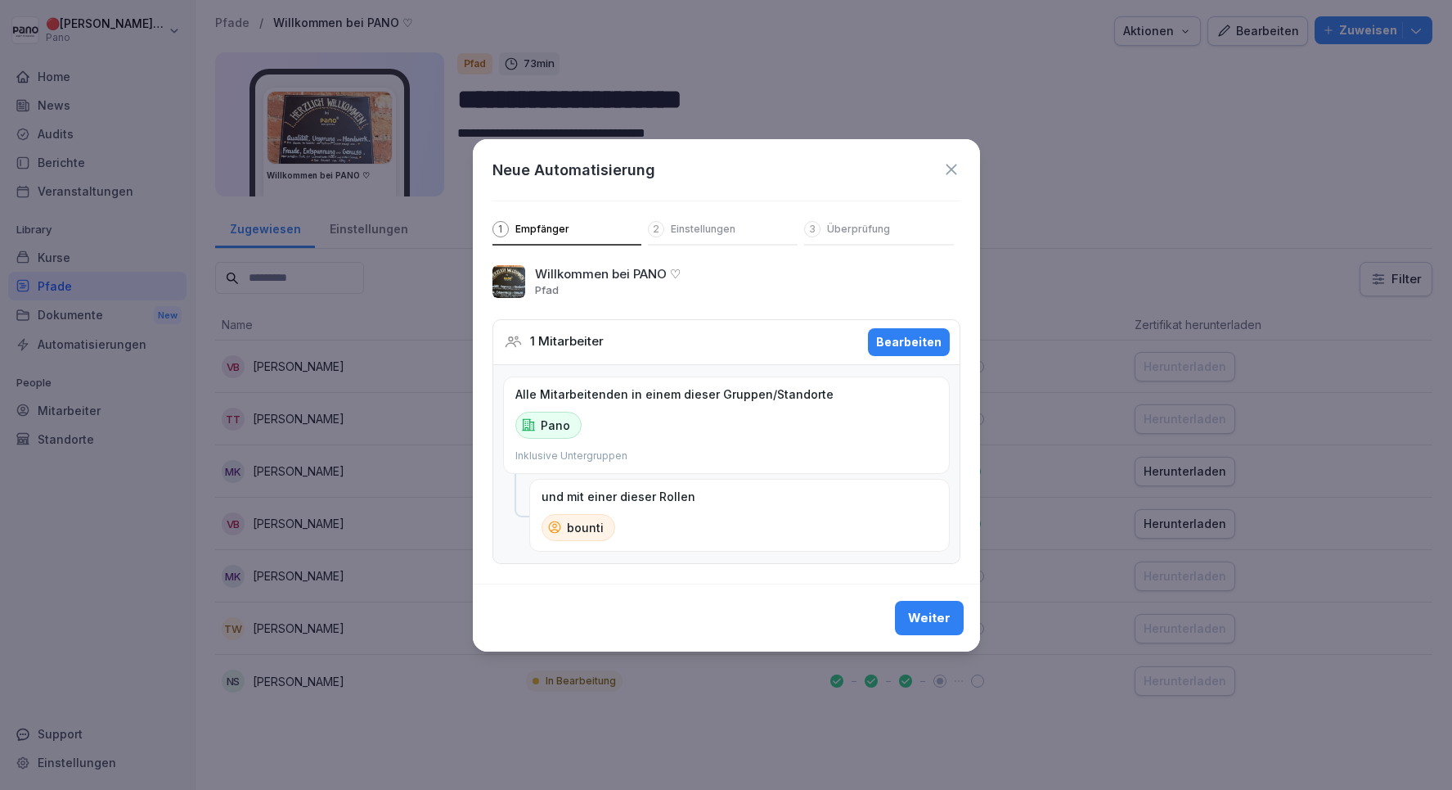
click at [918, 615] on div "Weiter" at bounding box center [929, 618] width 43 height 18
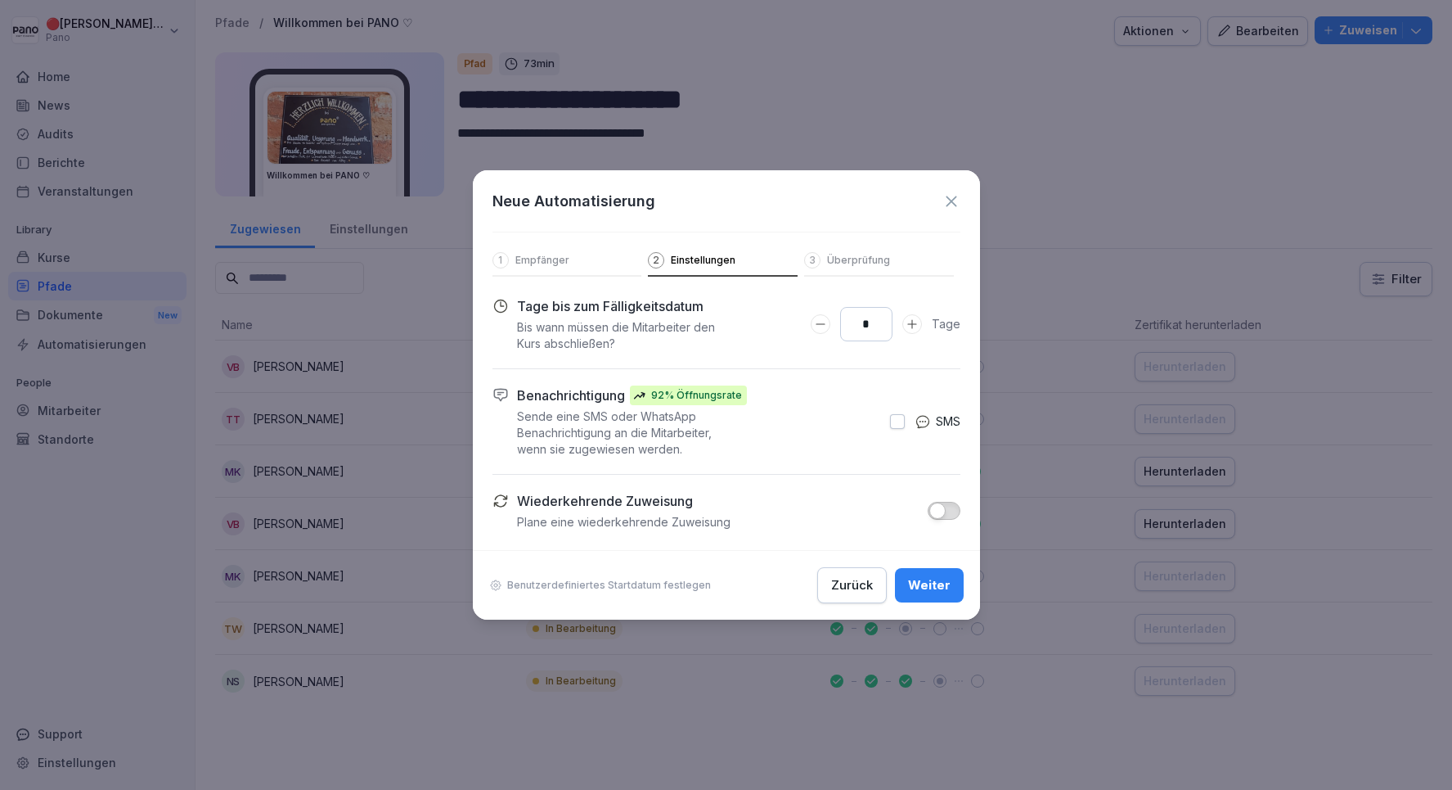
click at [919, 324] on icon "Days to complete number input erhöhen" at bounding box center [912, 323] width 13 height 13
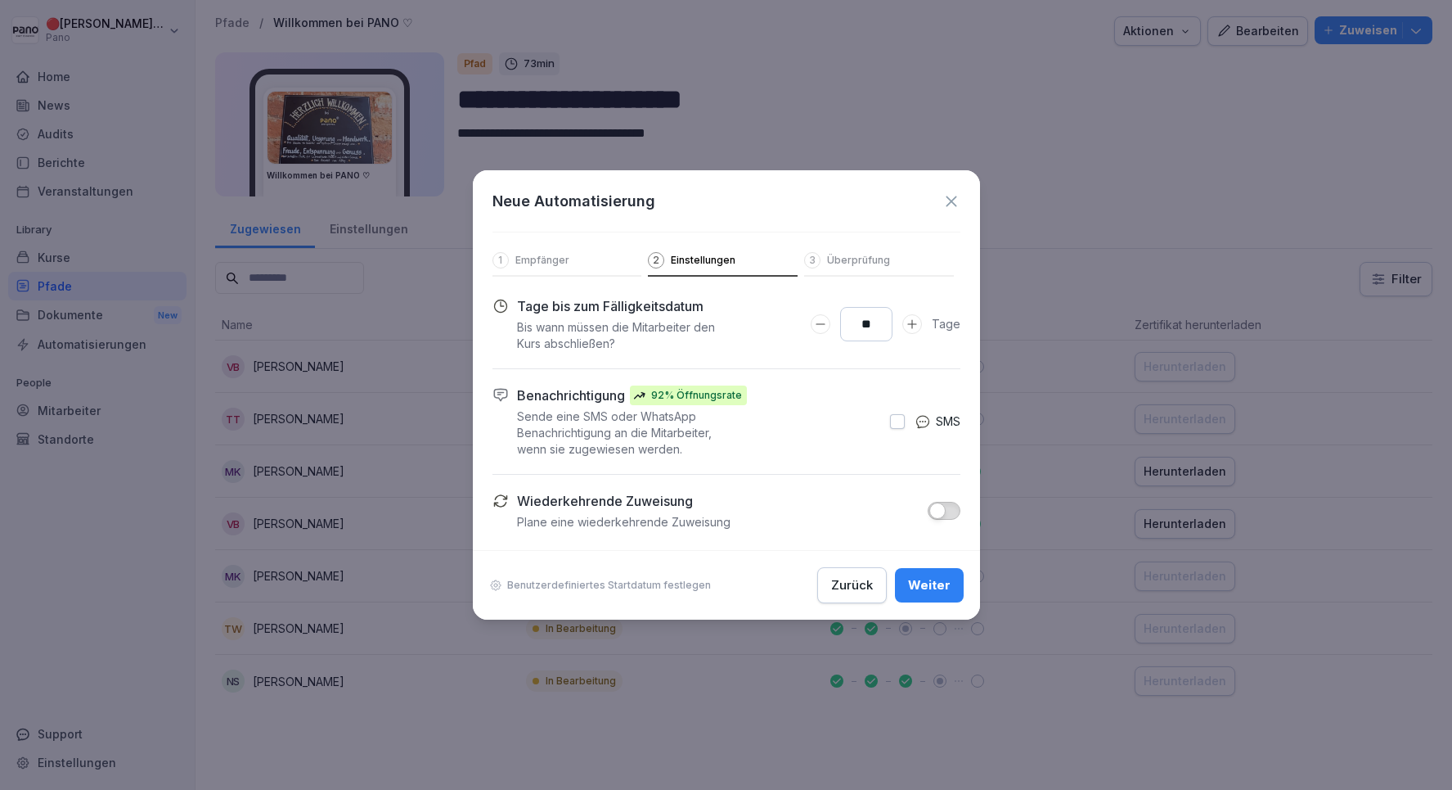
click at [919, 324] on icon "Days to complete number input erhöhen" at bounding box center [912, 323] width 13 height 13
click at [831, 329] on div "**" at bounding box center [866, 324] width 111 height 34
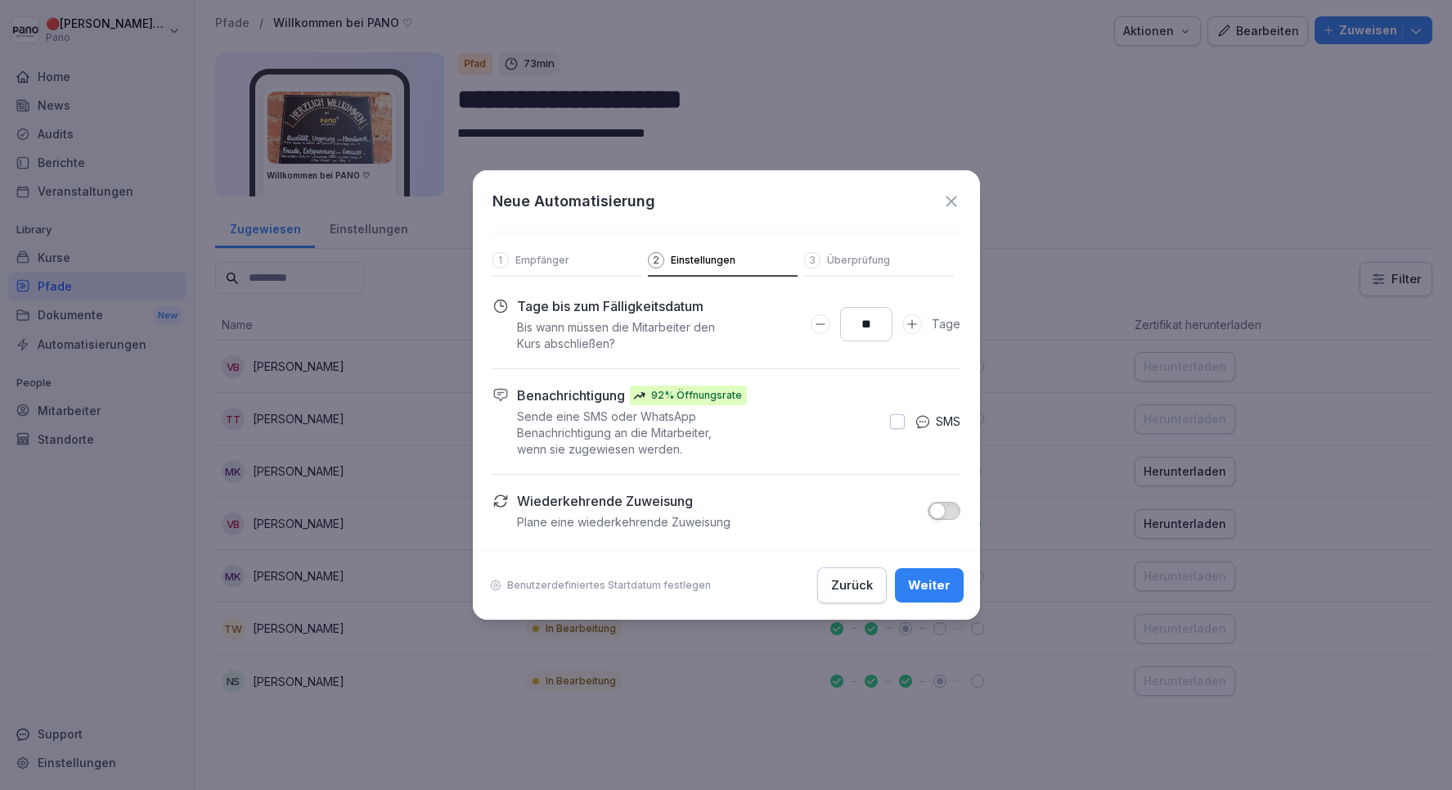
click at [831, 329] on div "**" at bounding box center [866, 324] width 111 height 34
click at [825, 326] on icon "Days to complete number input verringern" at bounding box center [820, 323] width 13 height 13
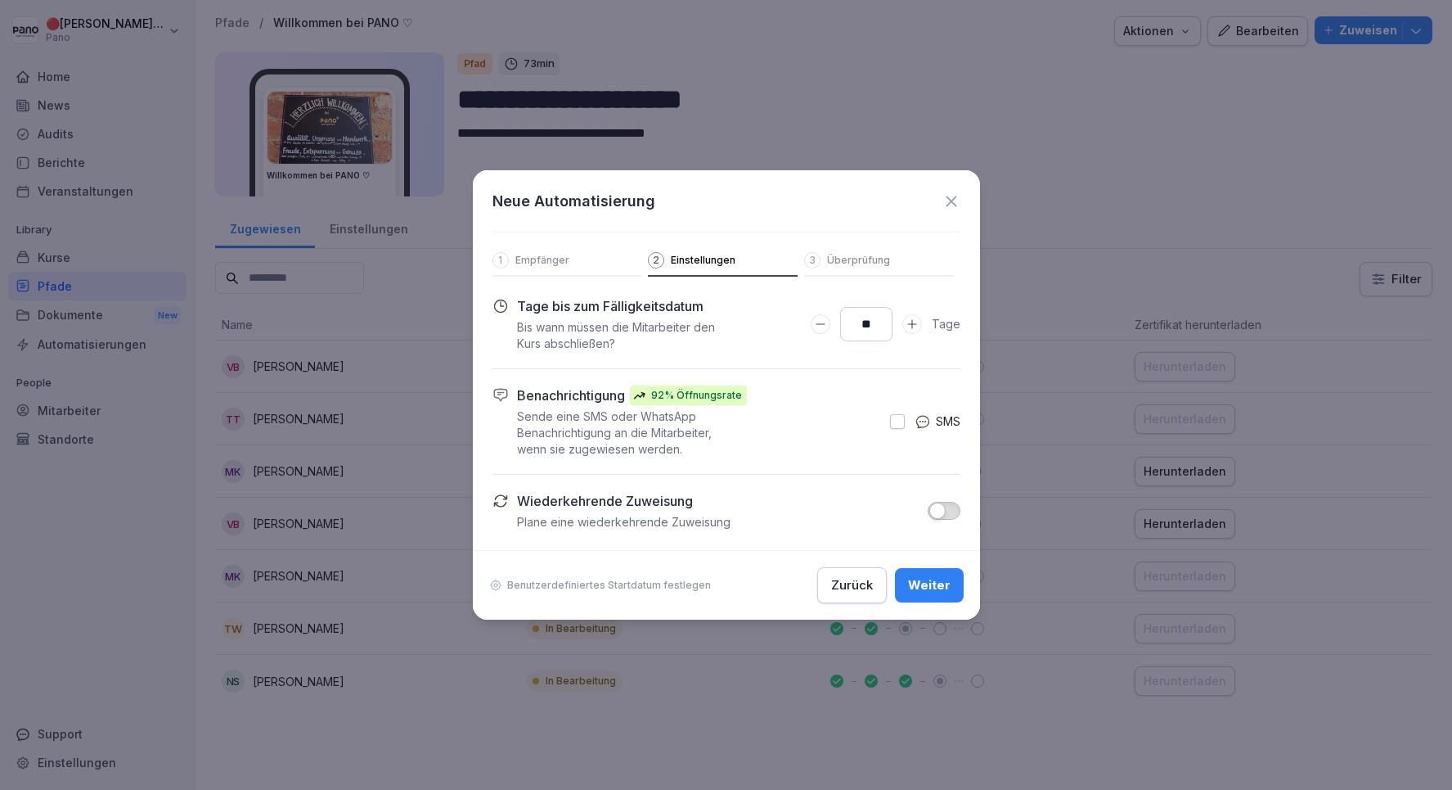
click at [825, 326] on icon "Days to complete number input verringern" at bounding box center [820, 323] width 13 height 13
type input "**"
click at [921, 326] on button "Days to complete number input erhöhen" at bounding box center [913, 324] width 20 height 20
click at [957, 205] on icon at bounding box center [952, 201] width 18 height 18
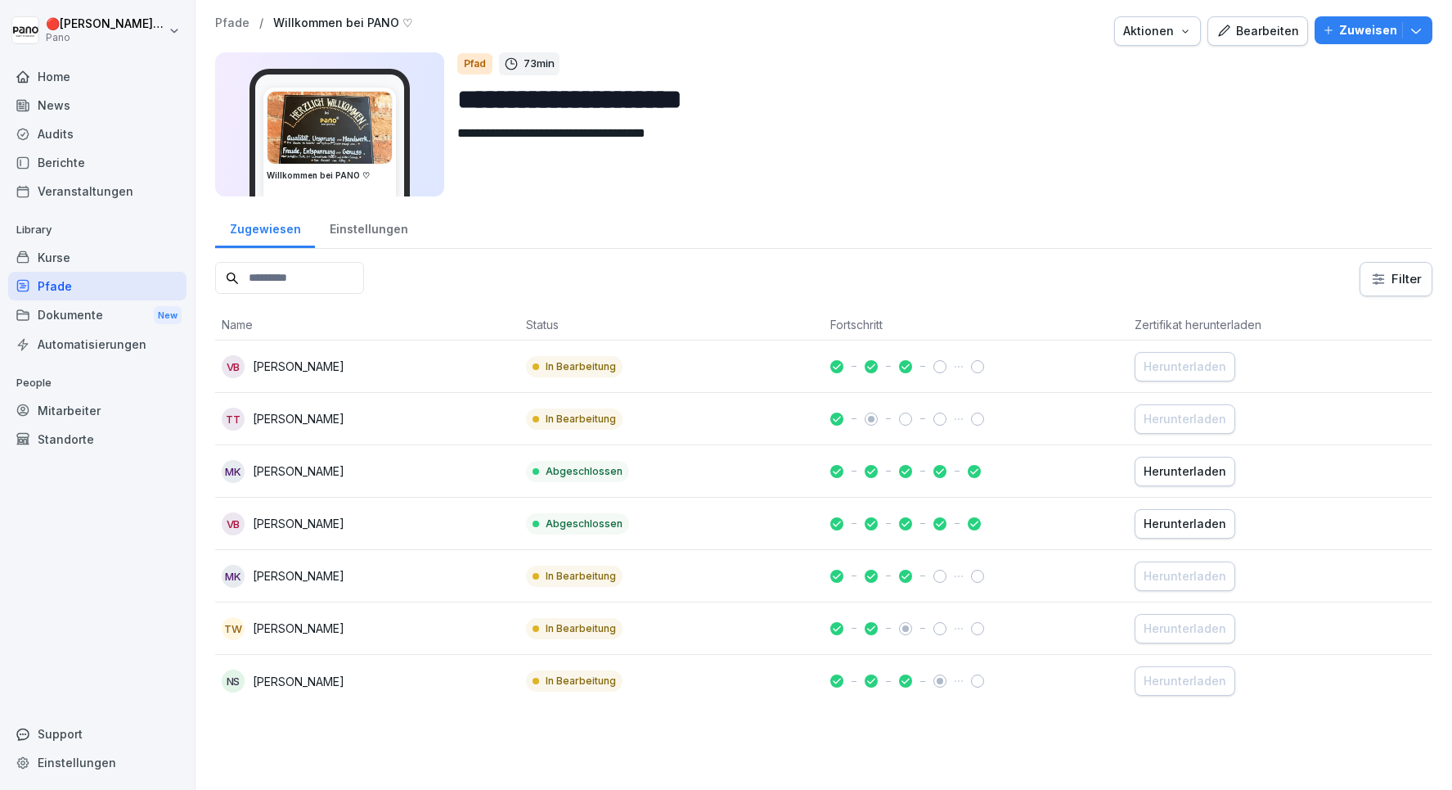
click at [1352, 33] on p "Zuweisen" at bounding box center [1369, 30] width 58 height 18
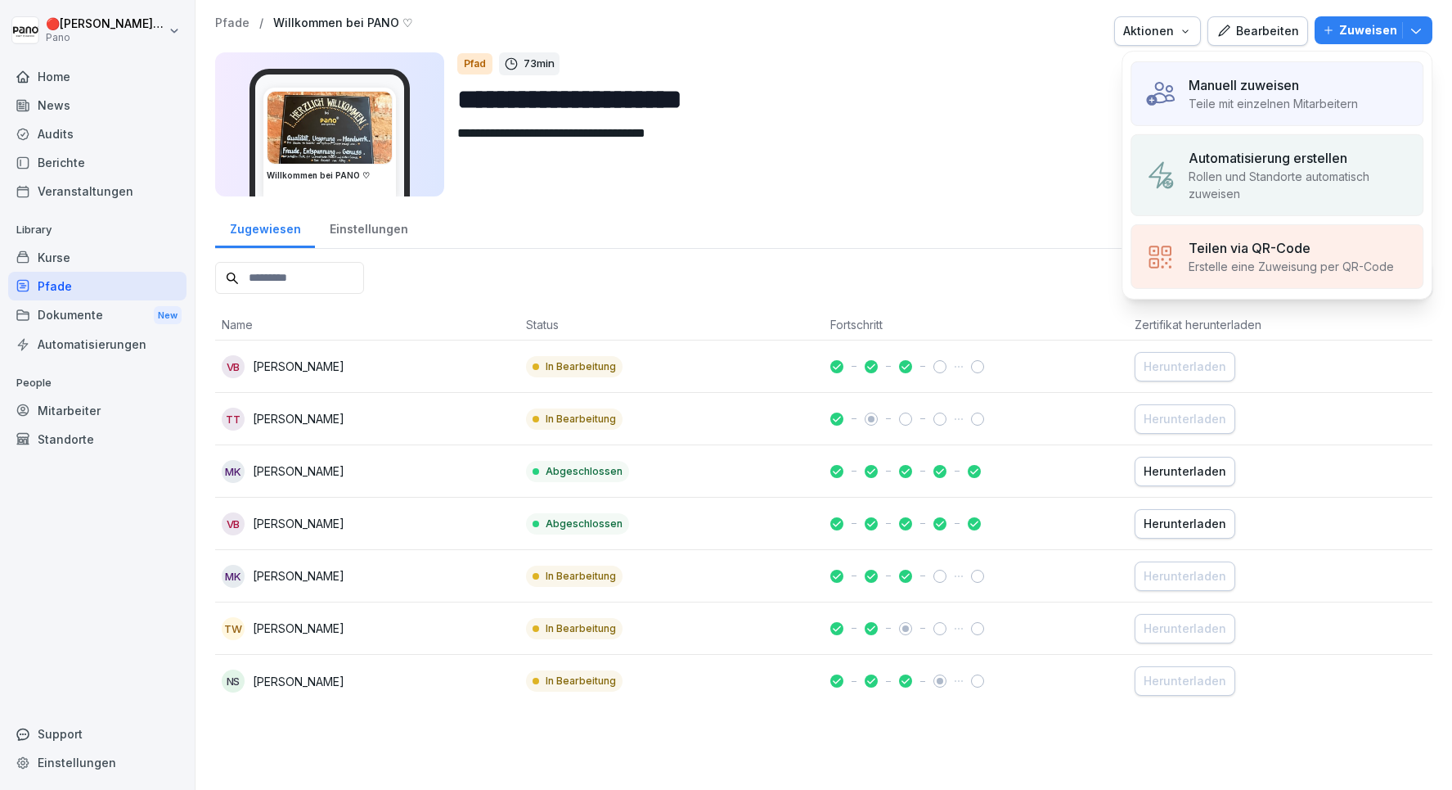
click at [1299, 77] on p "Manuell zuweisen" at bounding box center [1244, 85] width 110 height 20
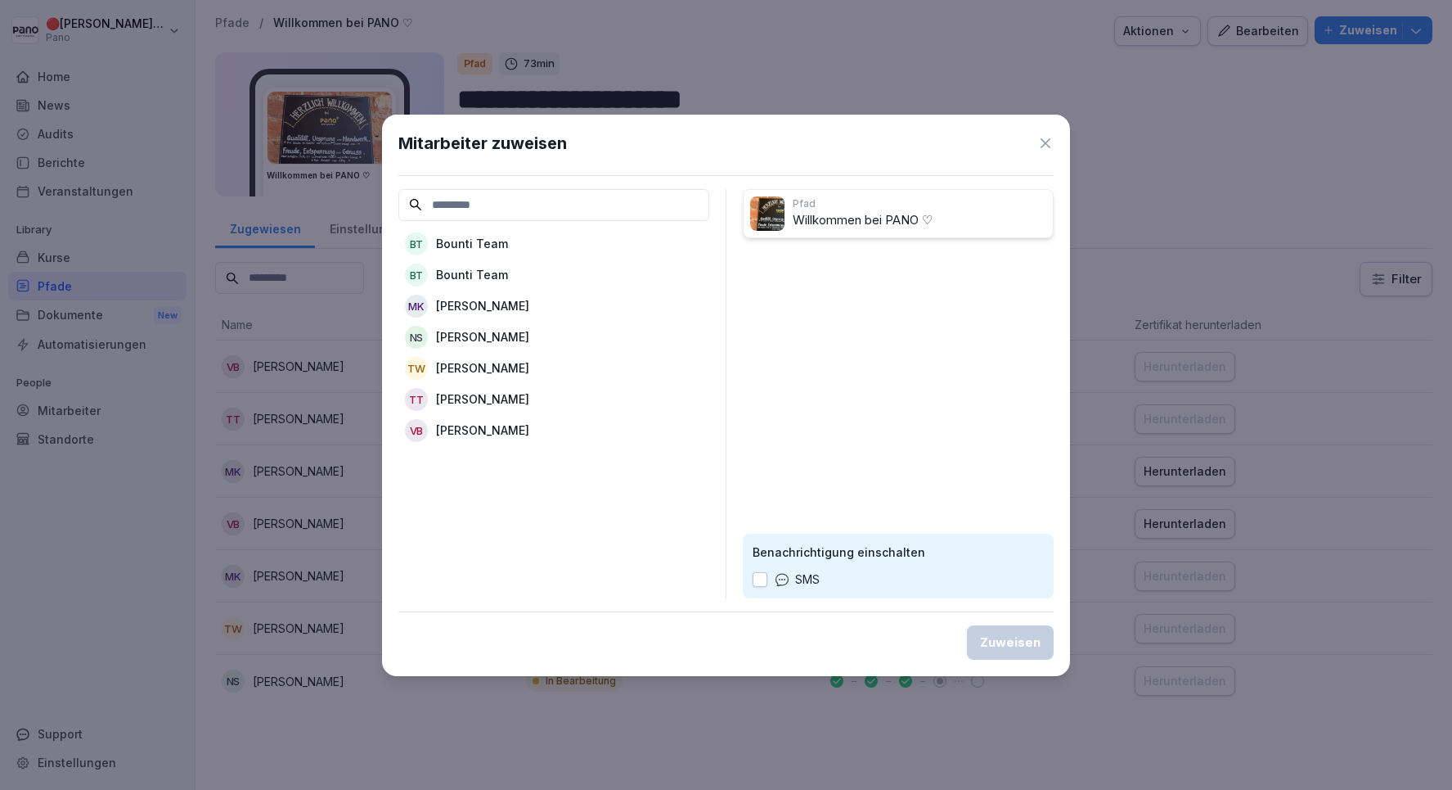
click at [554, 272] on div "BT Bounti Team" at bounding box center [554, 274] width 311 height 29
click at [1038, 146] on icon at bounding box center [1046, 143] width 16 height 16
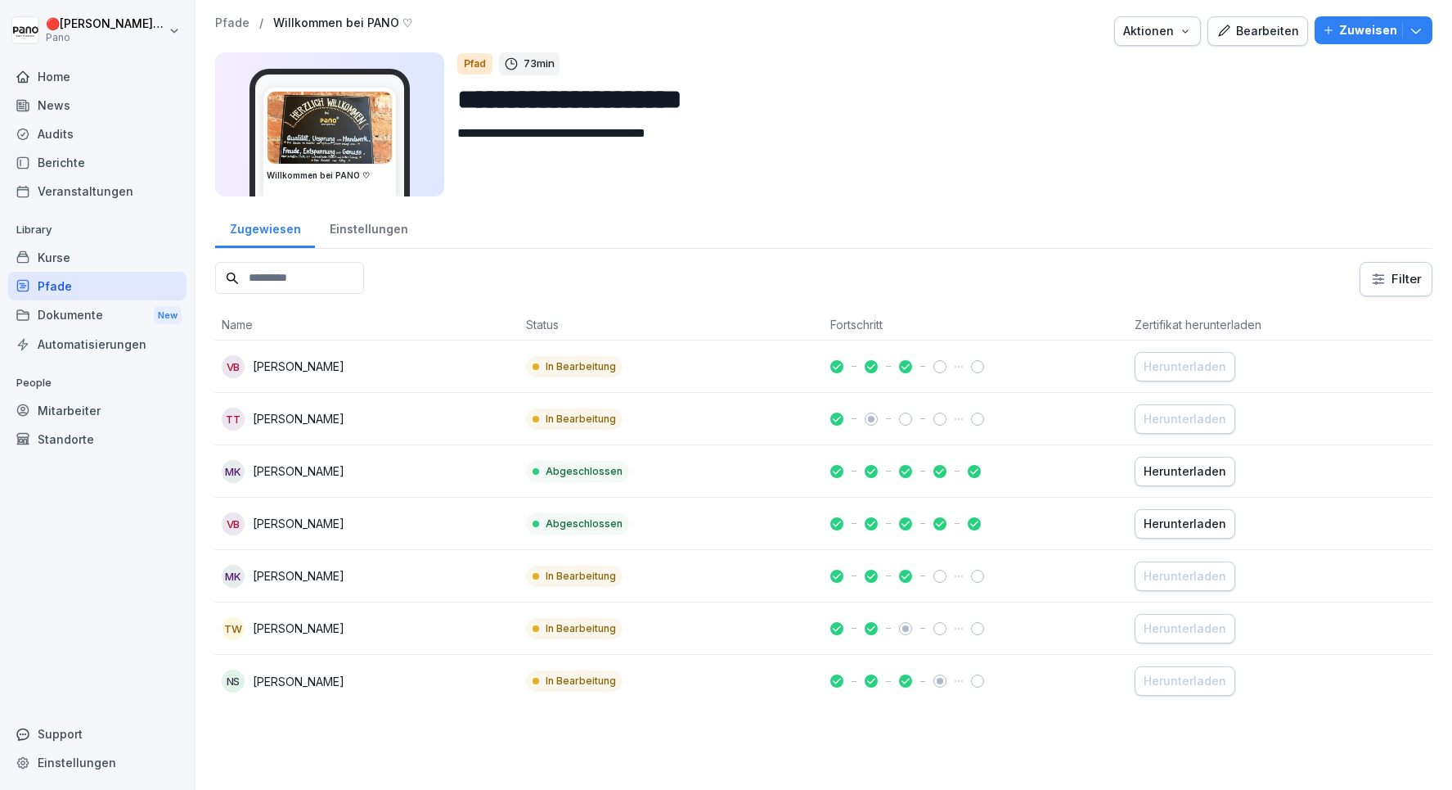
click at [65, 588] on div "Home News Audits Berichte Veranstaltungen Library Kurse Pfade Dokumente New Aut…" at bounding box center [97, 416] width 178 height 729
click at [73, 265] on div "Kurse" at bounding box center [97, 257] width 178 height 29
